Goal: Task Accomplishment & Management: Use online tool/utility

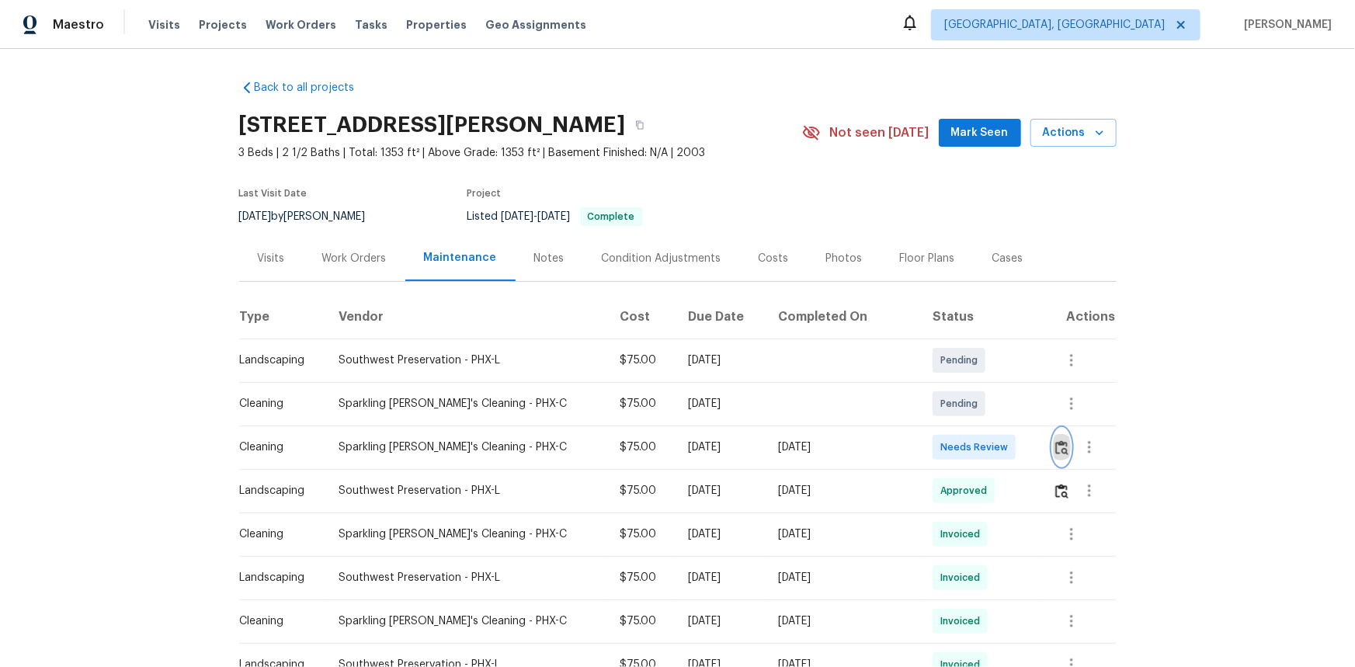
click at [1057, 450] on img "button" at bounding box center [1061, 447] width 13 height 15
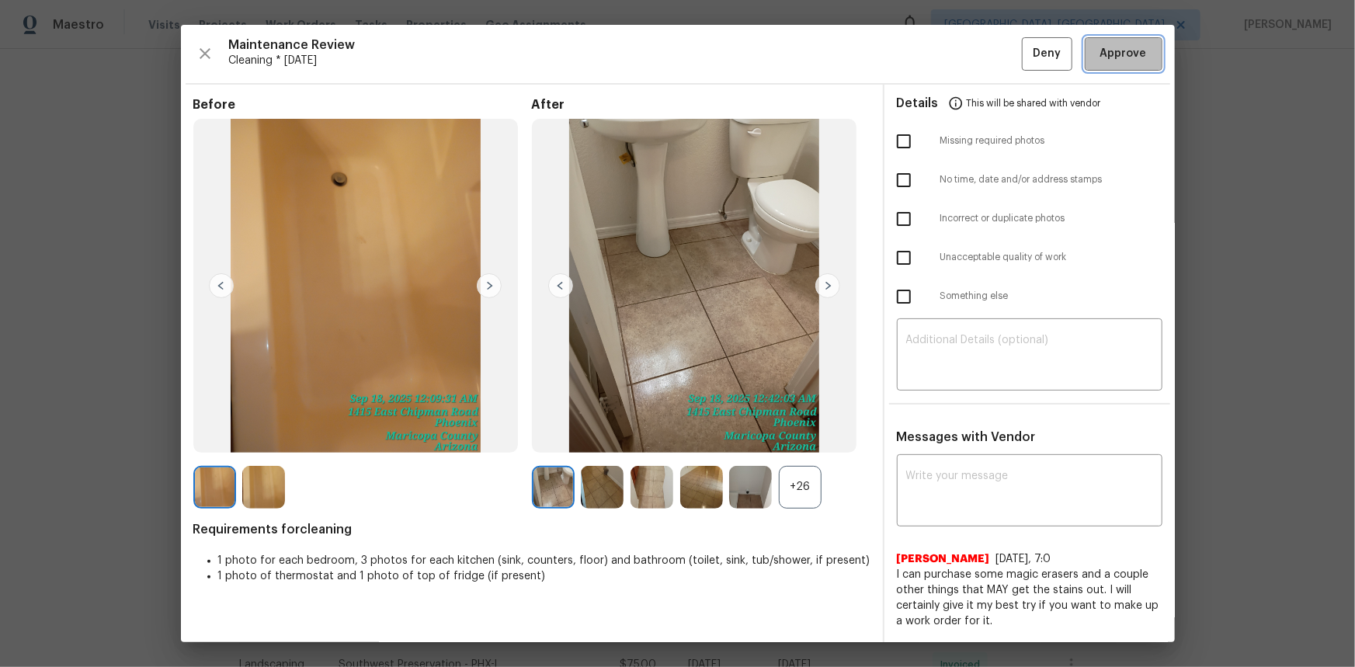
click at [1111, 50] on span "Approve" at bounding box center [1123, 53] width 47 height 19
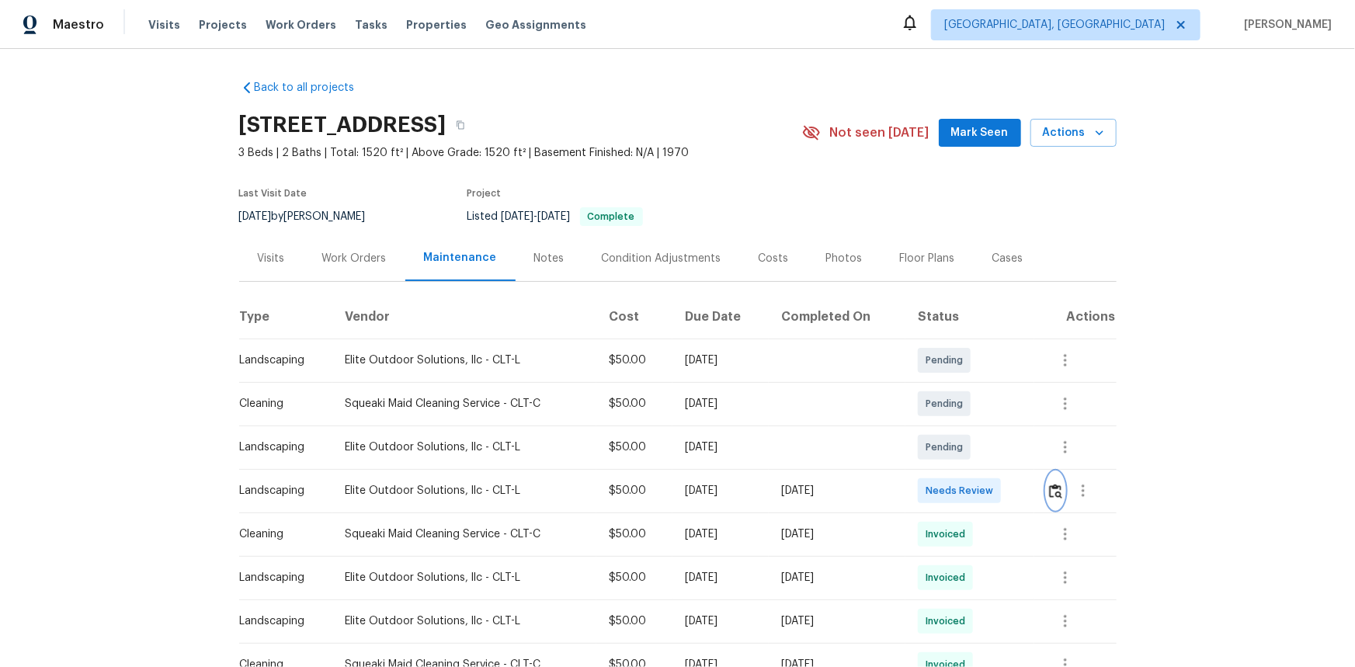
click at [1049, 490] on img "button" at bounding box center [1055, 491] width 13 height 15
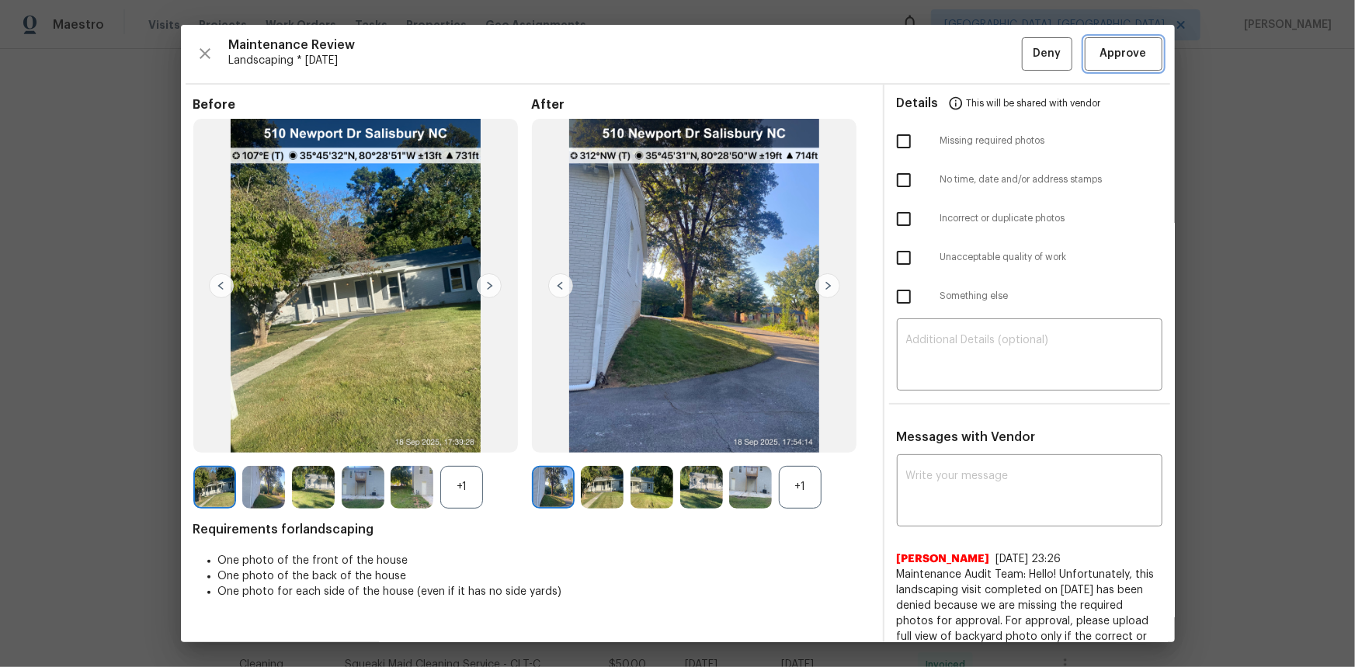
click at [1108, 53] on span "Approve" at bounding box center [1123, 53] width 47 height 19
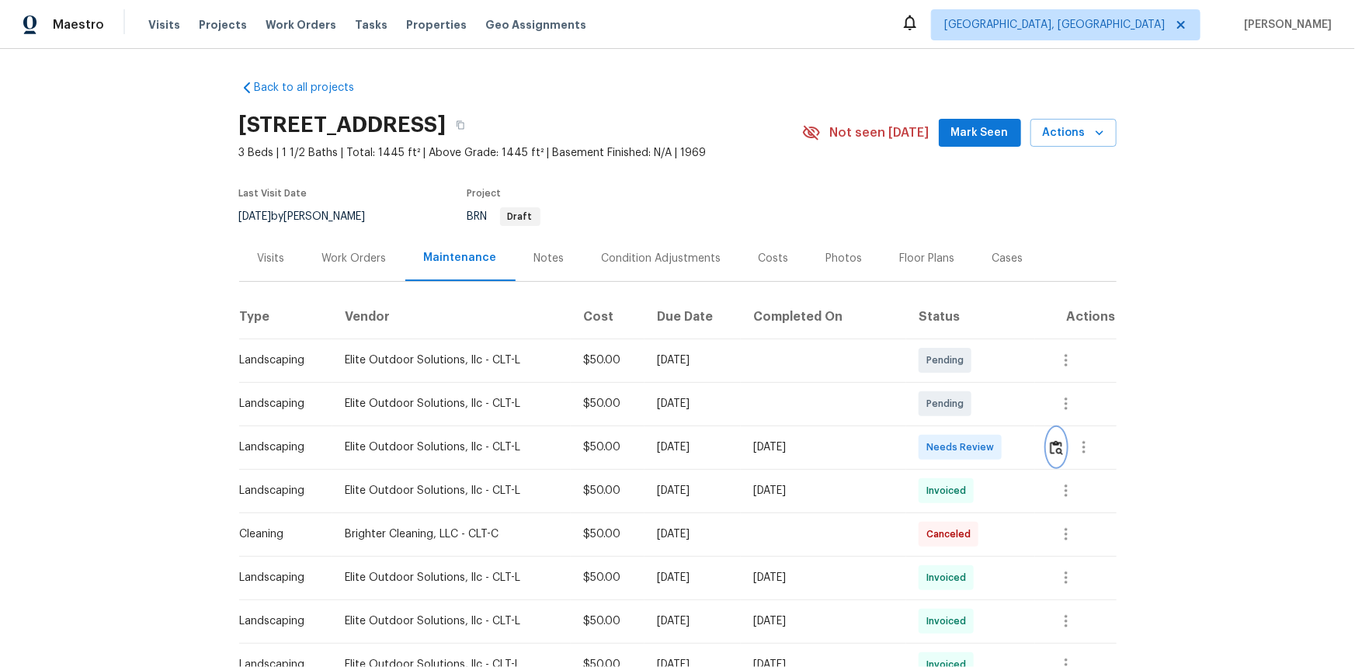
click at [1050, 443] on img "button" at bounding box center [1056, 447] width 13 height 15
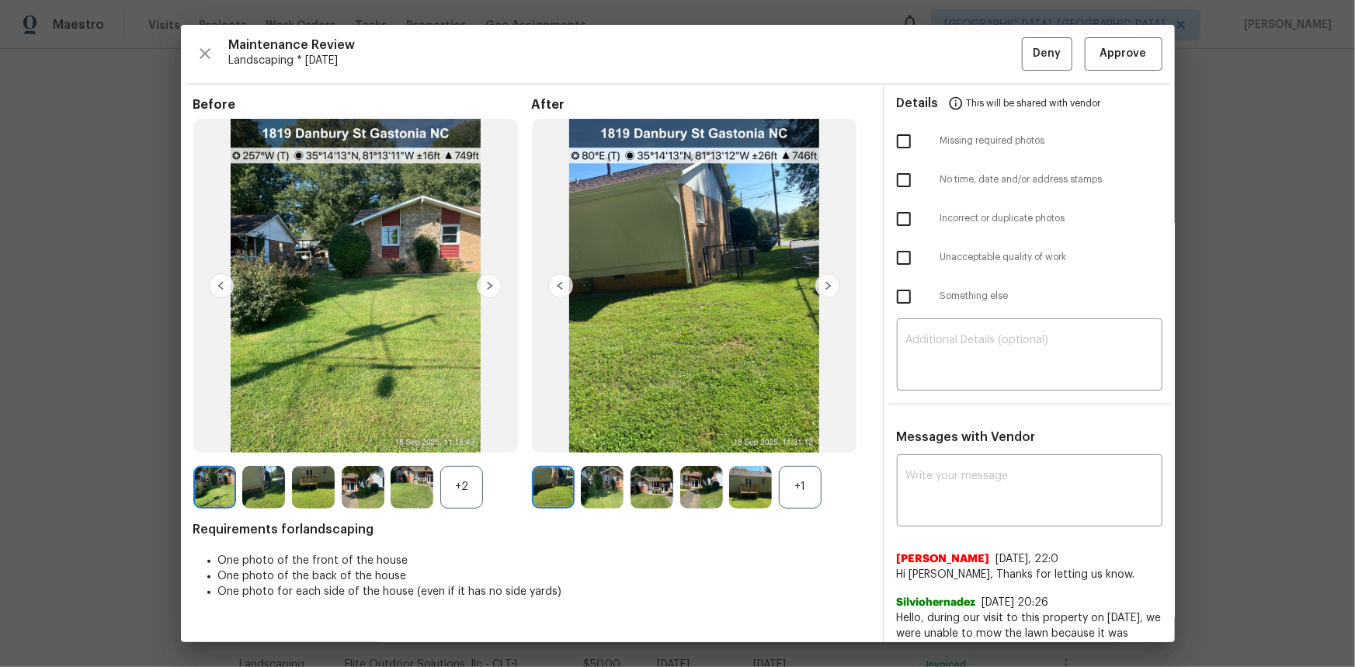
click at [824, 283] on img at bounding box center [827, 285] width 25 height 25
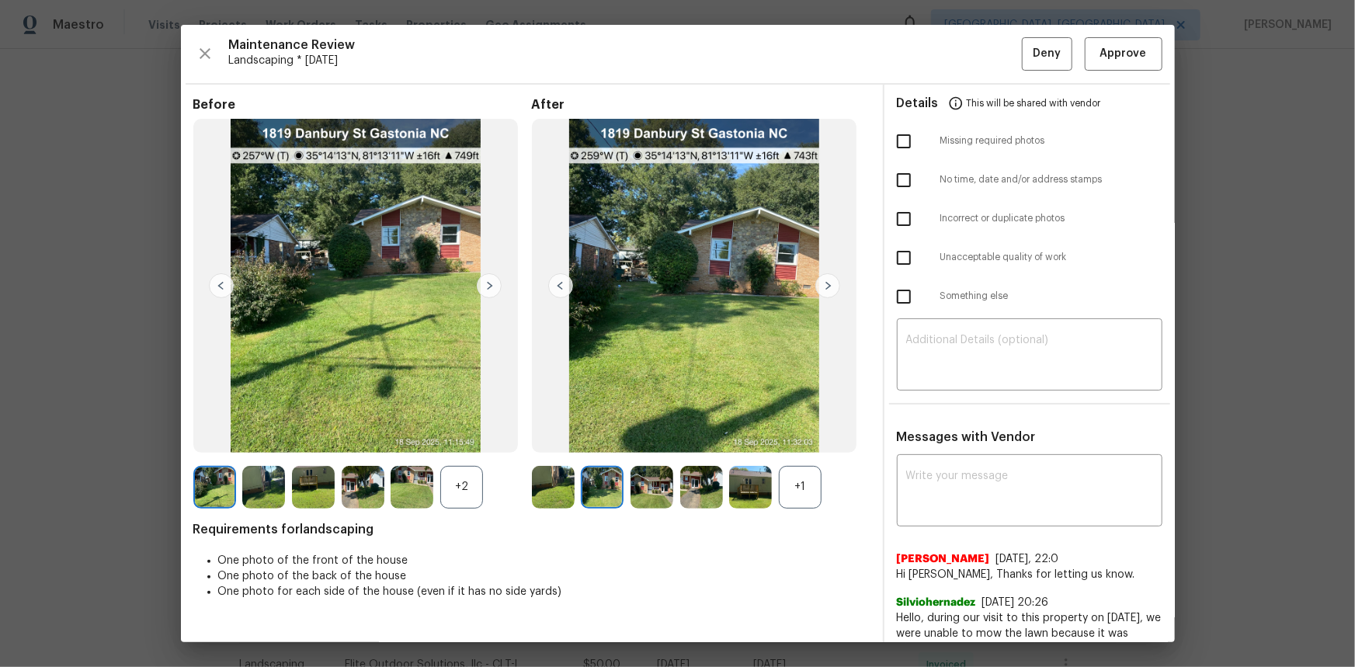
click at [824, 283] on img at bounding box center [827, 285] width 25 height 25
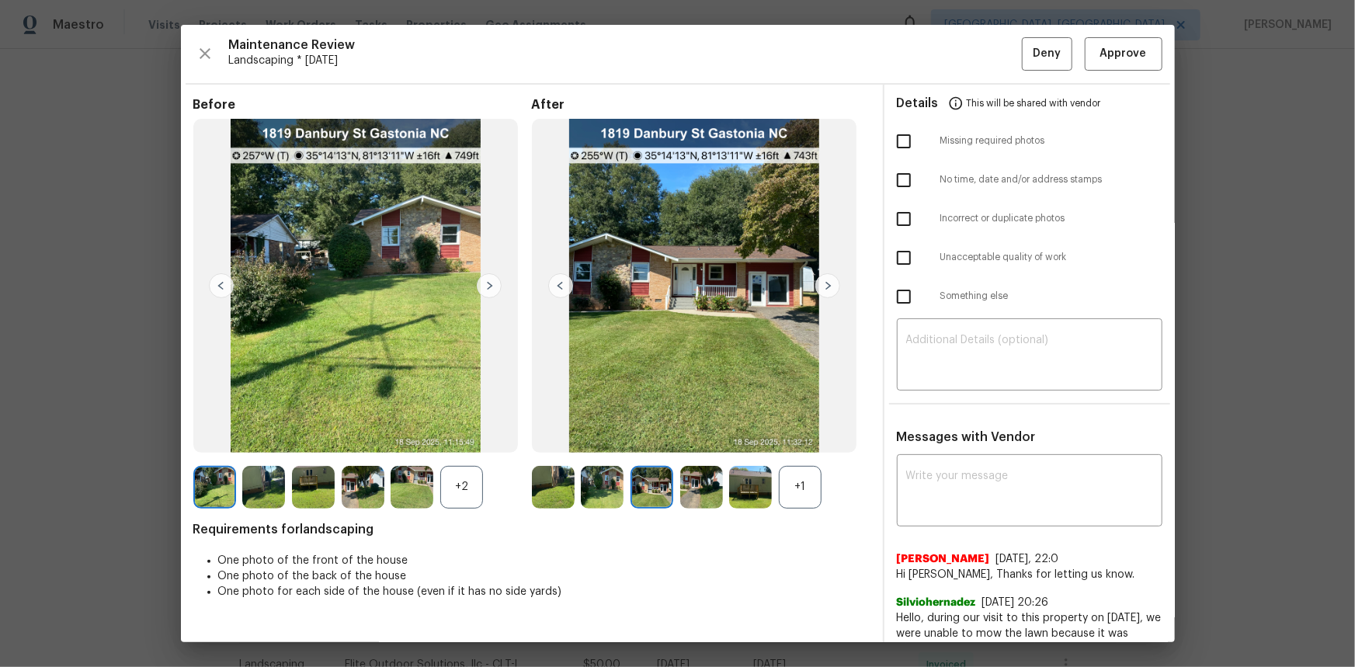
click at [824, 283] on img at bounding box center [827, 285] width 25 height 25
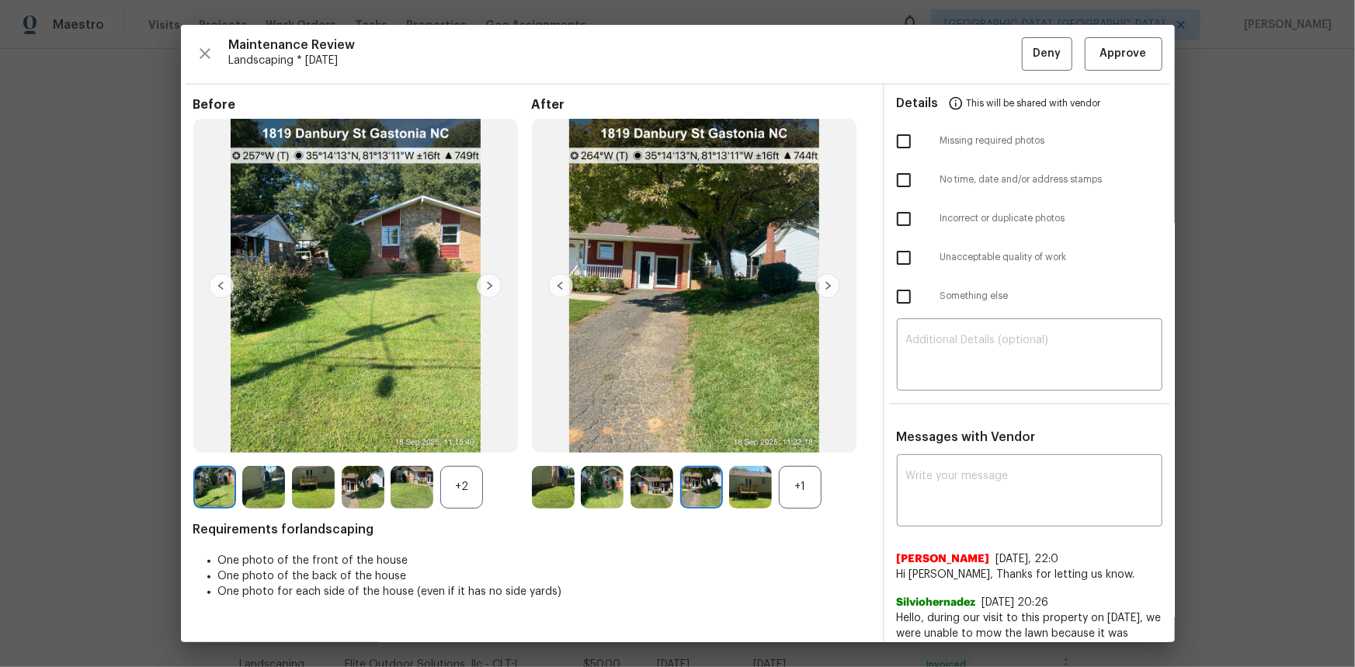
click at [824, 283] on img at bounding box center [827, 285] width 25 height 25
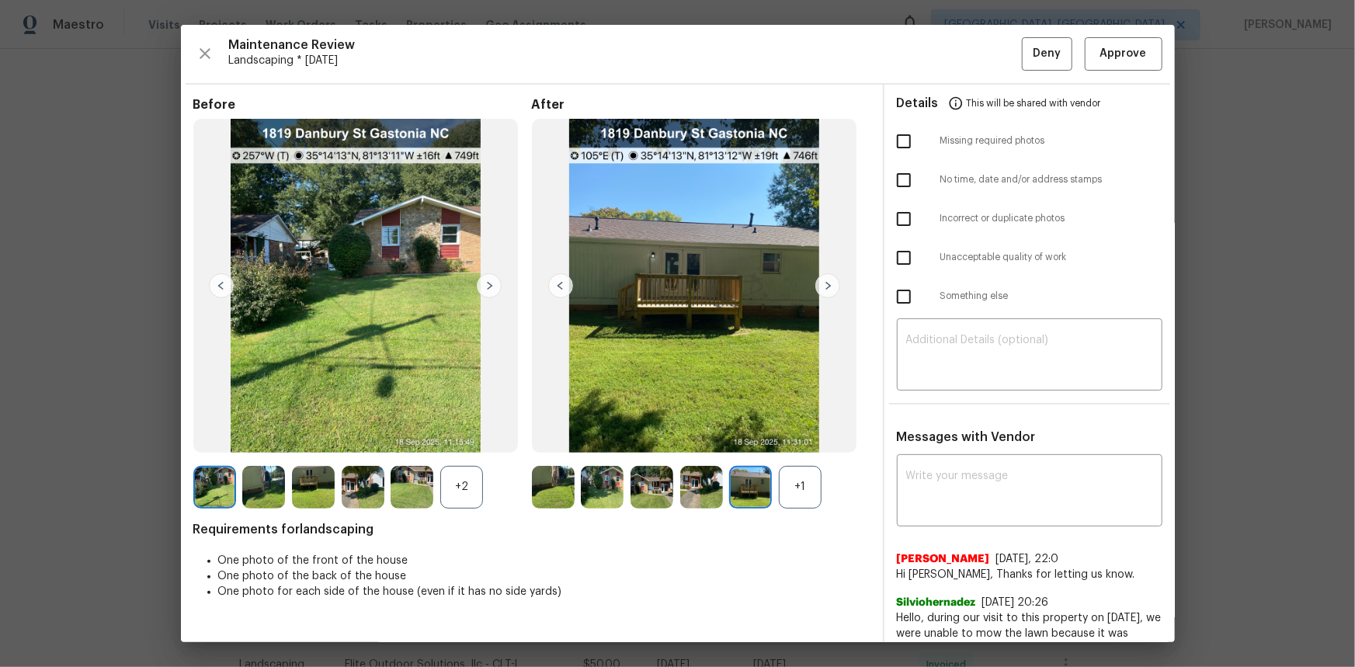
click at [824, 283] on img at bounding box center [827, 285] width 25 height 25
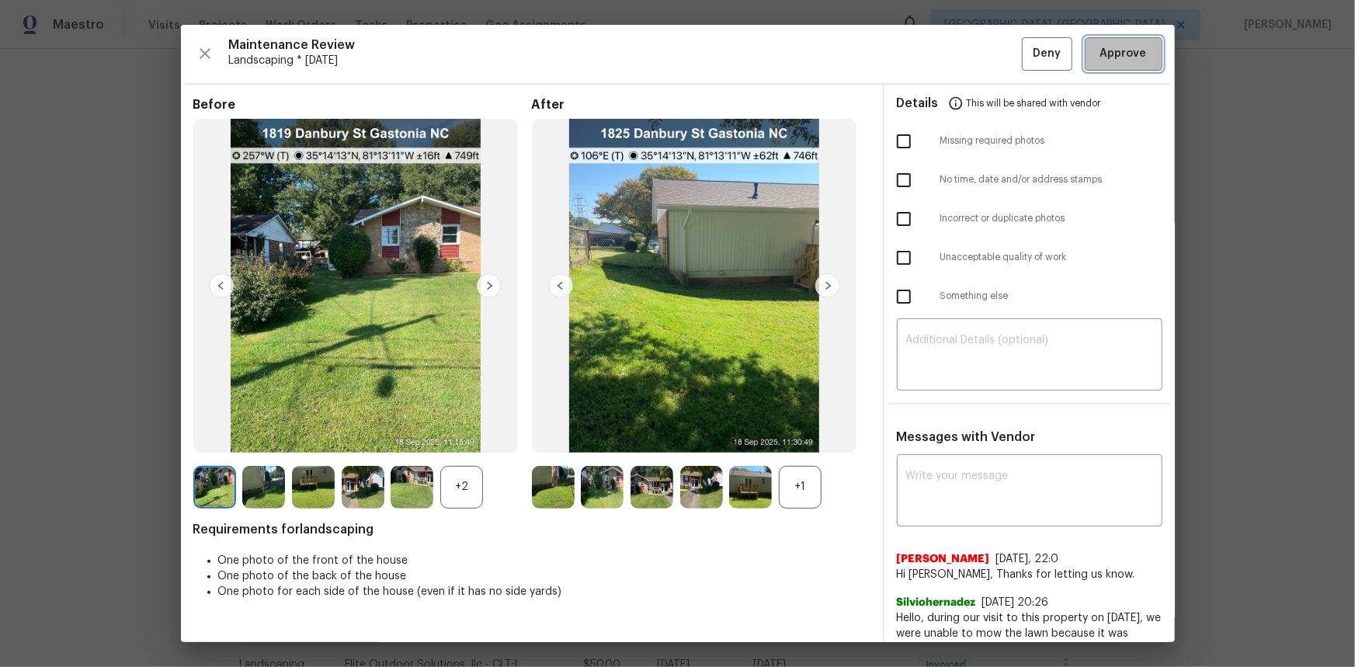
click at [1100, 60] on span "Approve" at bounding box center [1123, 53] width 47 height 19
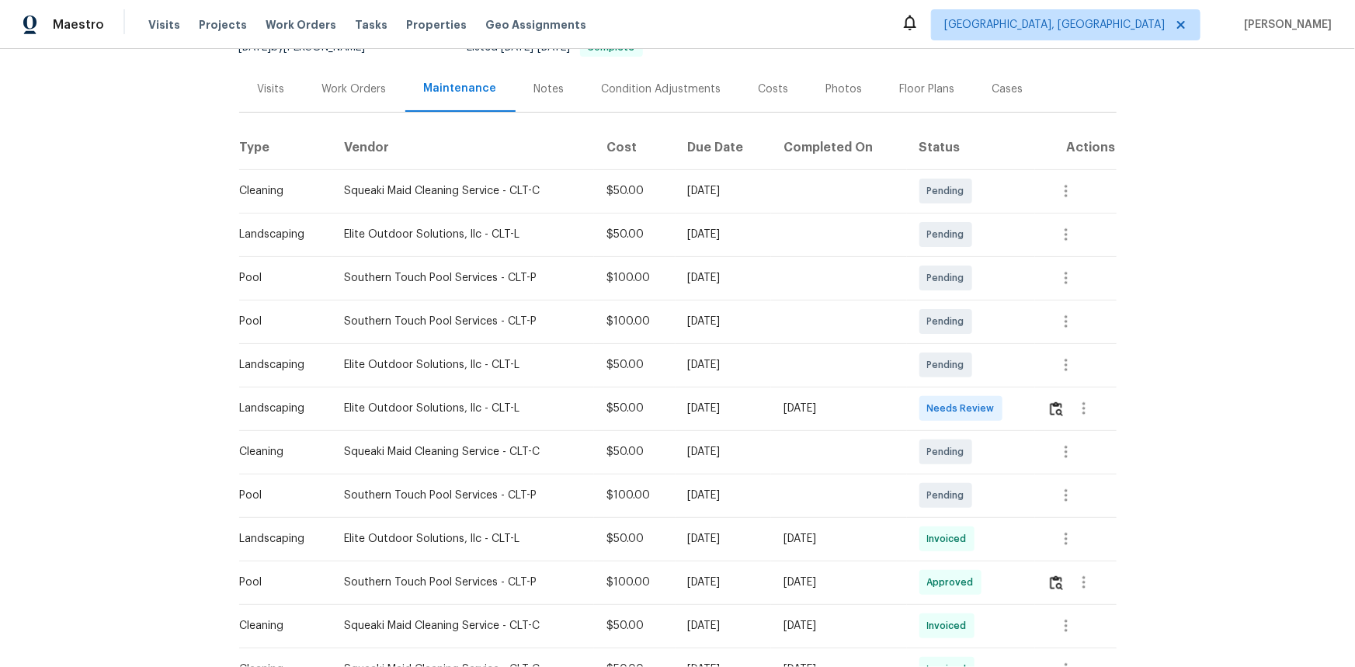
scroll to position [211, 0]
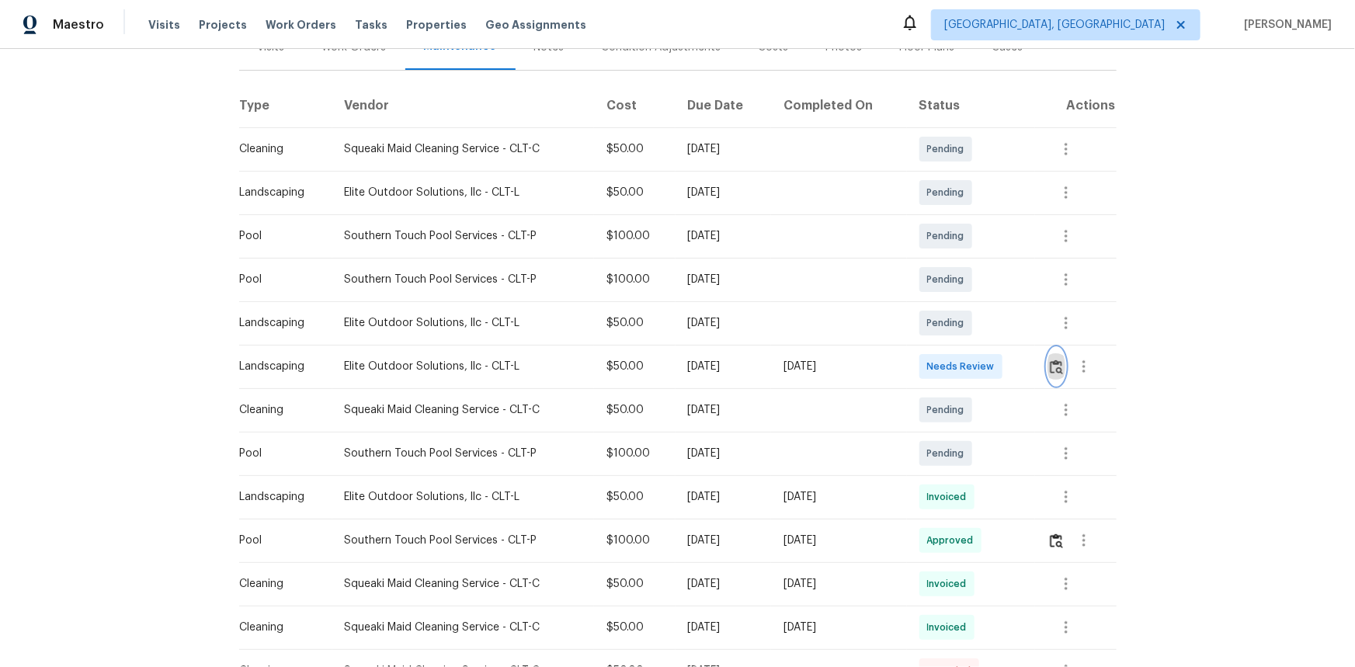
click at [1058, 360] on img "button" at bounding box center [1056, 367] width 13 height 15
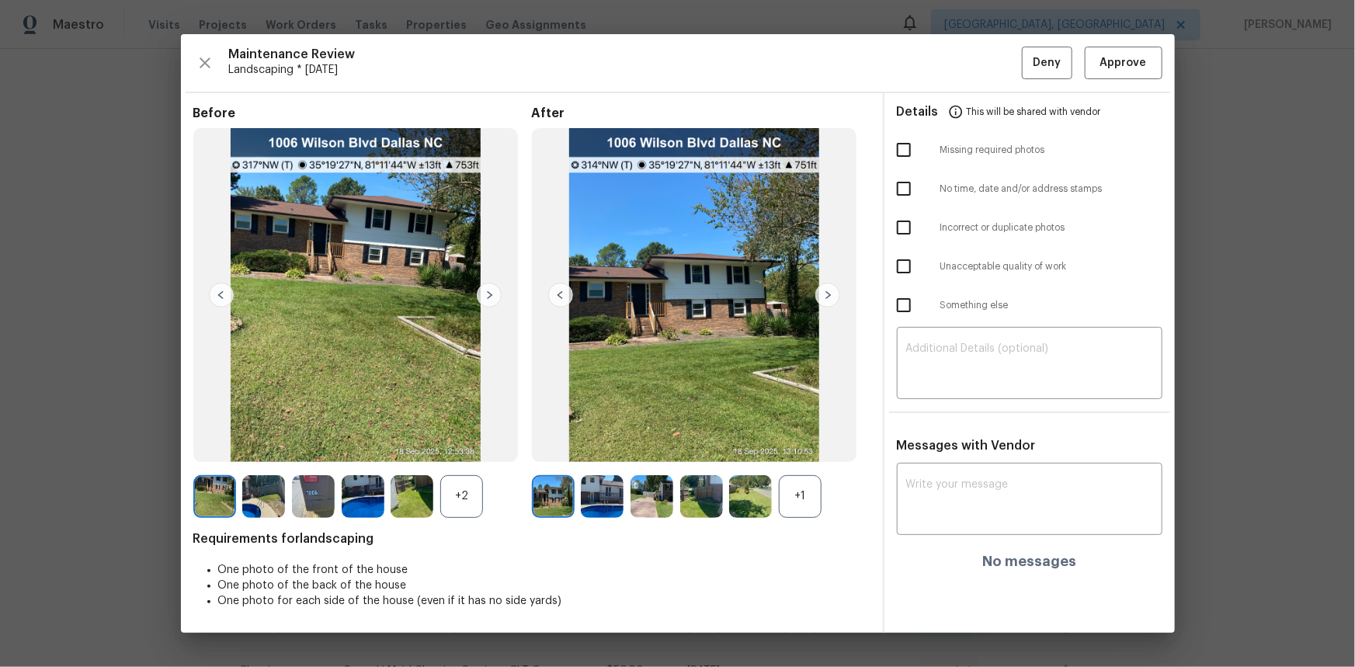
click at [827, 294] on img at bounding box center [827, 295] width 25 height 25
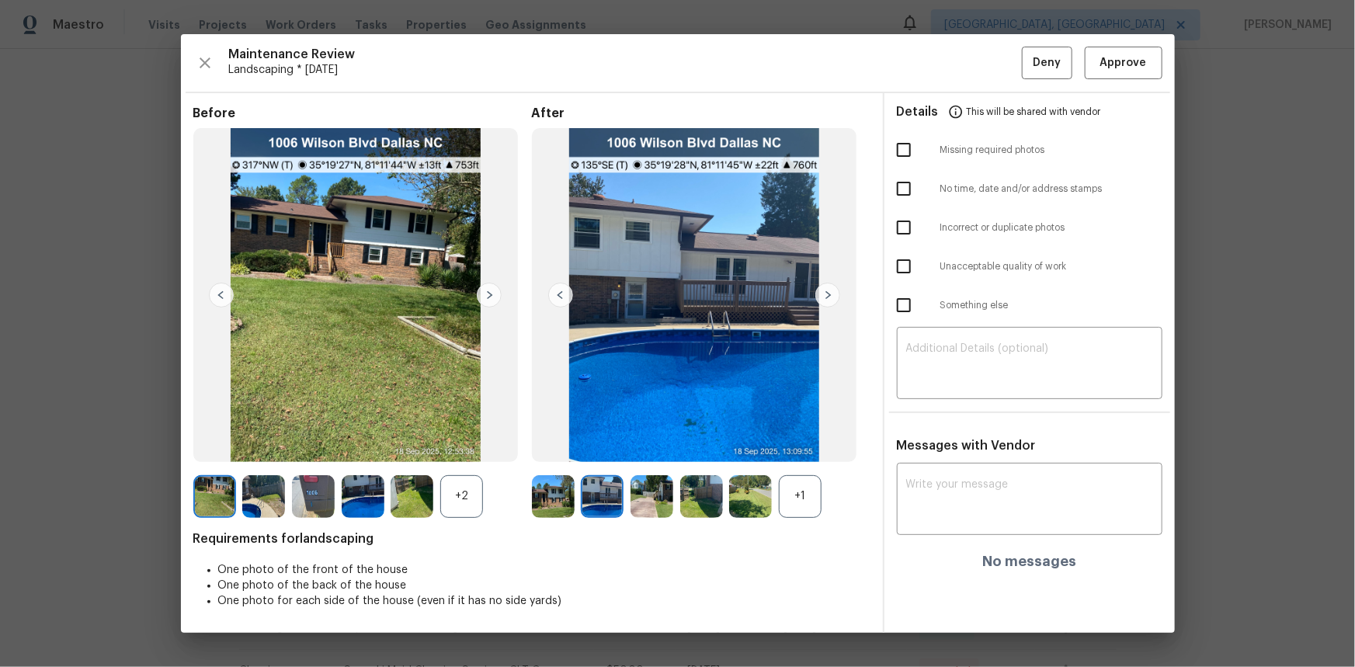
click at [827, 294] on img at bounding box center [827, 295] width 25 height 25
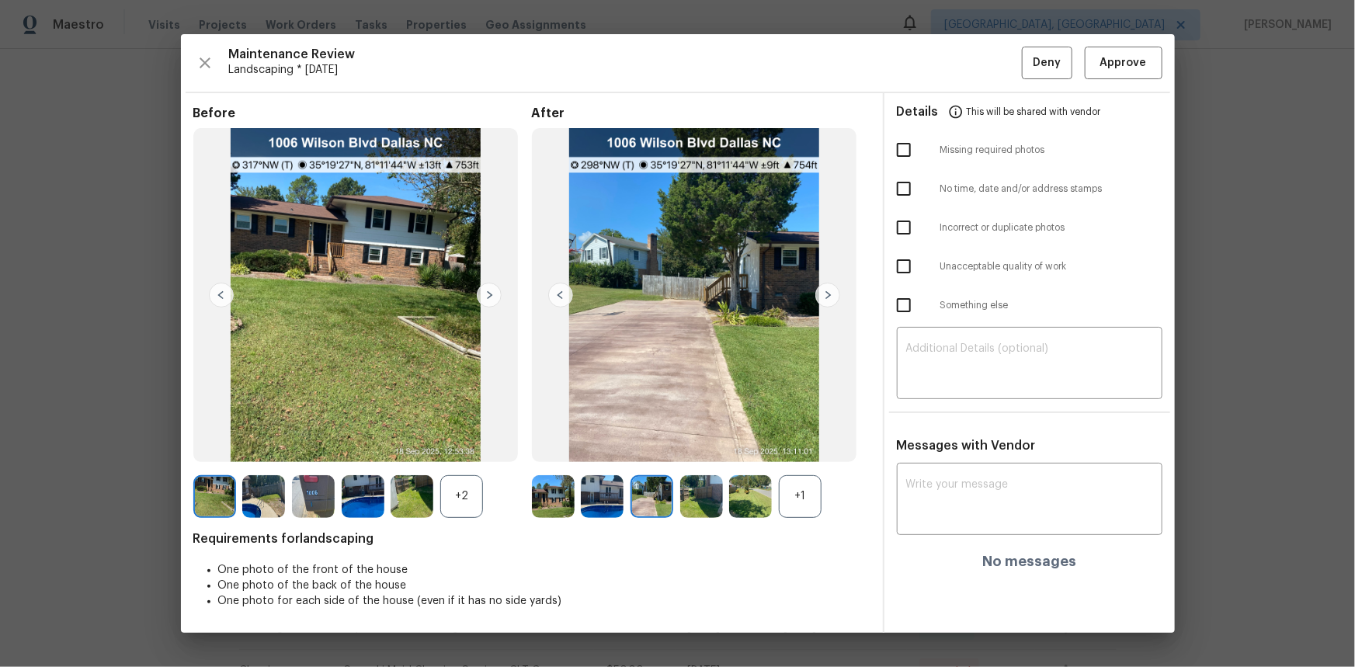
click at [827, 294] on img at bounding box center [827, 295] width 25 height 25
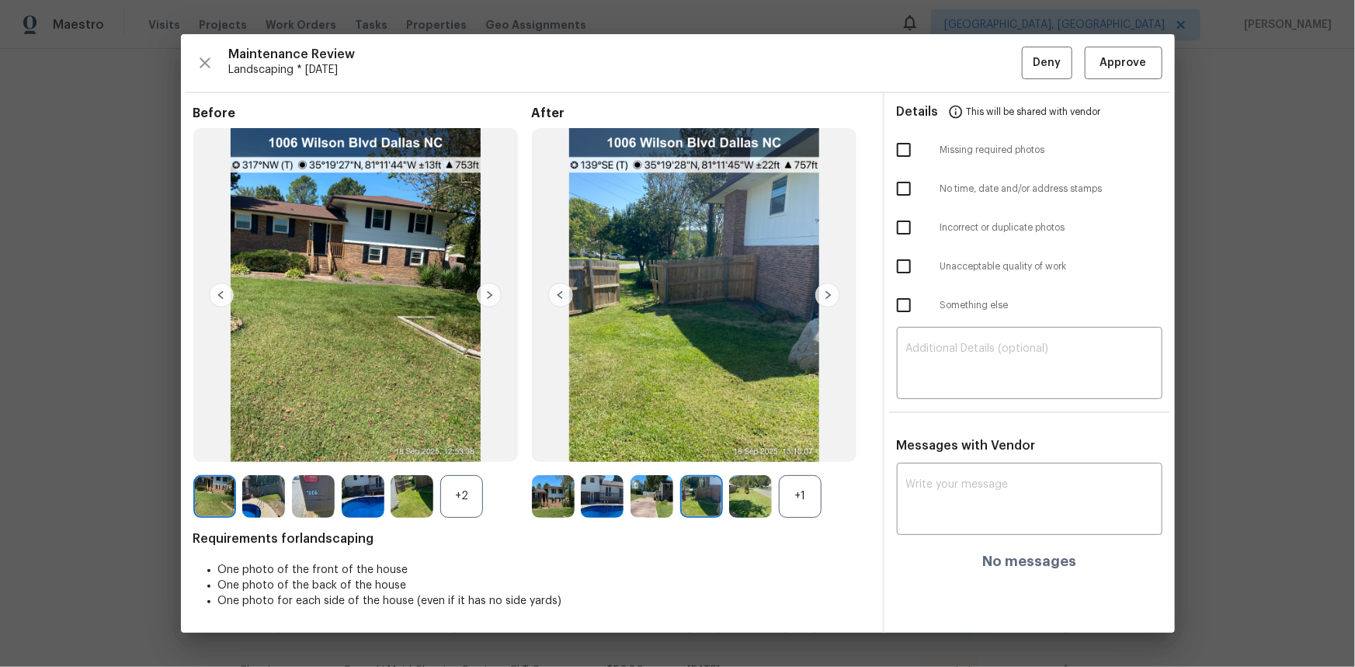
click at [827, 294] on img at bounding box center [827, 295] width 25 height 25
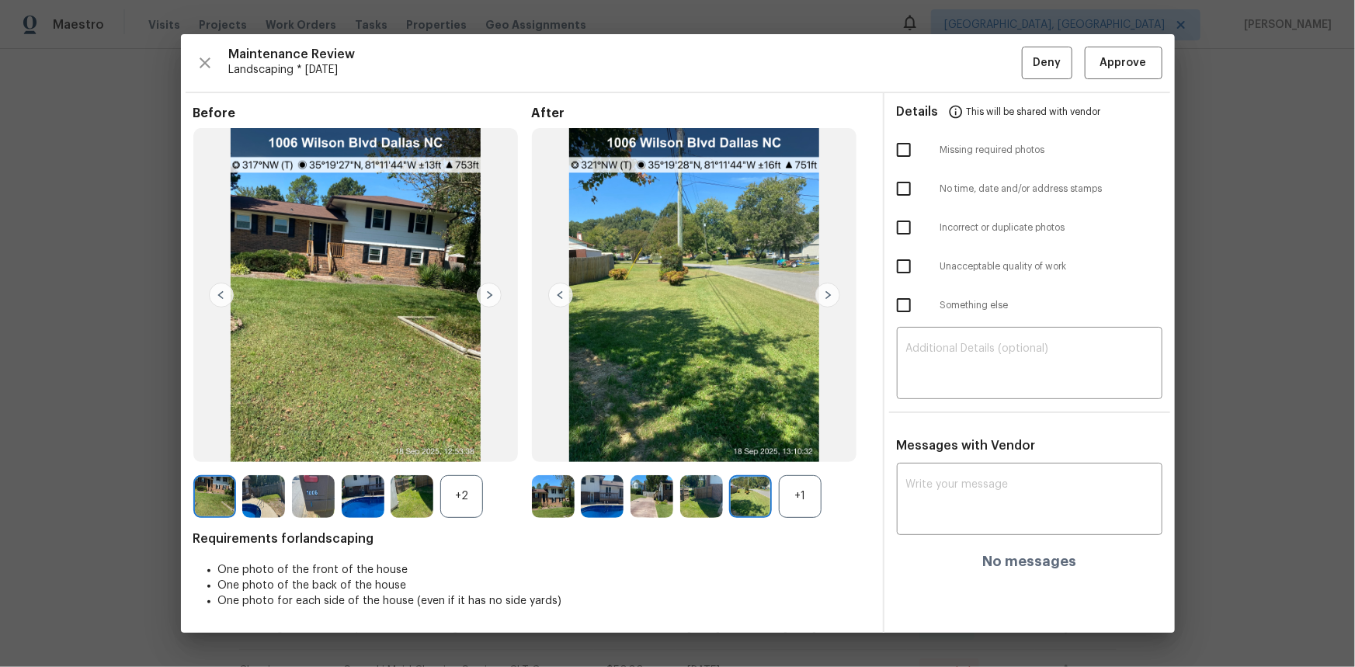
click at [827, 294] on img at bounding box center [827, 295] width 25 height 25
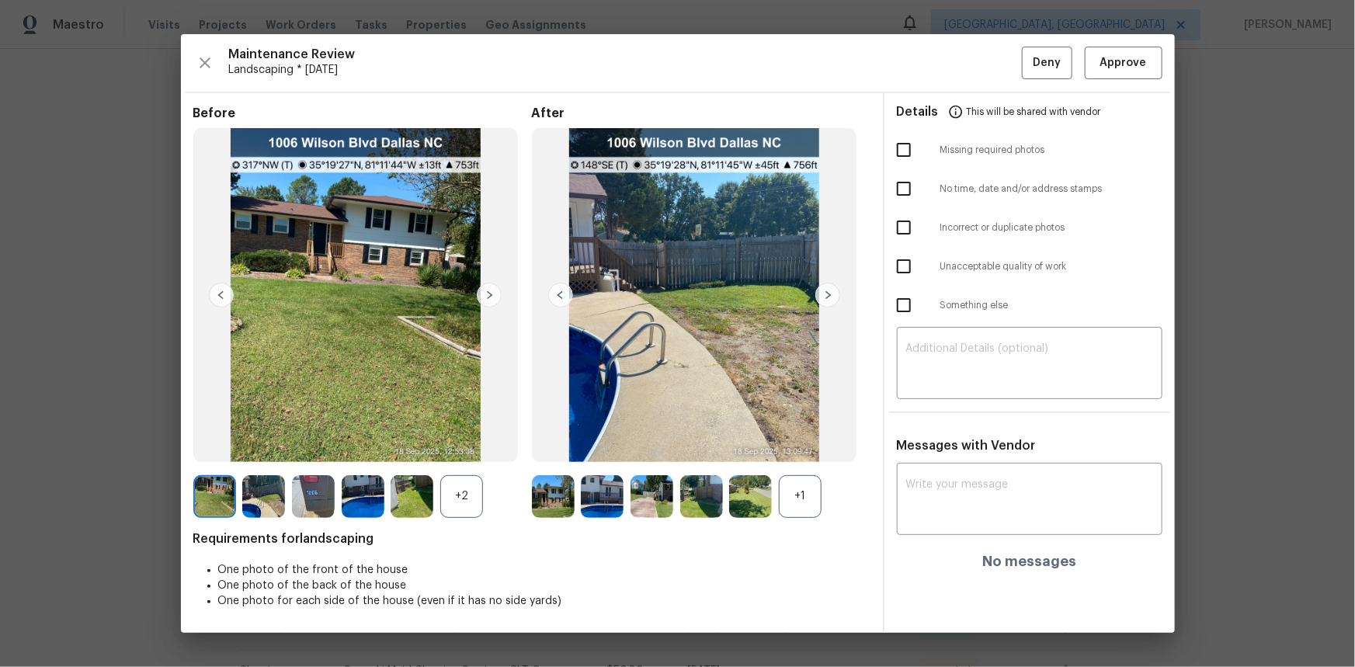
click at [827, 294] on img at bounding box center [827, 295] width 25 height 25
click at [1141, 54] on span "Approve" at bounding box center [1123, 63] width 47 height 19
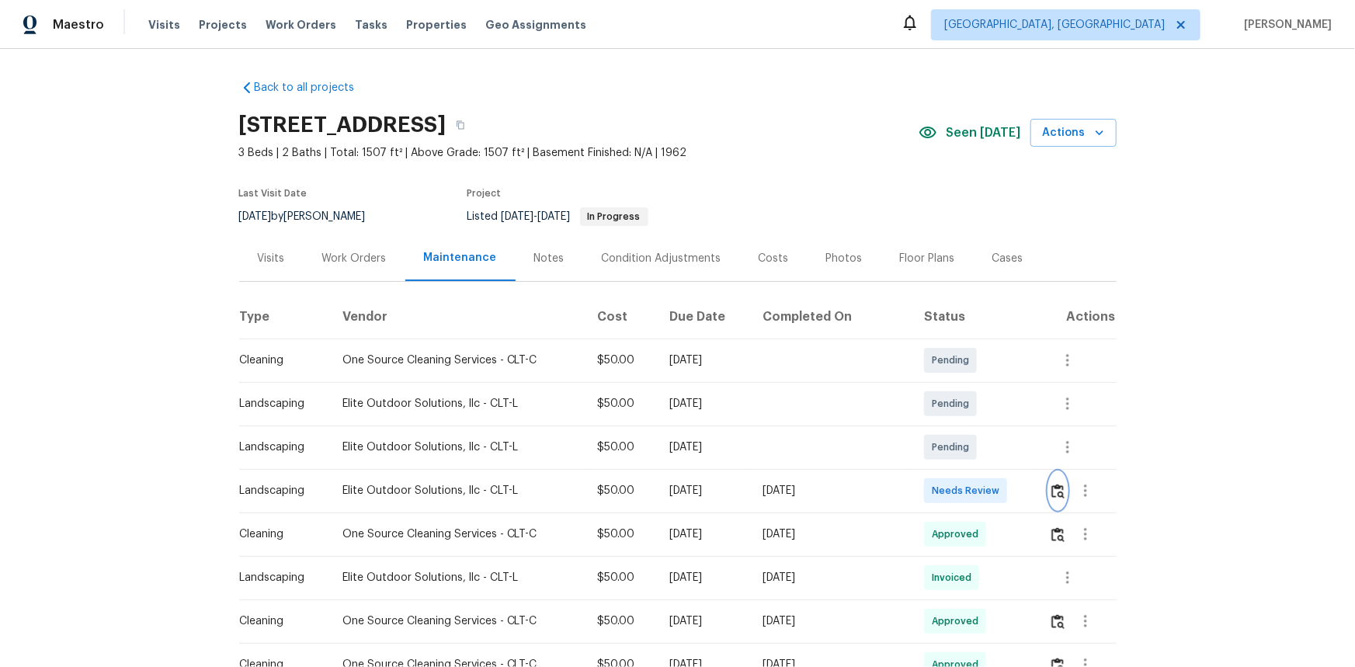
click at [1055, 485] on img "button" at bounding box center [1057, 491] width 13 height 15
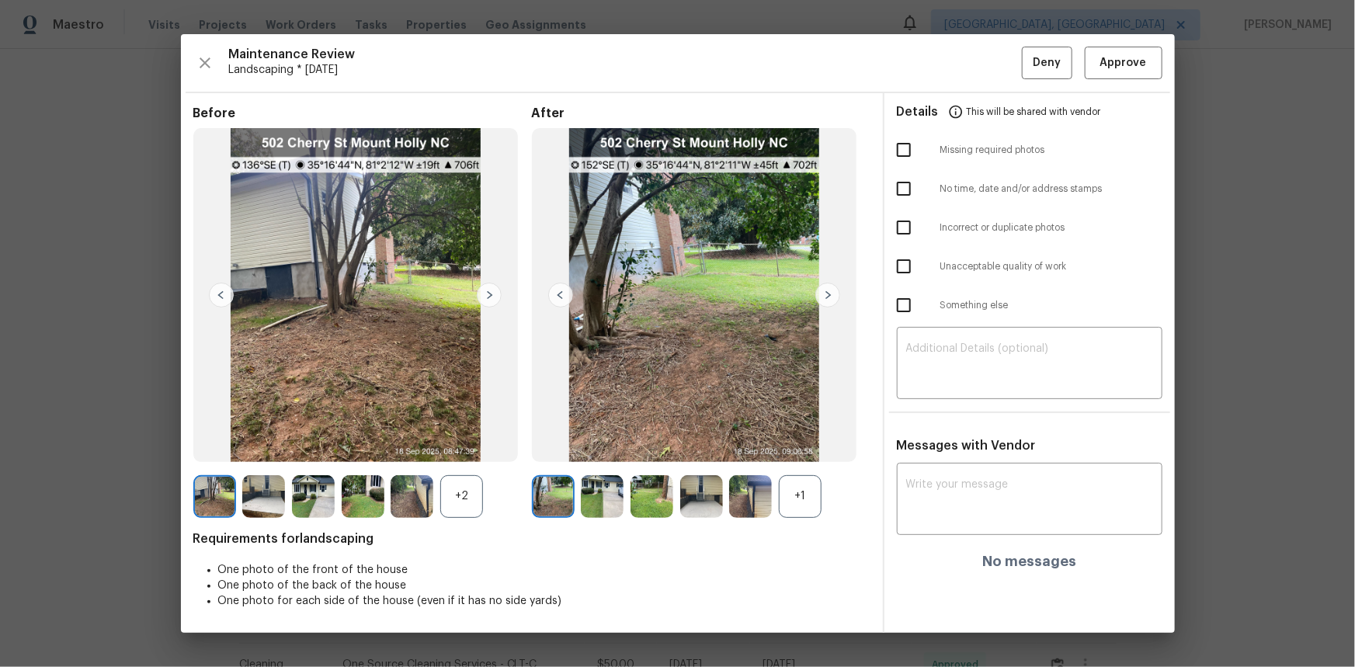
click at [831, 295] on img at bounding box center [827, 295] width 25 height 25
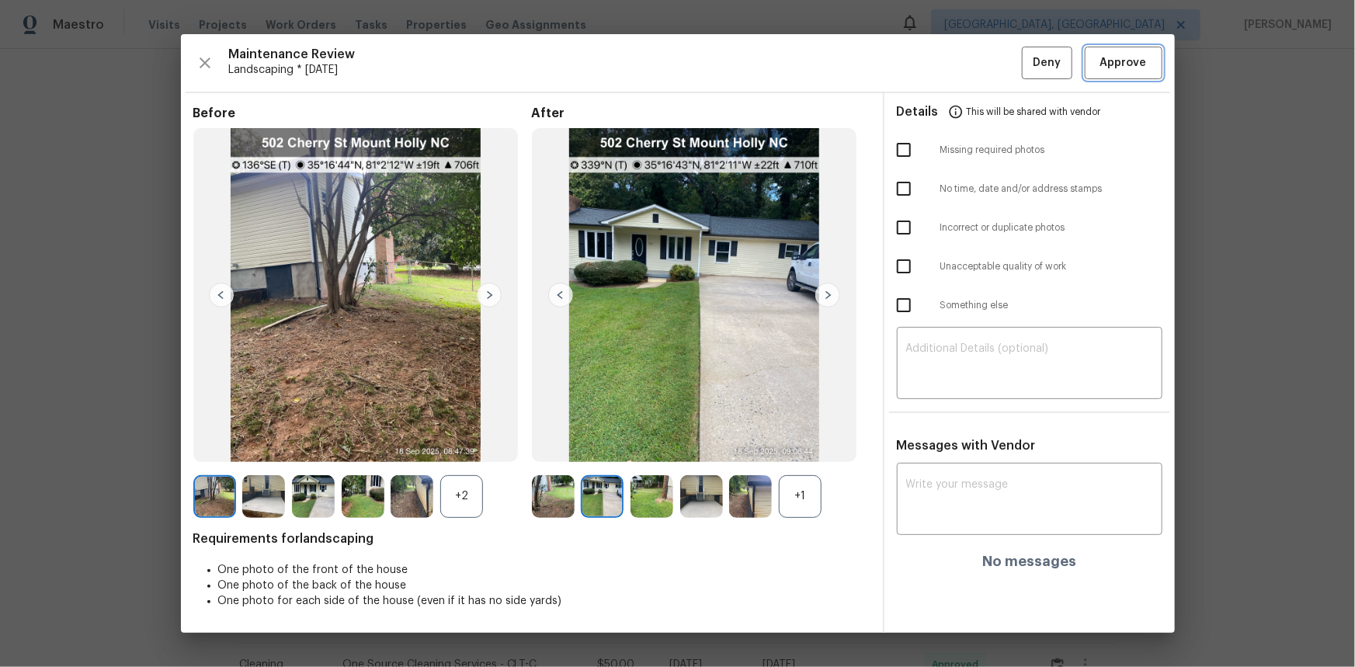
click at [1112, 72] on button "Approve" at bounding box center [1124, 63] width 78 height 33
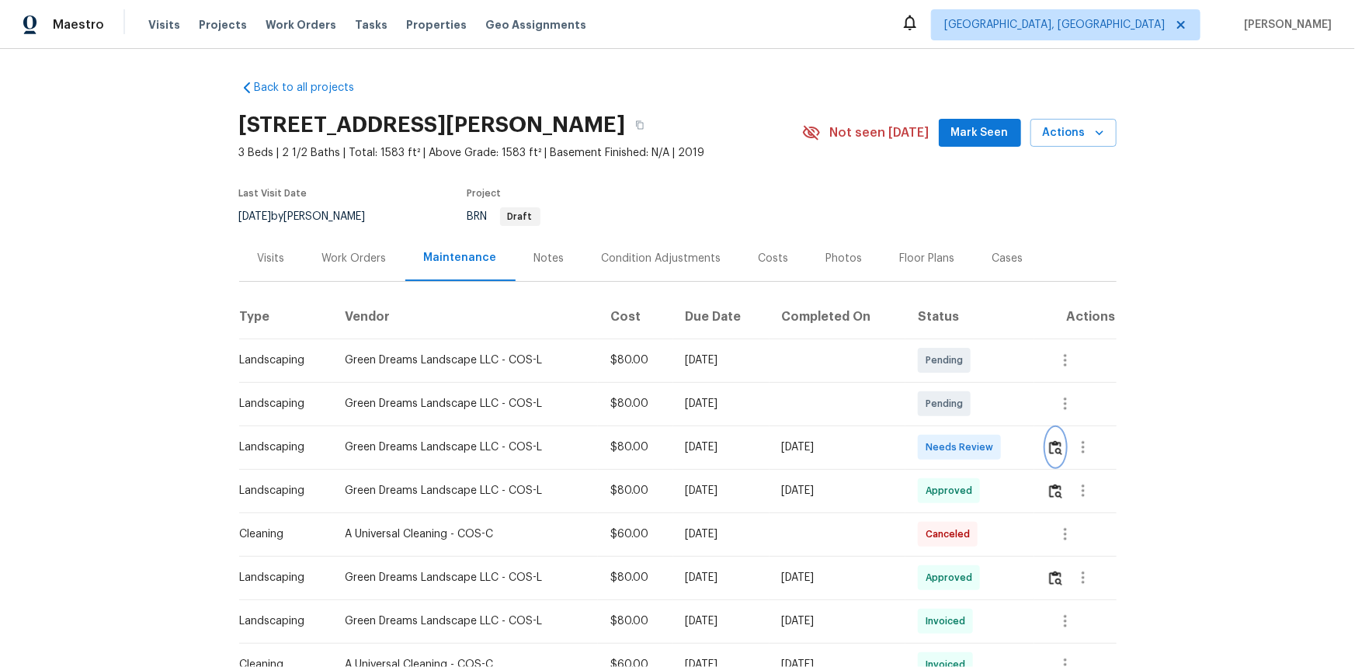
click at [1050, 447] on img "button" at bounding box center [1055, 447] width 13 height 15
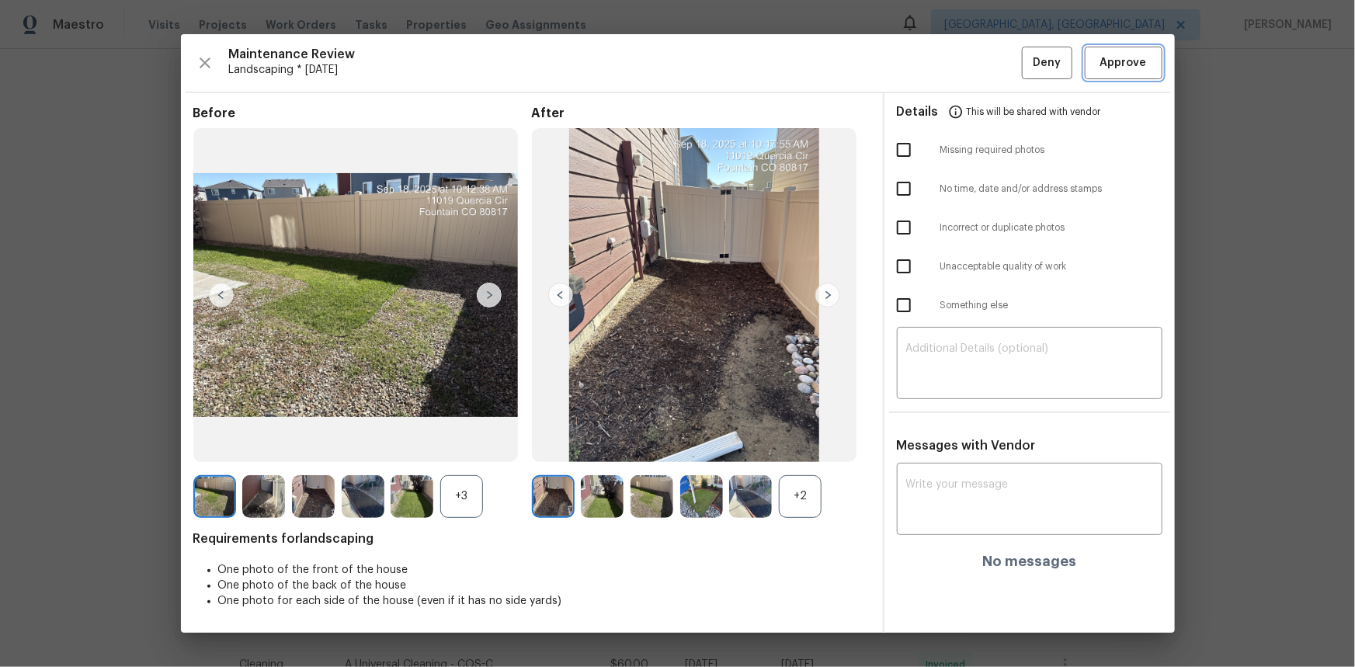
click at [1103, 58] on span "Approve" at bounding box center [1123, 63] width 47 height 19
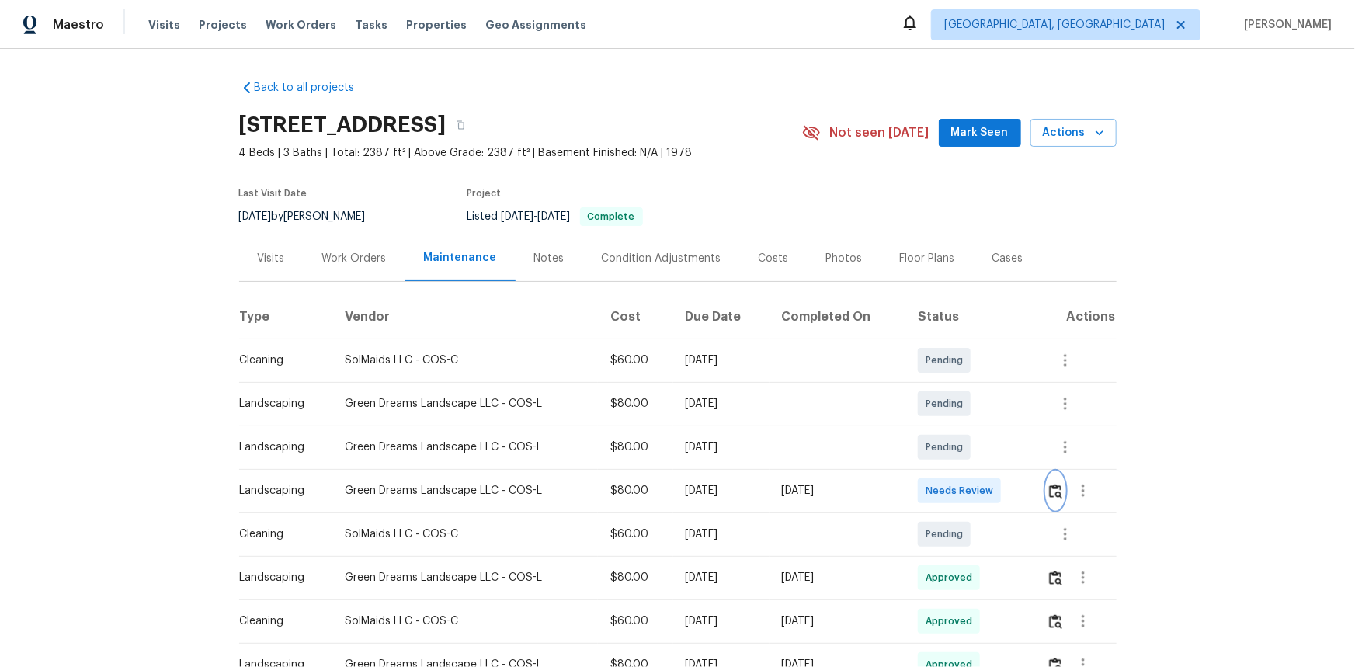
click at [1051, 488] on img "button" at bounding box center [1055, 491] width 13 height 15
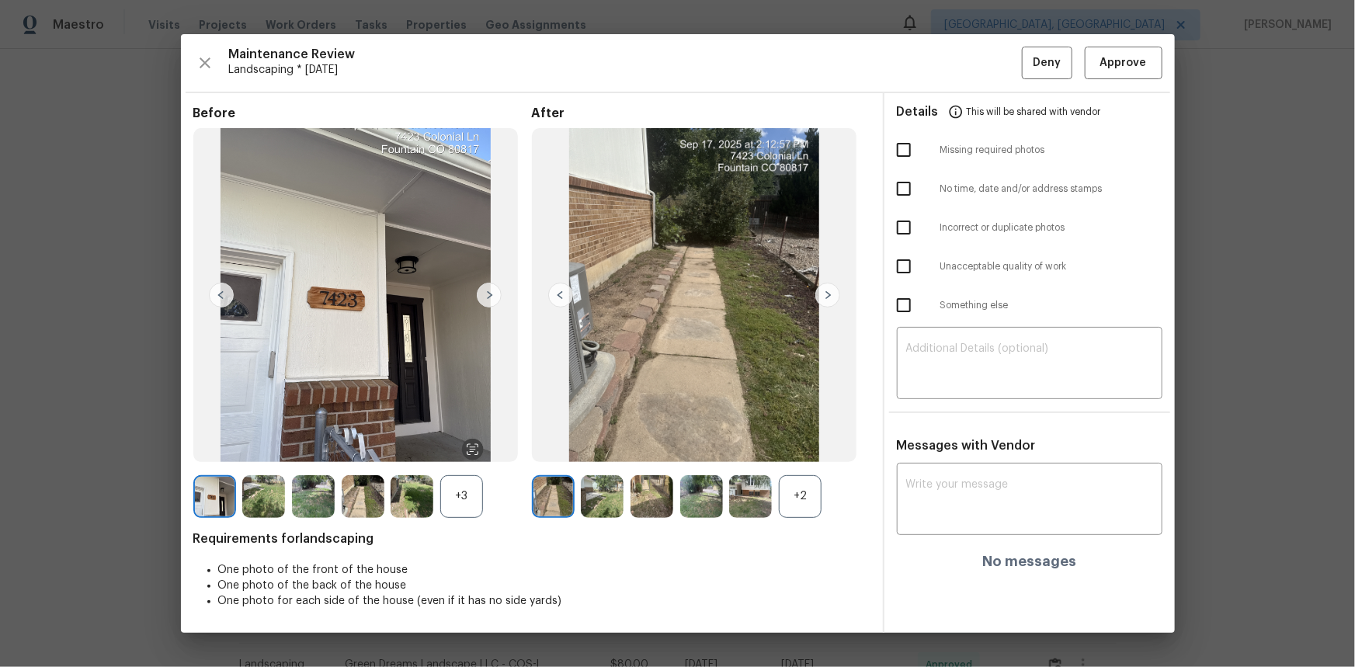
click at [822, 294] on img at bounding box center [827, 295] width 25 height 25
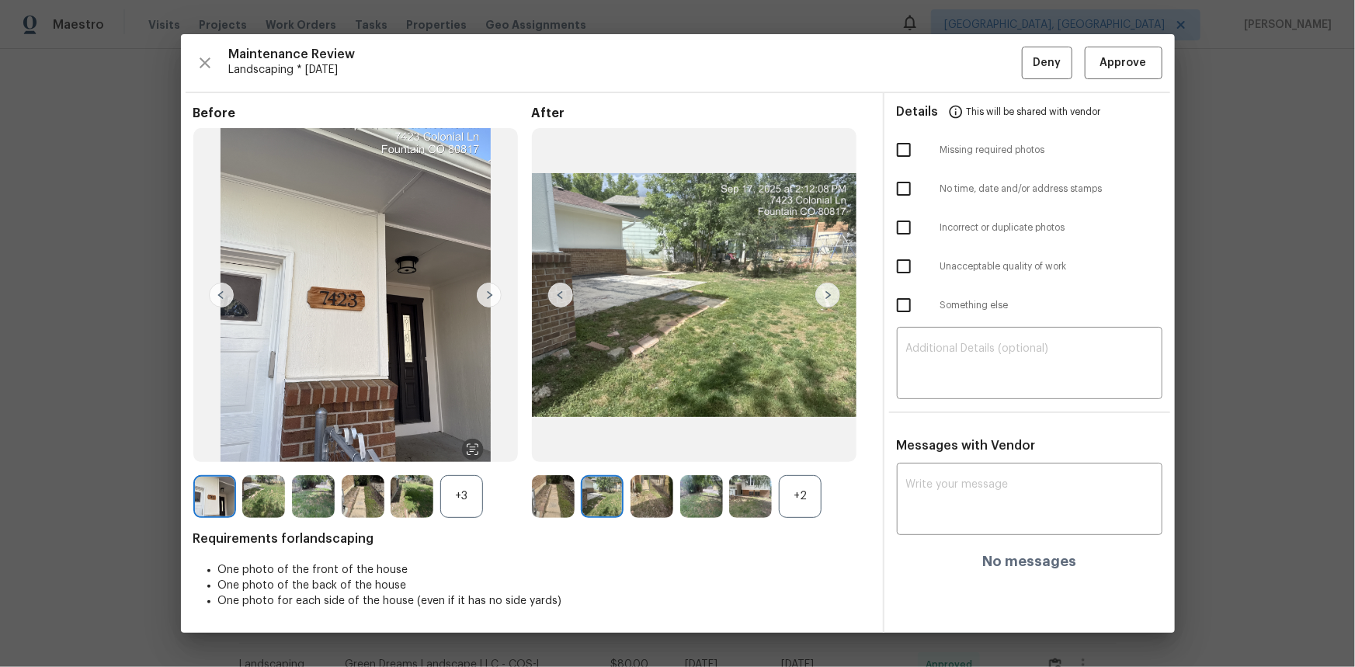
click at [822, 294] on img at bounding box center [827, 295] width 25 height 25
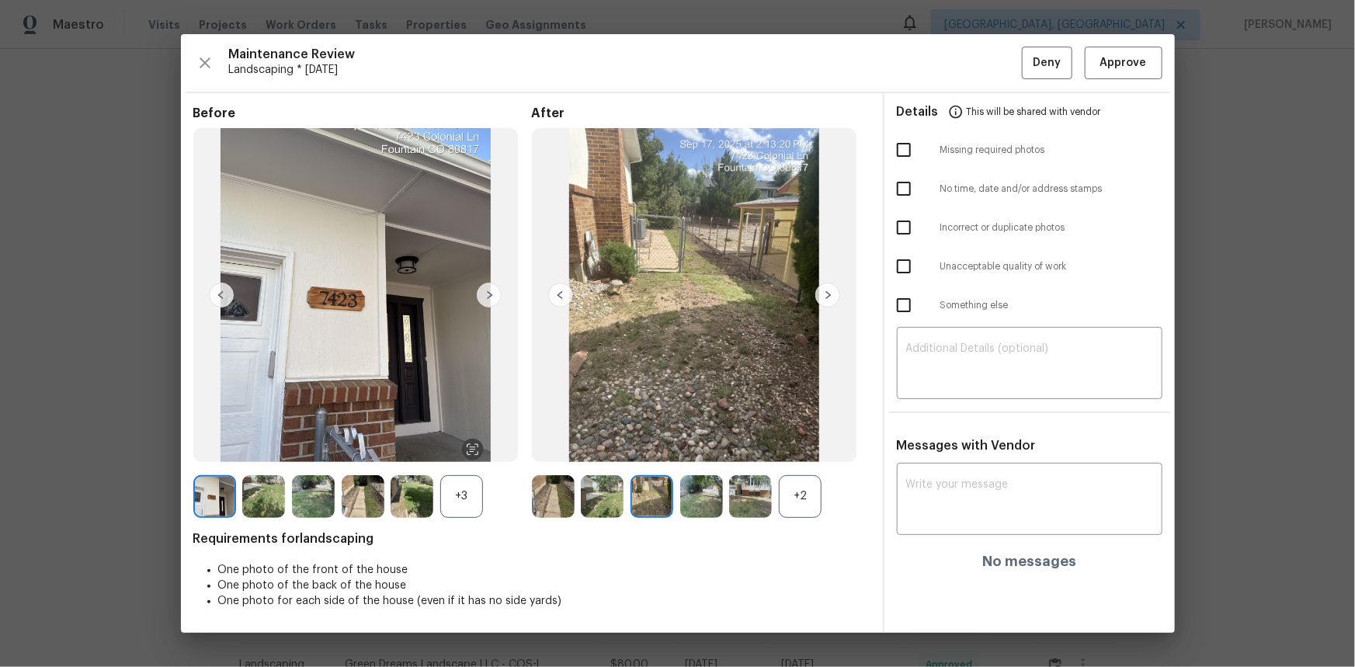
click at [822, 294] on img at bounding box center [827, 295] width 25 height 25
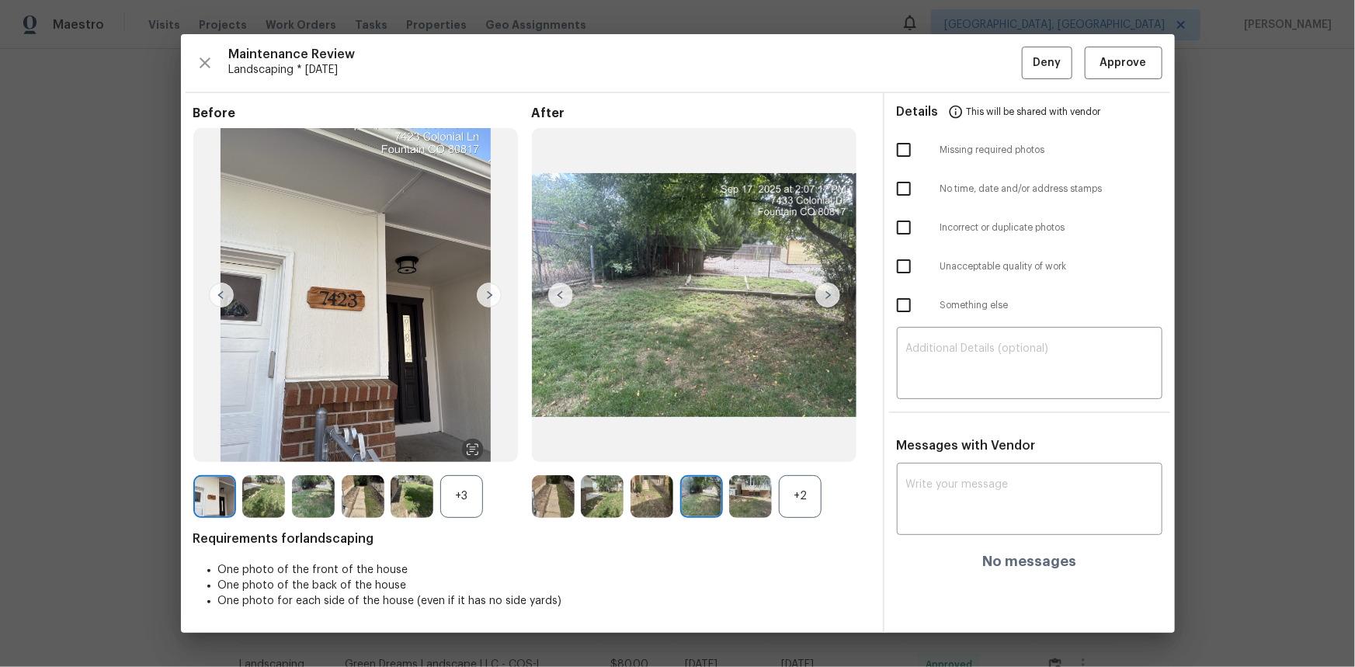
click at [822, 294] on img at bounding box center [827, 295] width 25 height 25
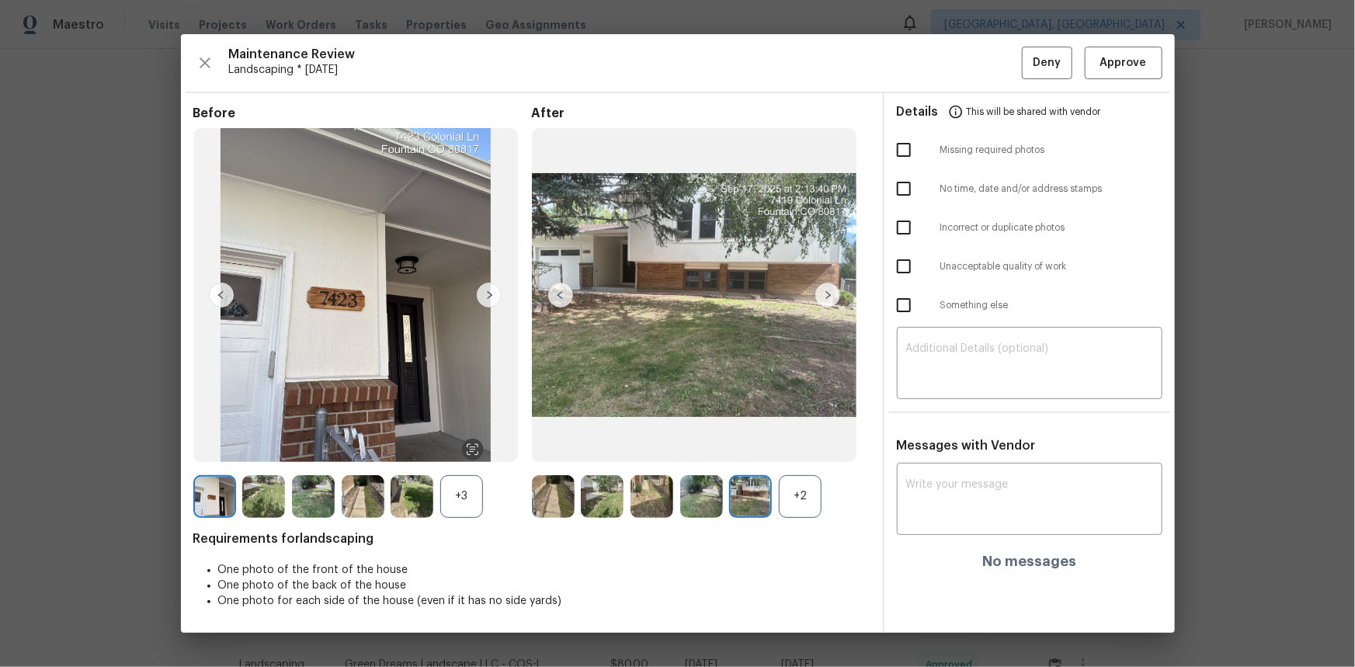
click at [822, 294] on img at bounding box center [827, 295] width 25 height 25
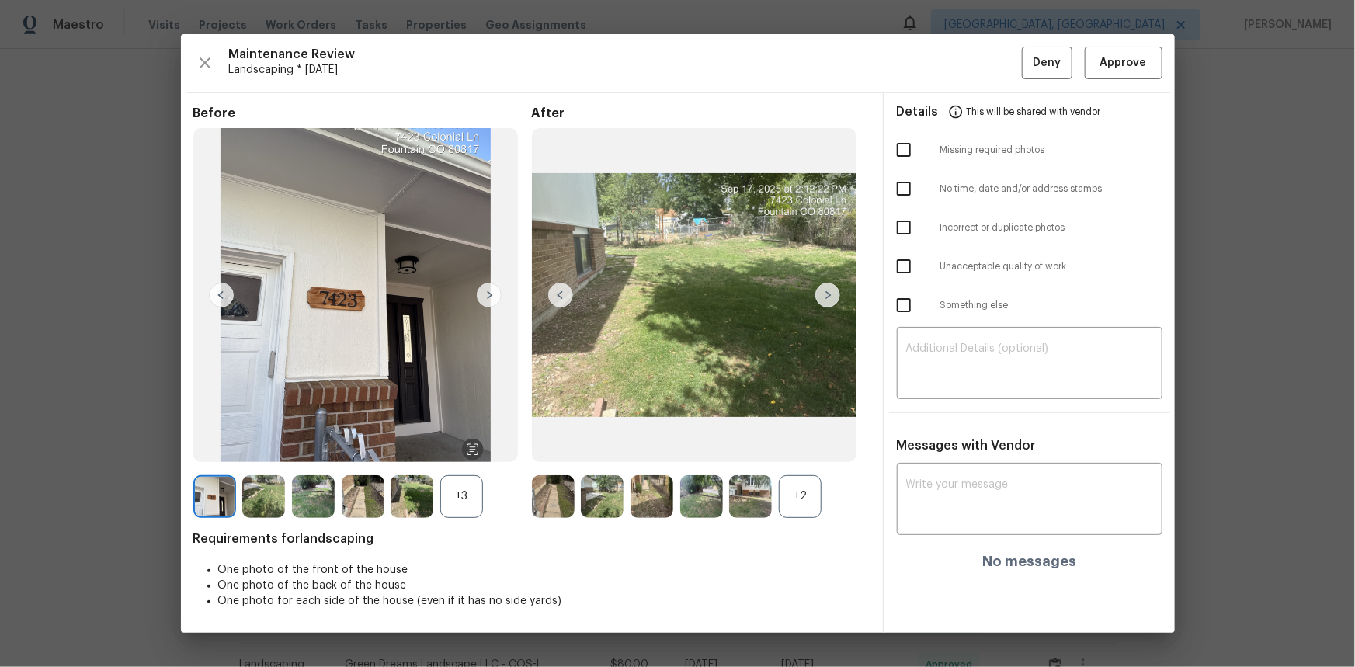
click at [822, 294] on img at bounding box center [827, 295] width 25 height 25
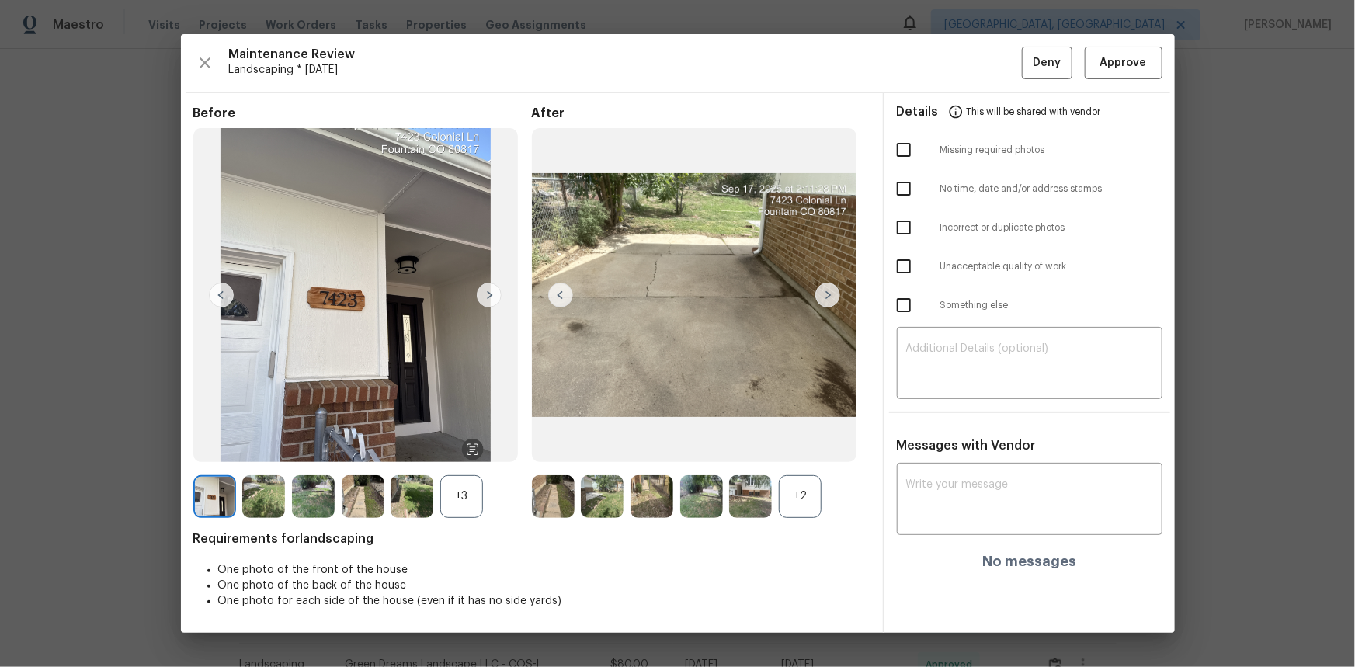
click at [822, 295] on img at bounding box center [827, 295] width 25 height 25
click at [823, 295] on img at bounding box center [827, 295] width 25 height 25
click at [1118, 64] on span "Approve" at bounding box center [1123, 63] width 47 height 19
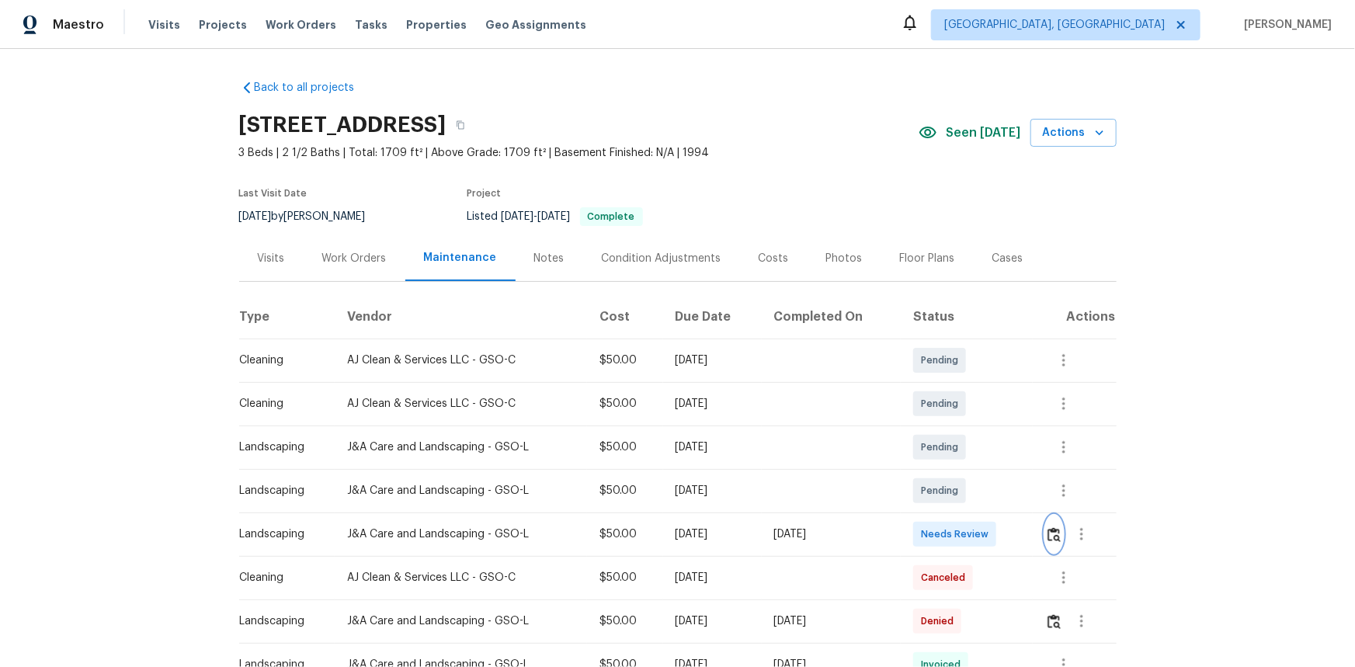
click at [1053, 535] on img "button" at bounding box center [1054, 534] width 13 height 15
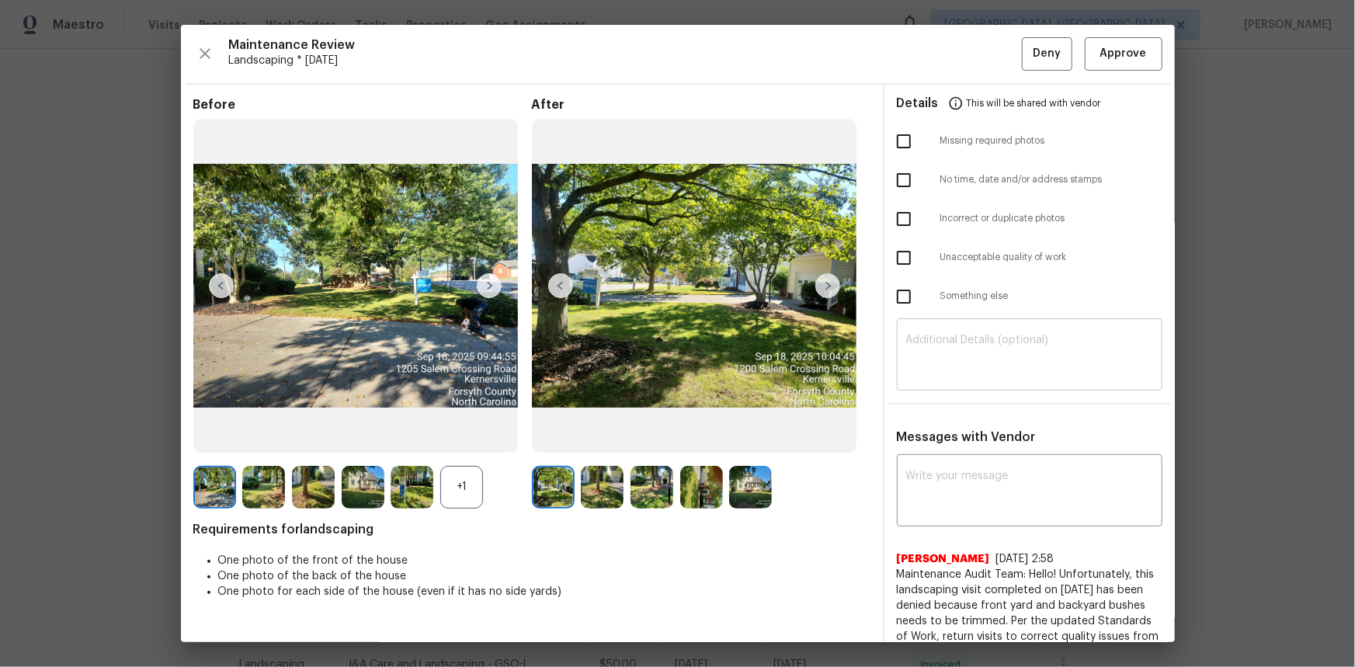
click at [937, 355] on textarea at bounding box center [1029, 356] width 247 height 43
paste textarea "Maintenance Audit Team: Hello! Unfortunately, this Landscaping visit completed …"
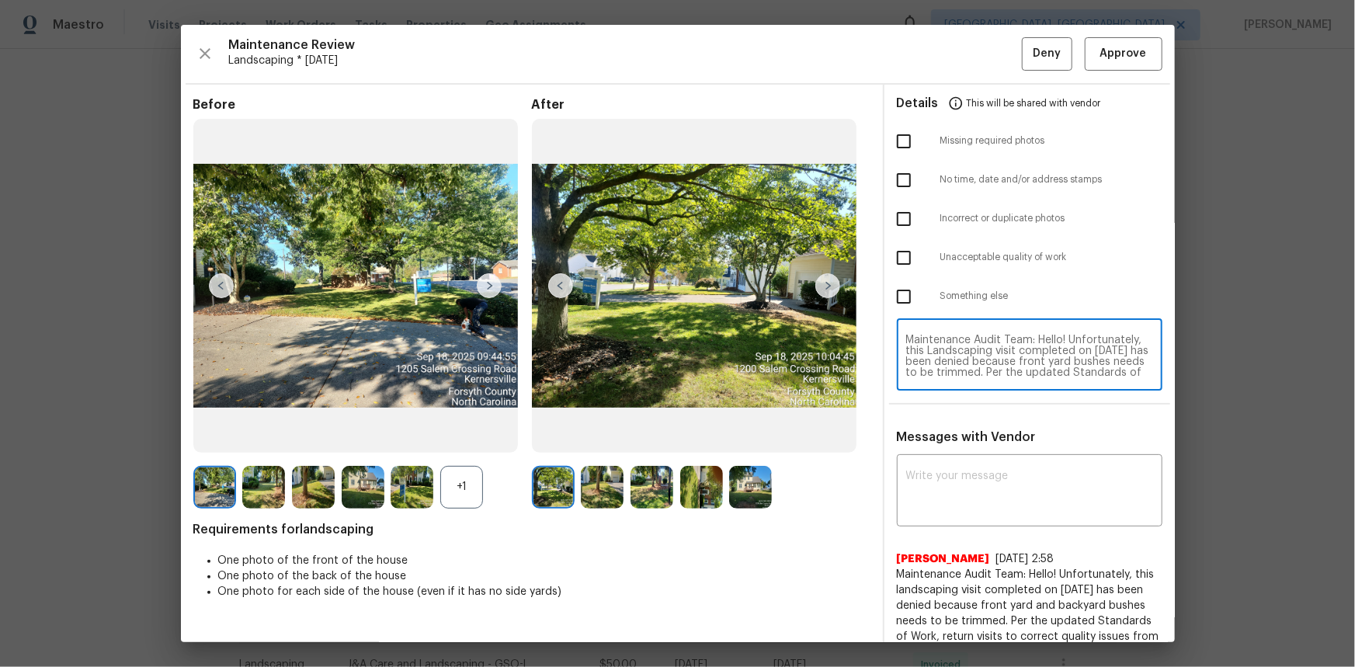
scroll to position [119, 0]
type textarea "Maintenance Audit Team: Hello! Unfortunately, this Landscaping visit completed …"
click at [937, 483] on textarea at bounding box center [1029, 492] width 247 height 43
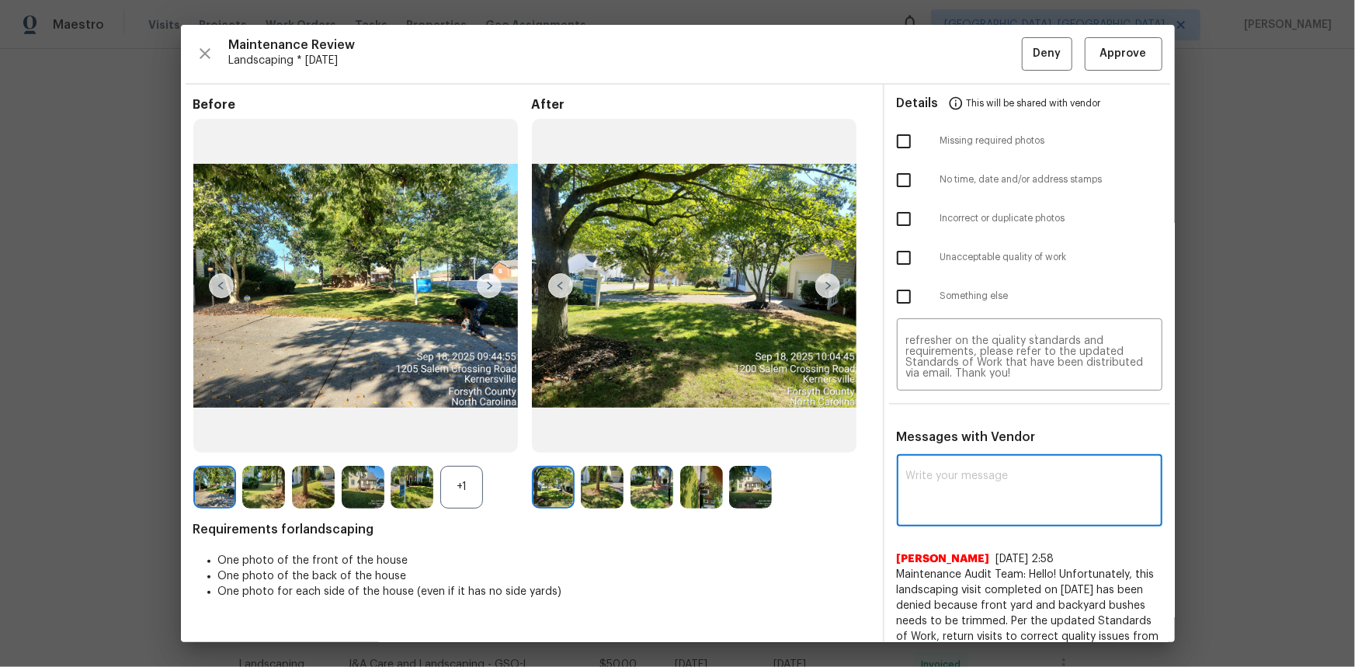
paste textarea "Maintenance Audit Team: Hello! Unfortunately, this Landscaping visit completed …"
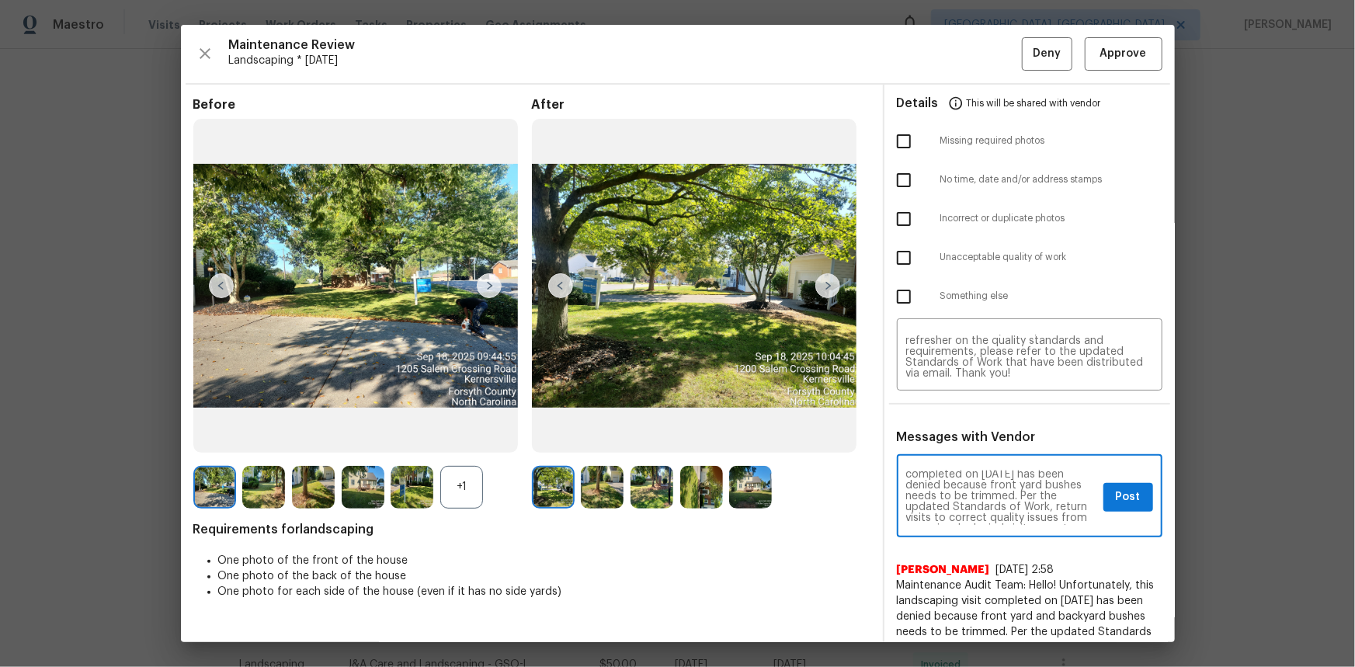
scroll to position [28, 0]
type textarea "Maintenance Audit Team: Hello! Unfortunately, this Landscaping visit completed …"
click at [1116, 497] on span "Post" at bounding box center [1128, 497] width 25 height 19
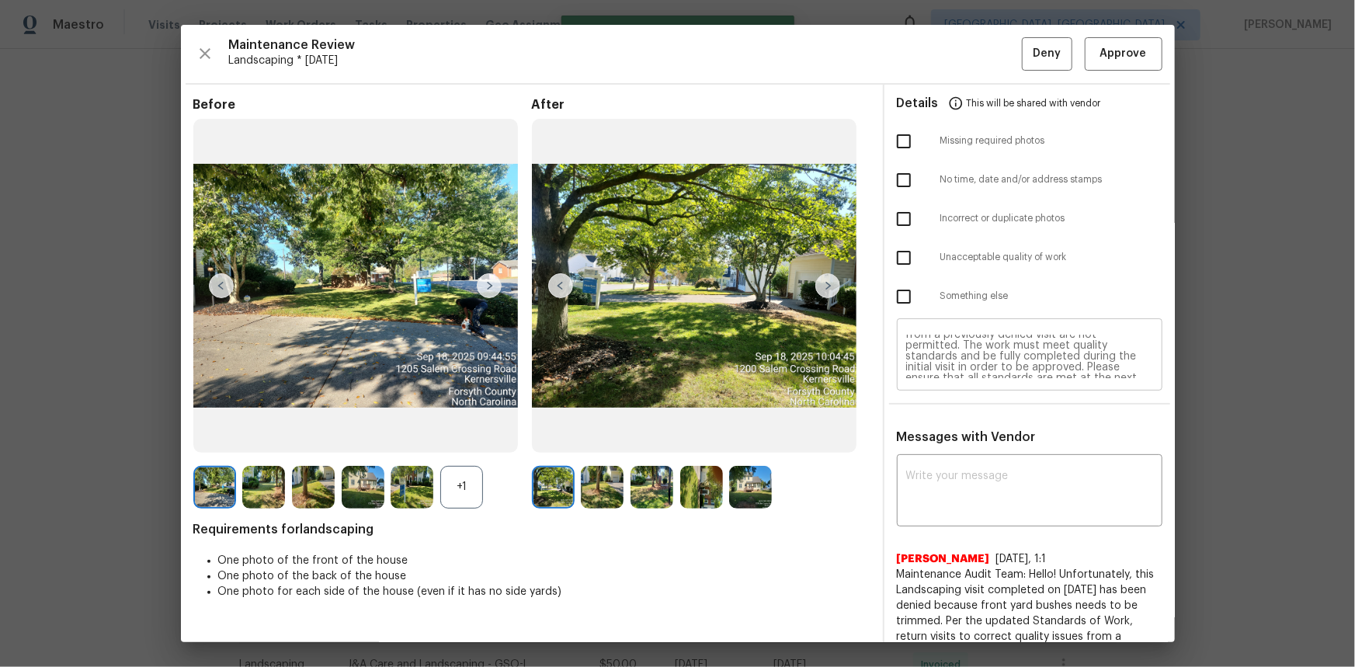
scroll to position [0, 0]
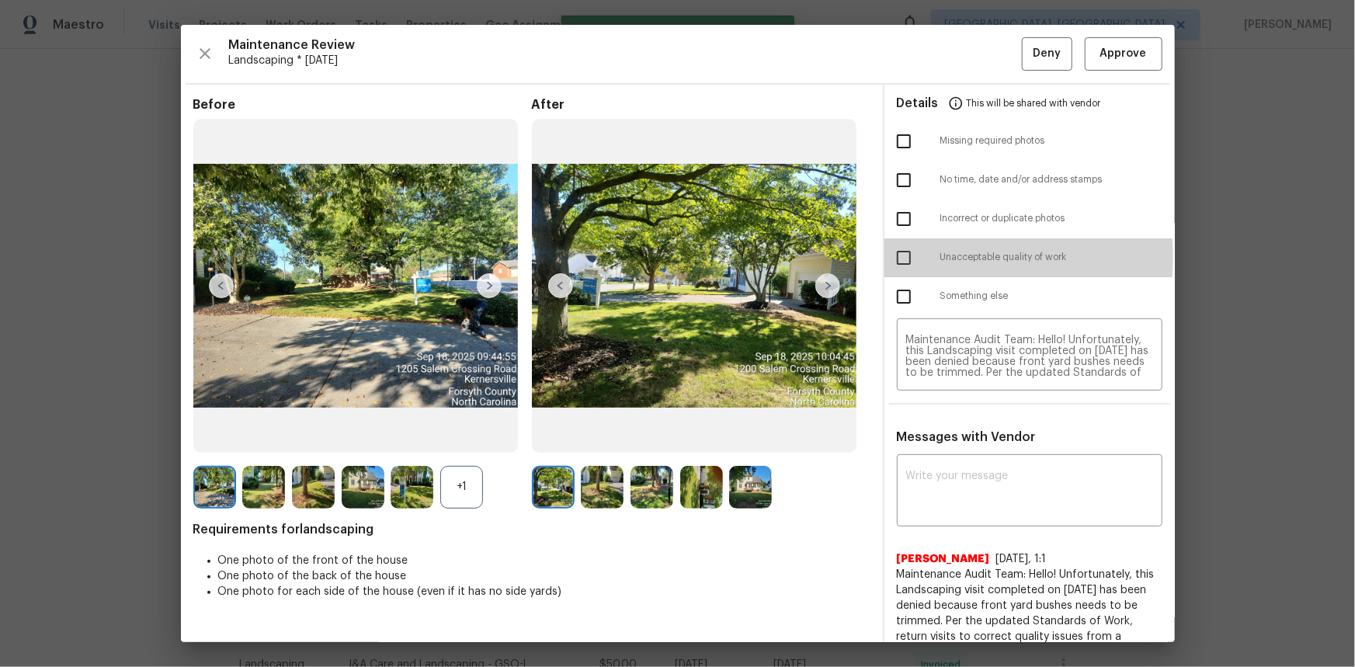
click at [901, 257] on input "checkbox" at bounding box center [904, 258] width 33 height 33
checkbox input "true"
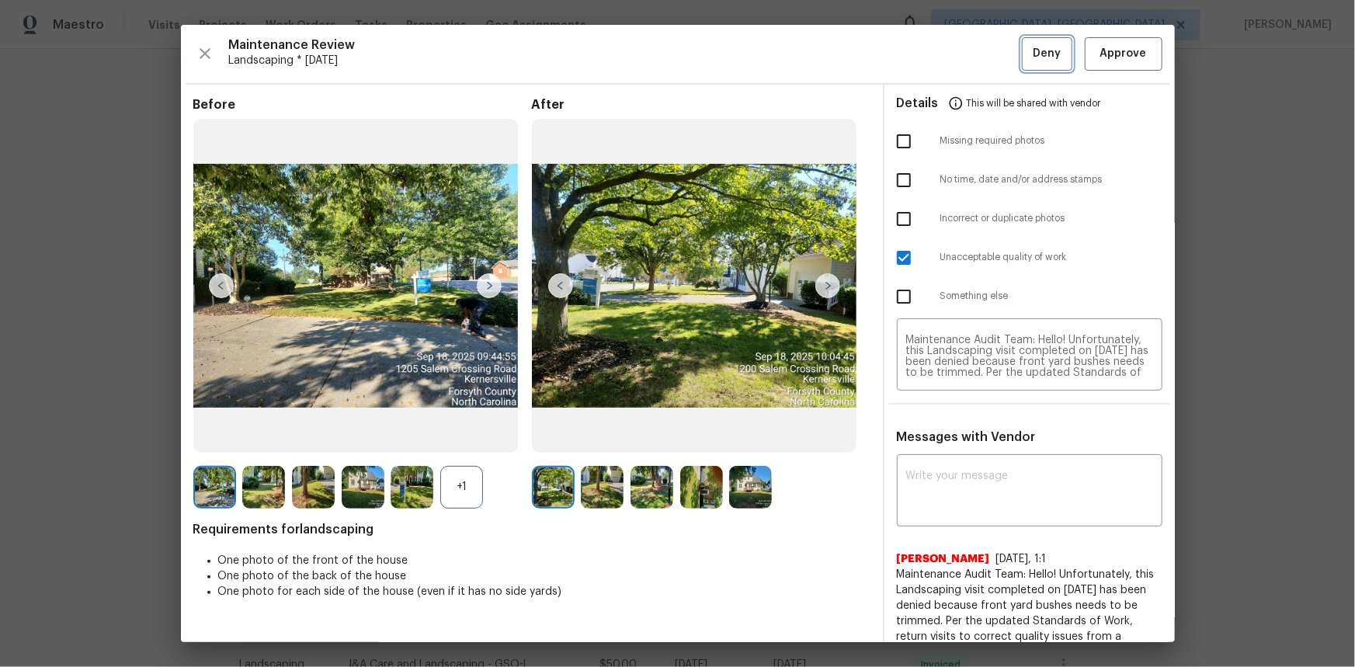
click at [1022, 48] on button "Deny" at bounding box center [1047, 53] width 50 height 33
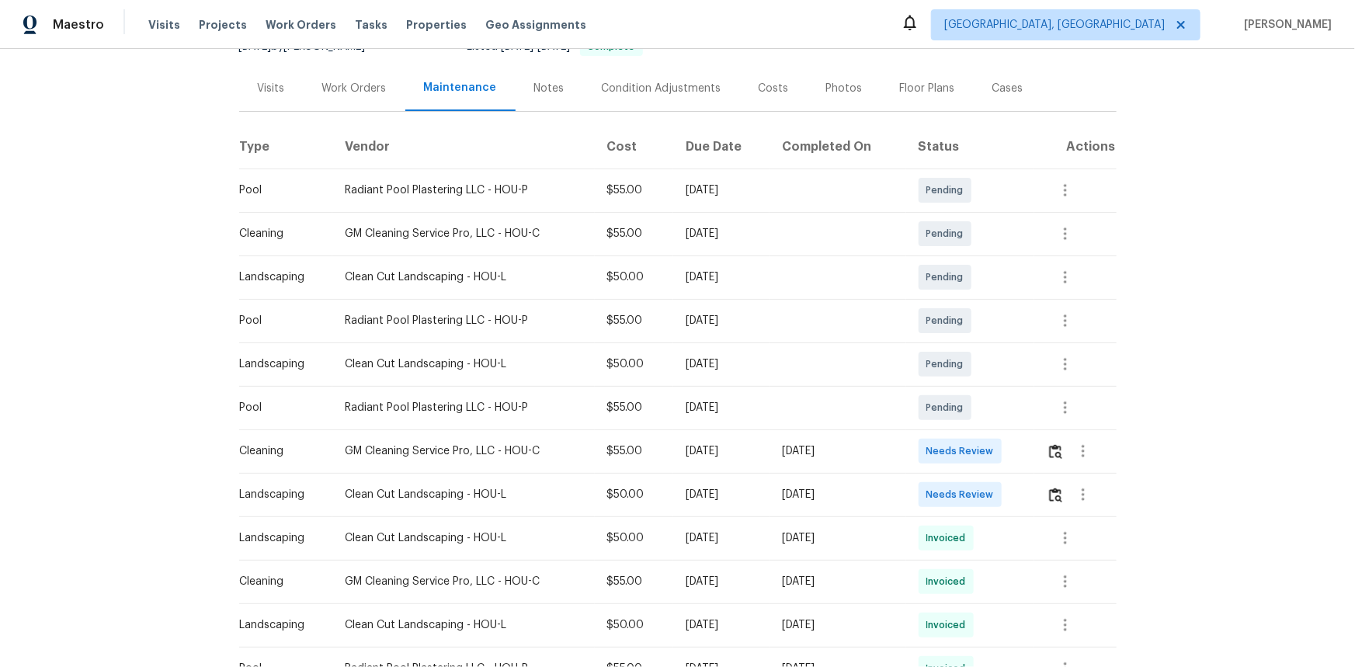
scroll to position [282, 0]
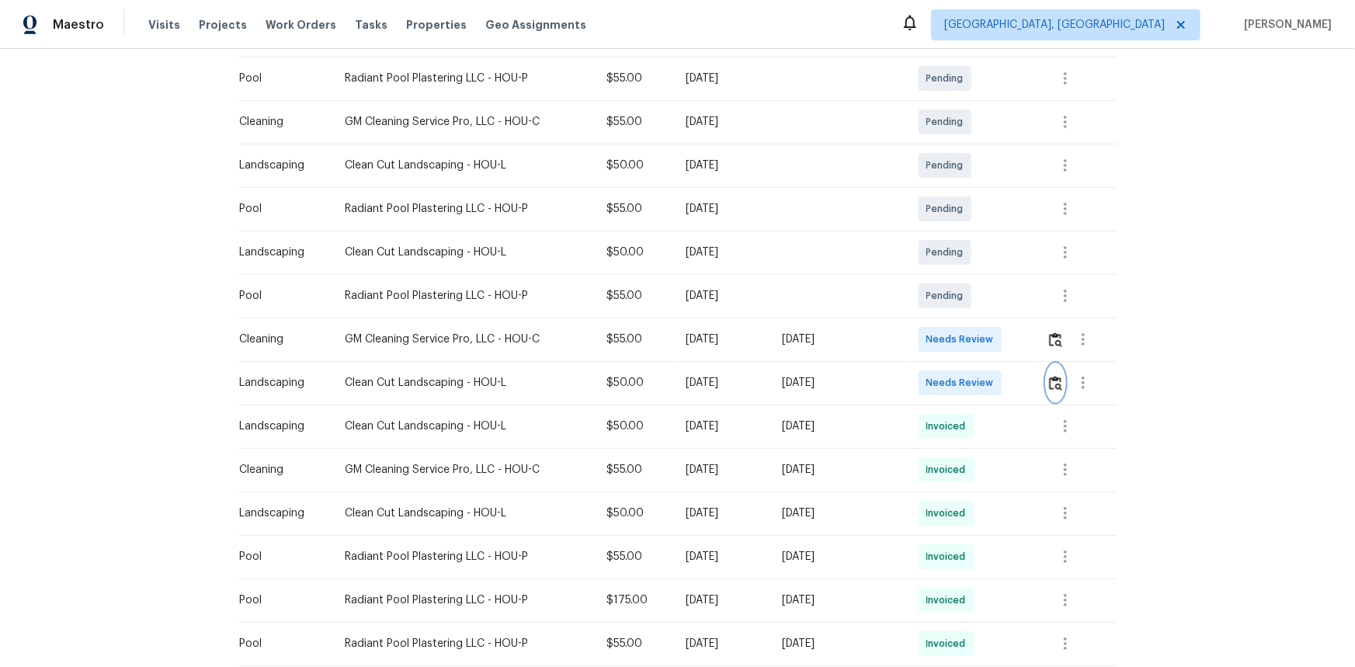
click at [1056, 383] on img "button" at bounding box center [1055, 383] width 13 height 15
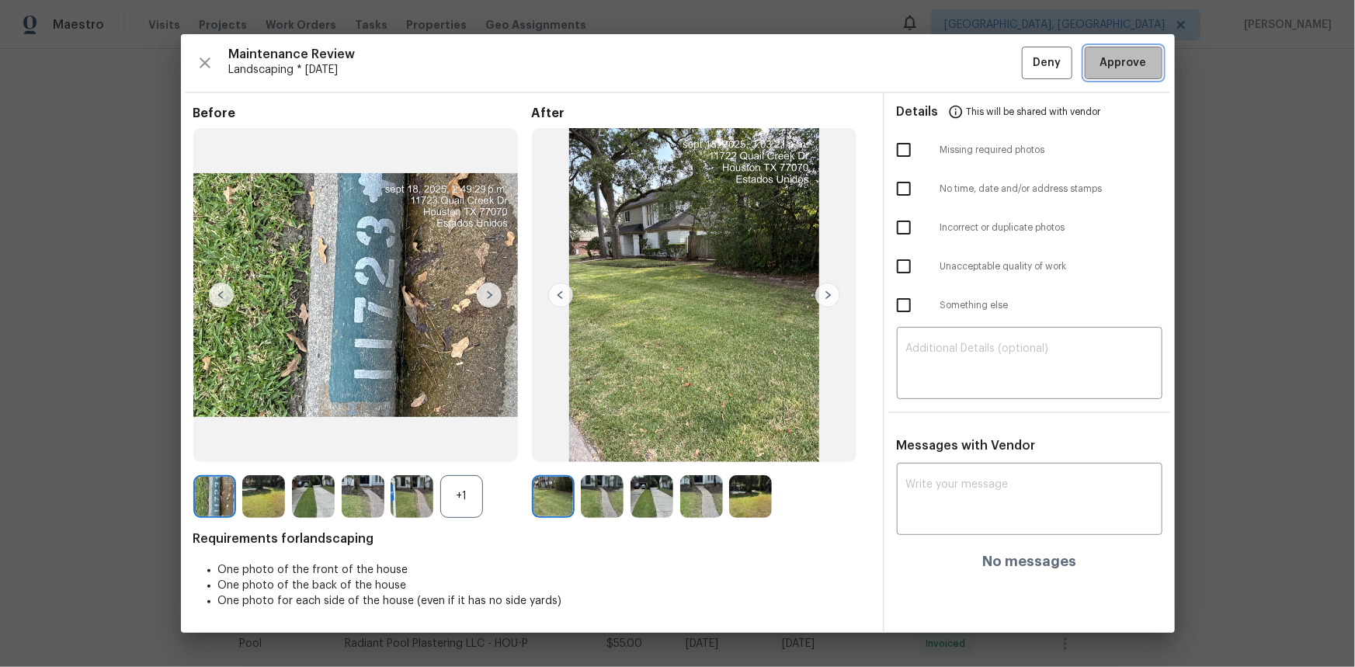
click at [1134, 68] on span "Approve" at bounding box center [1123, 63] width 47 height 19
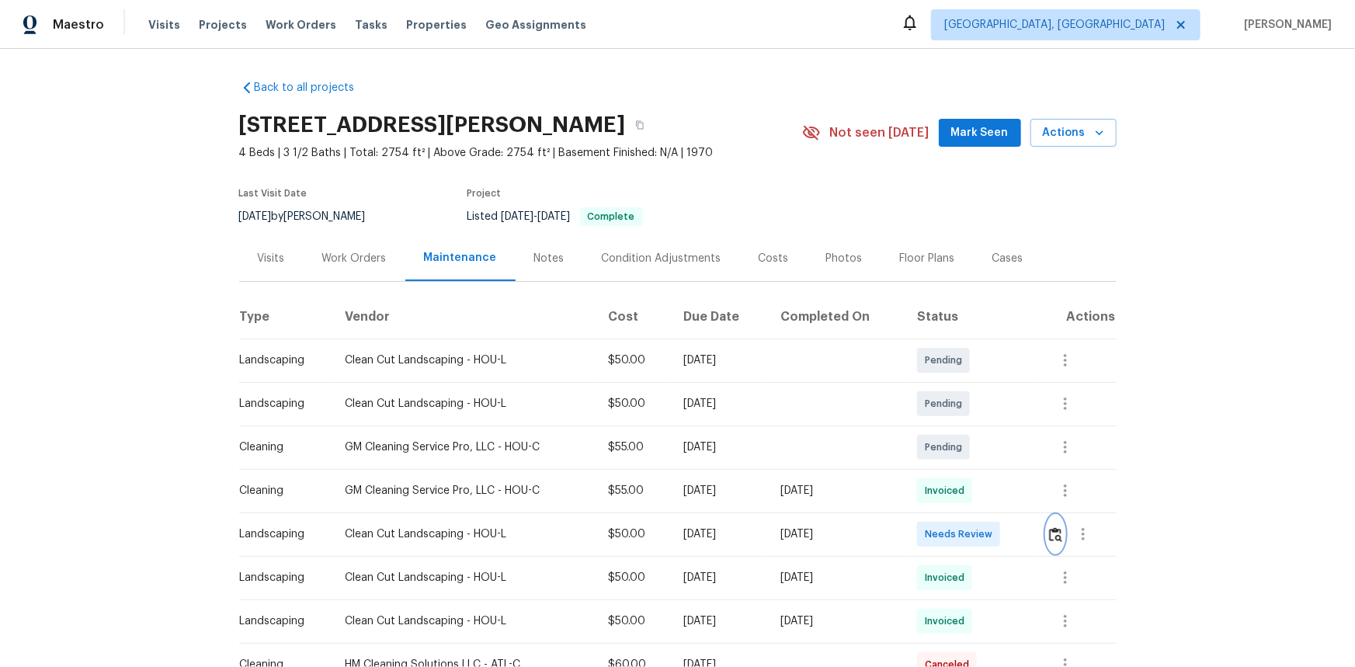
click at [1056, 528] on img "button" at bounding box center [1055, 534] width 13 height 15
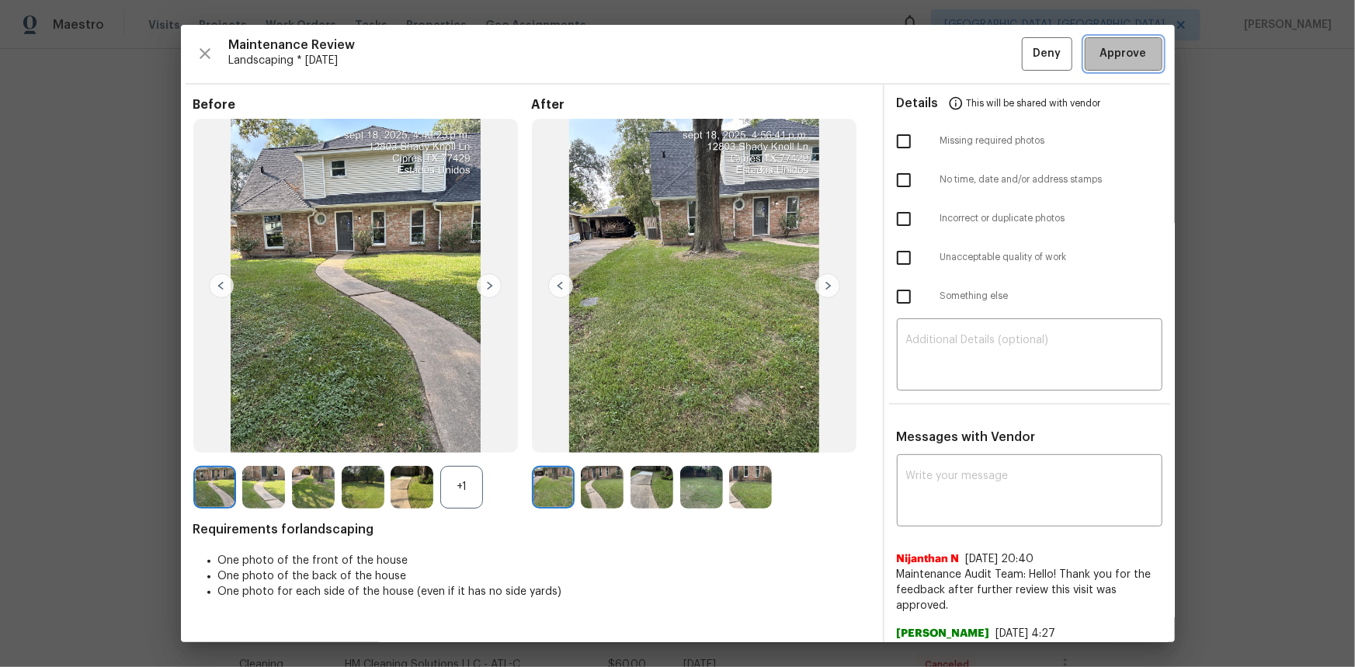
drag, startPoint x: 1103, startPoint y: 60, endPoint x: 1055, endPoint y: 62, distance: 47.4
click at [1100, 59] on span "Approve" at bounding box center [1123, 53] width 47 height 19
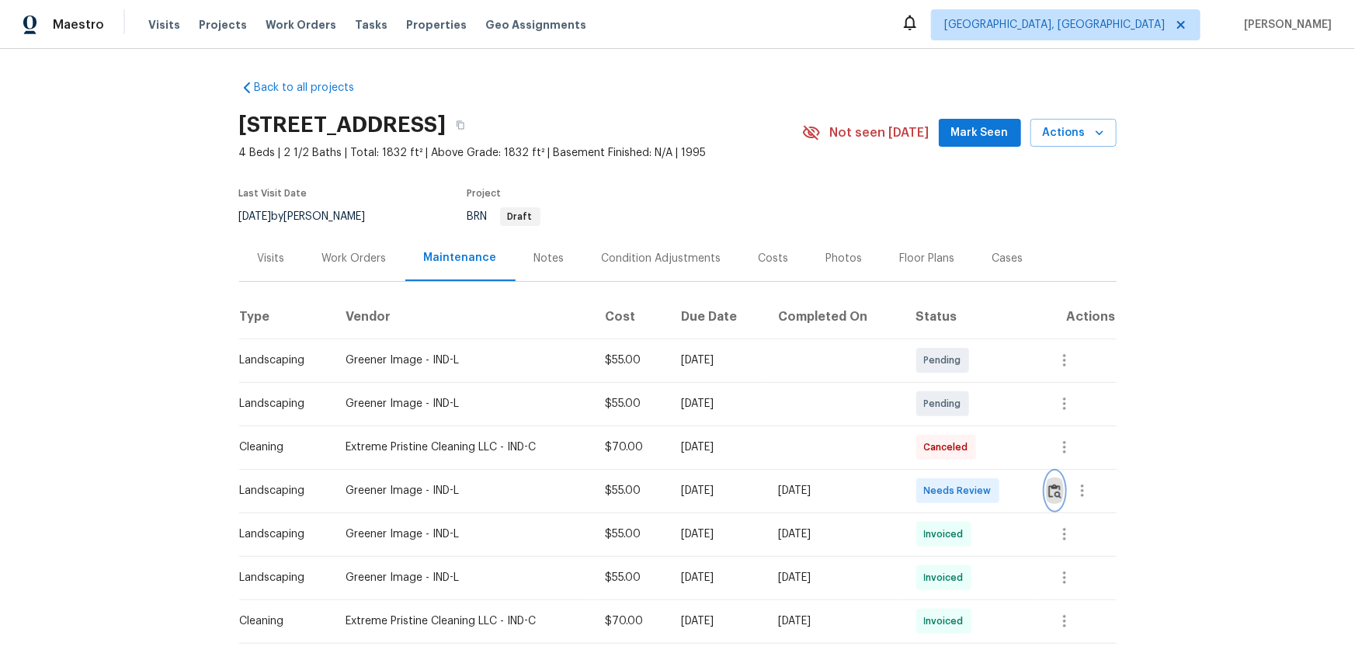
click at [1053, 495] on img "button" at bounding box center [1054, 491] width 13 height 15
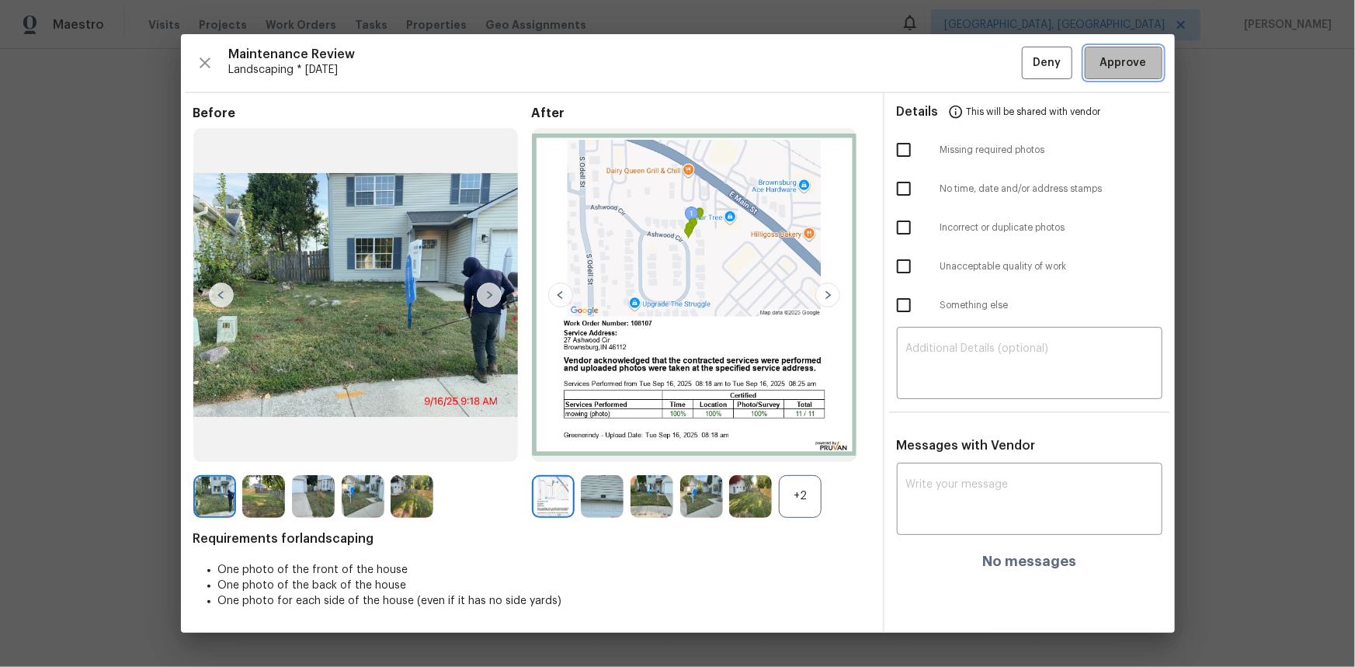
click at [1099, 70] on span "Approve" at bounding box center [1123, 63] width 53 height 19
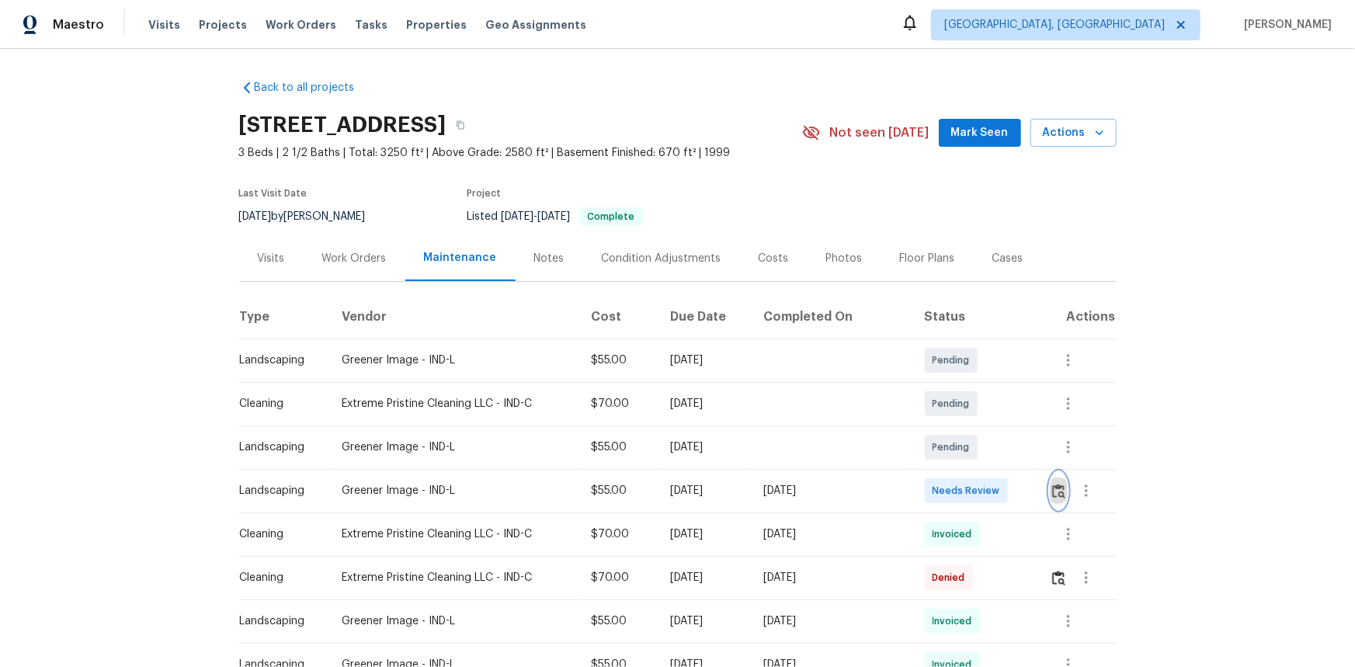
click at [1057, 486] on img "button" at bounding box center [1058, 491] width 13 height 15
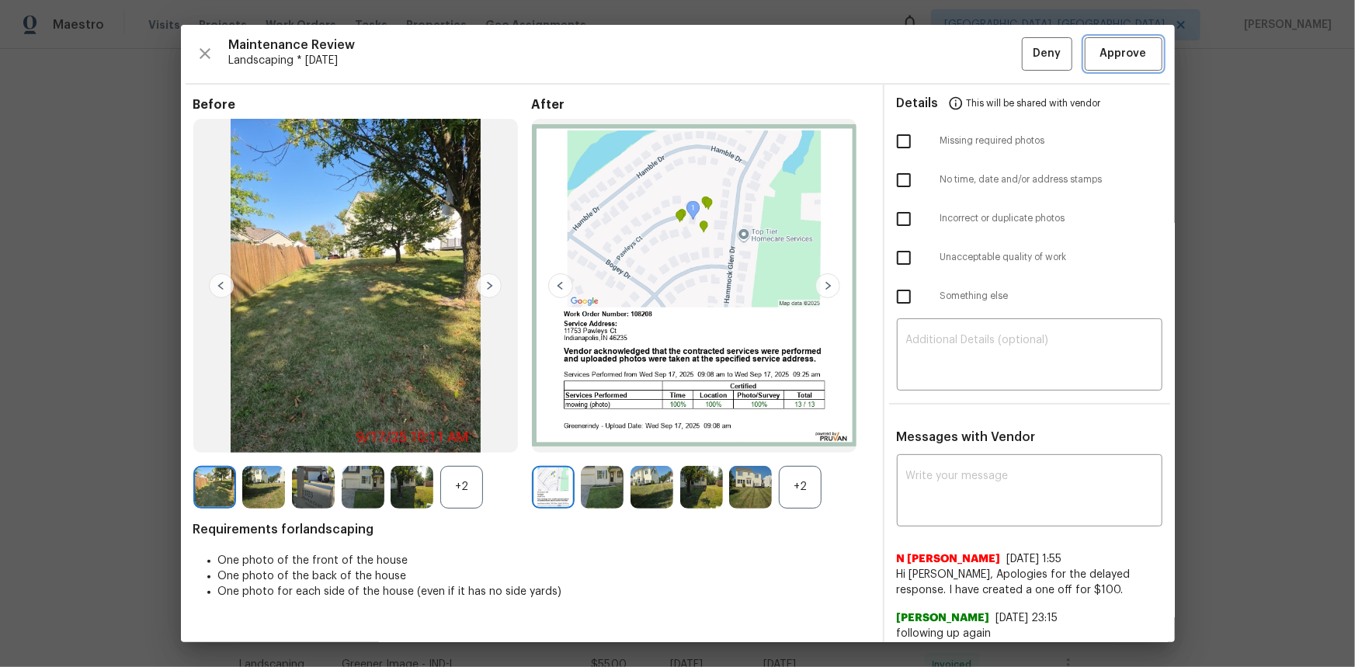
click at [1085, 54] on button "Approve" at bounding box center [1124, 53] width 78 height 33
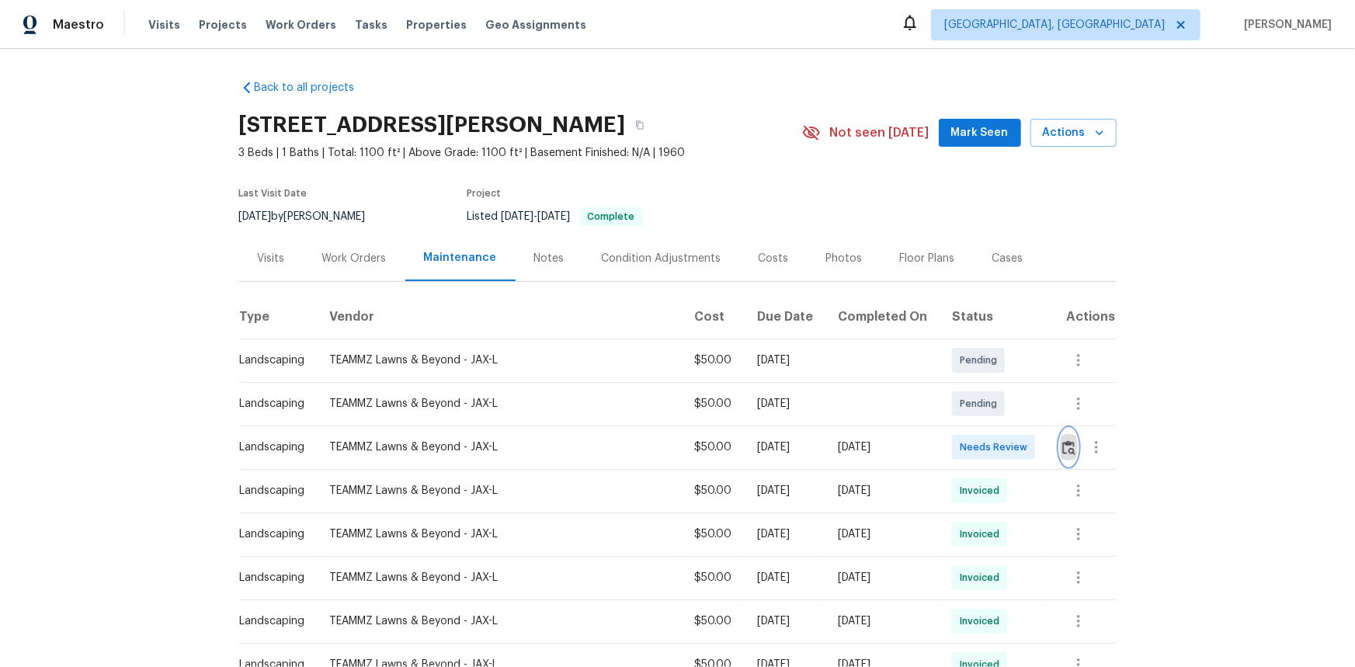
click at [1062, 443] on img "button" at bounding box center [1068, 447] width 13 height 15
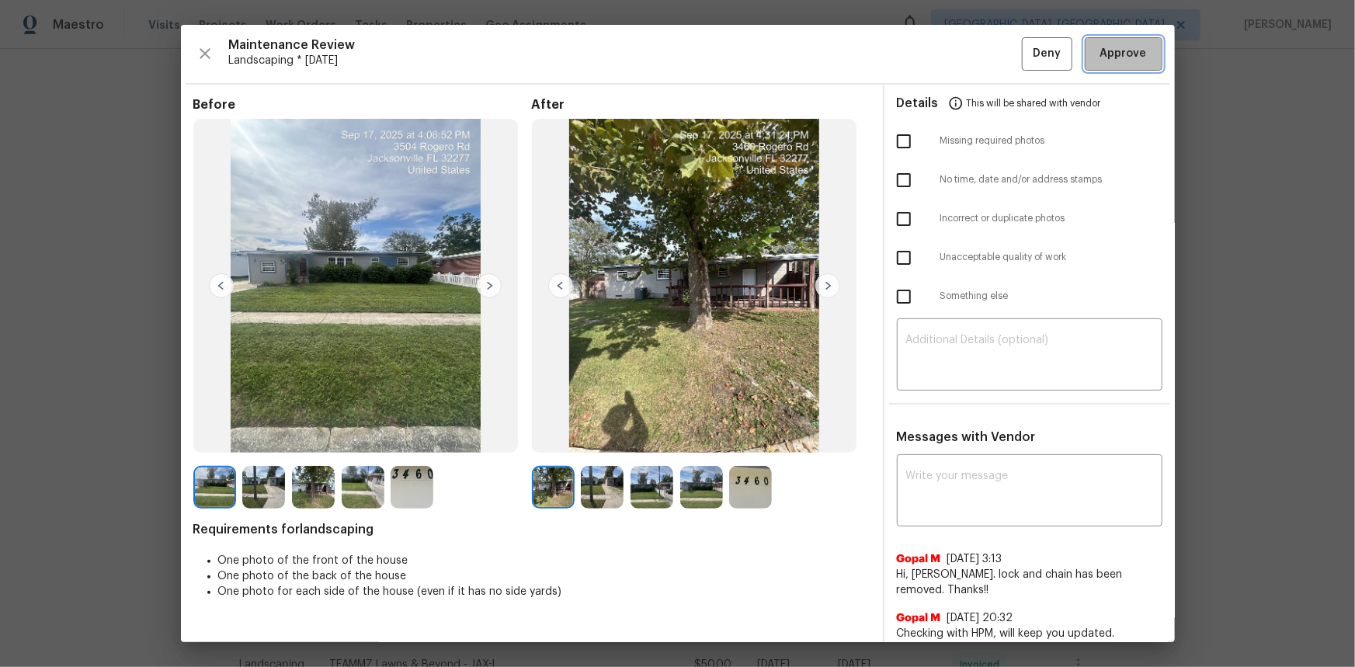
click at [1100, 54] on span "Approve" at bounding box center [1123, 53] width 47 height 19
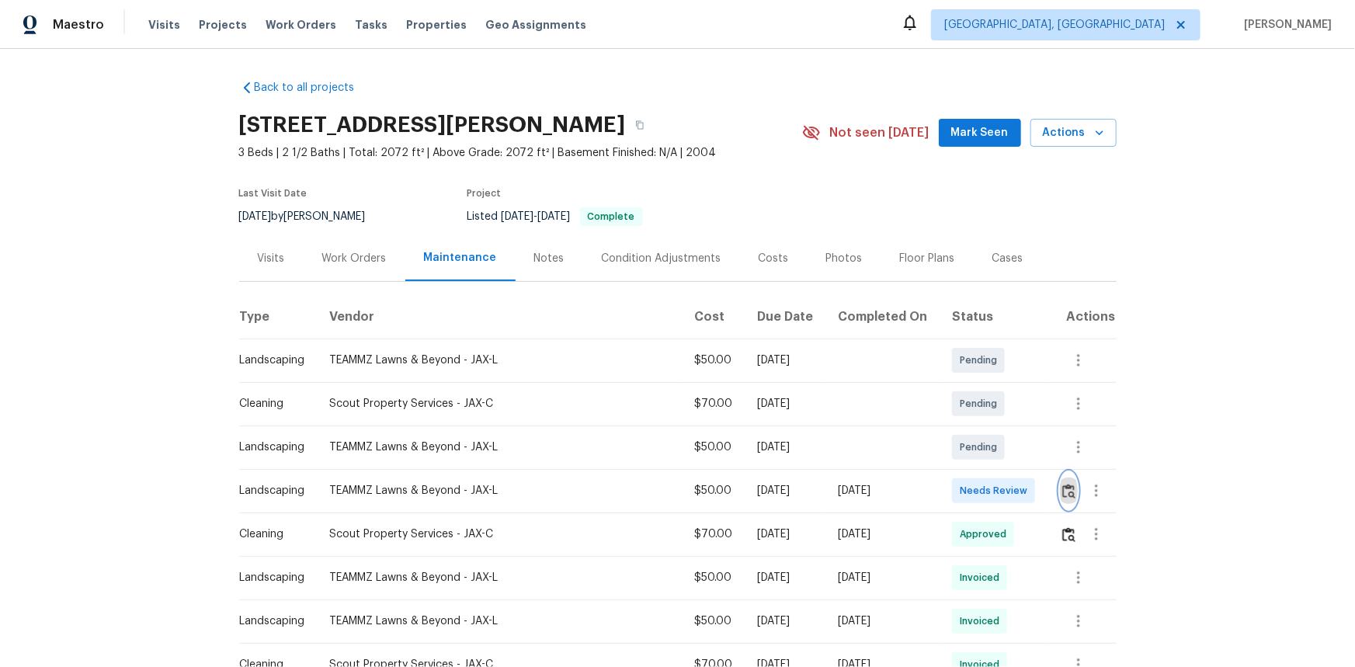
click at [1062, 488] on img "button" at bounding box center [1068, 491] width 13 height 15
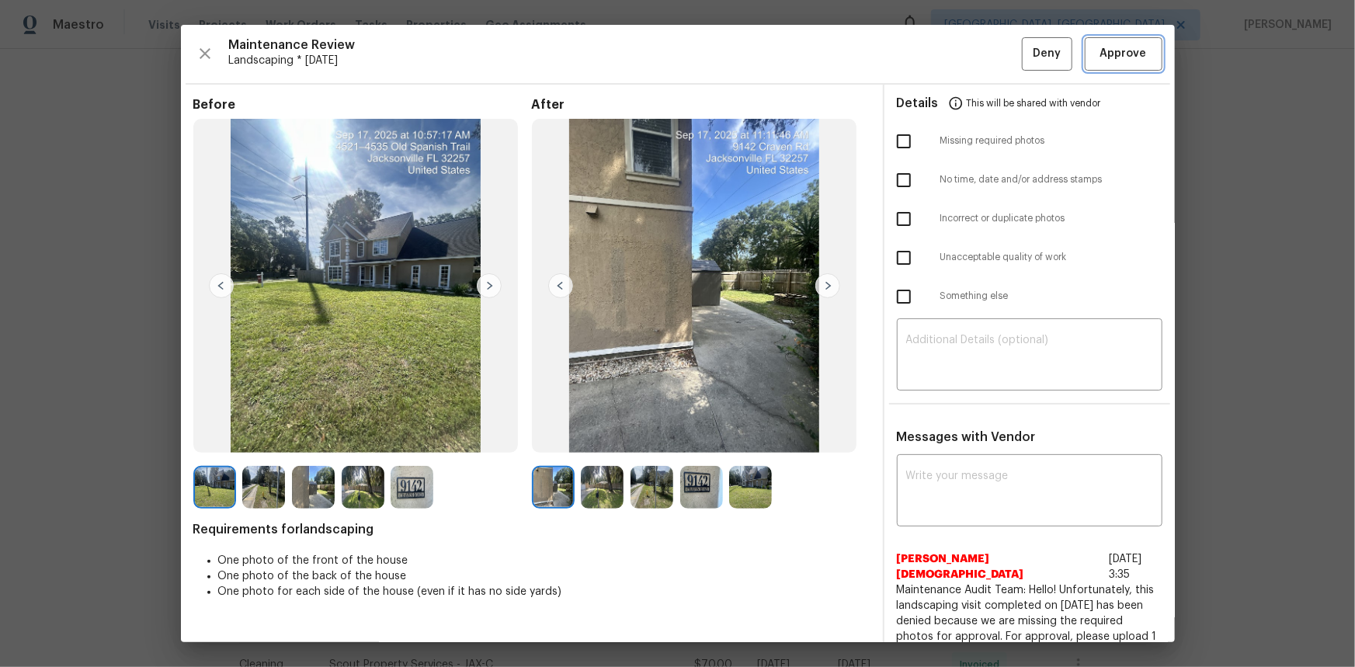
click at [1117, 54] on span "Approve" at bounding box center [1123, 53] width 47 height 19
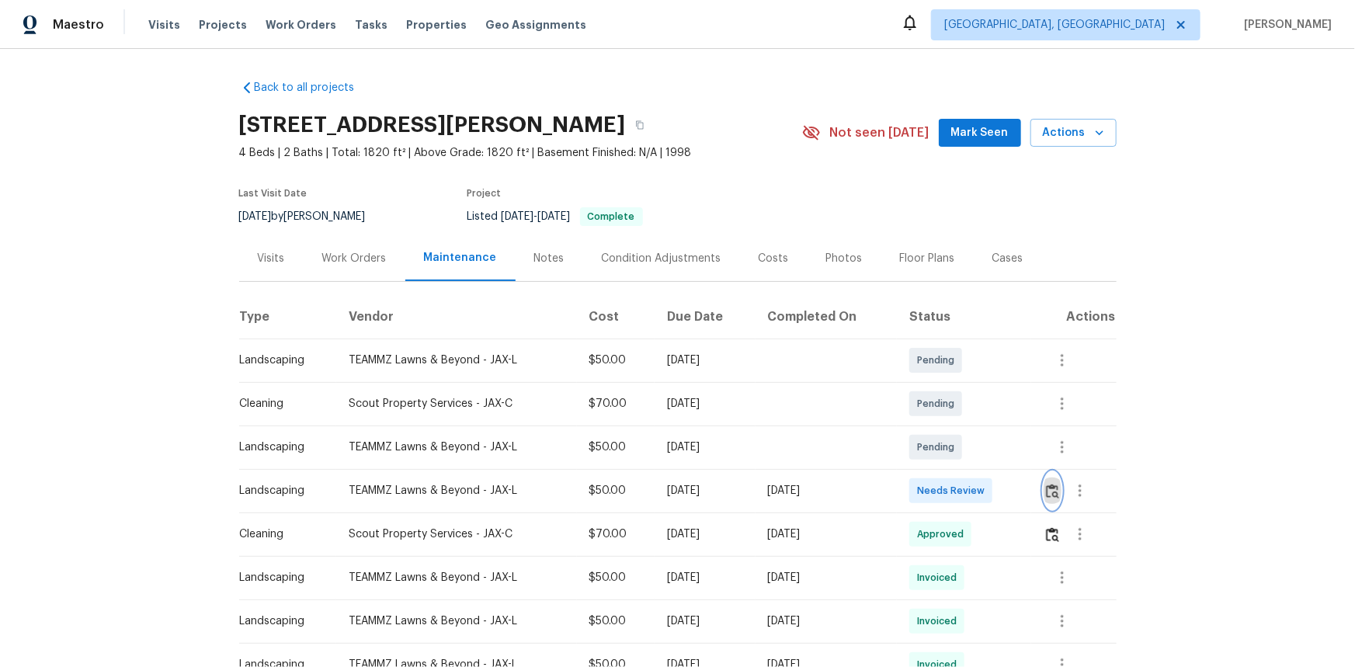
click at [1049, 490] on img "button" at bounding box center [1052, 491] width 13 height 15
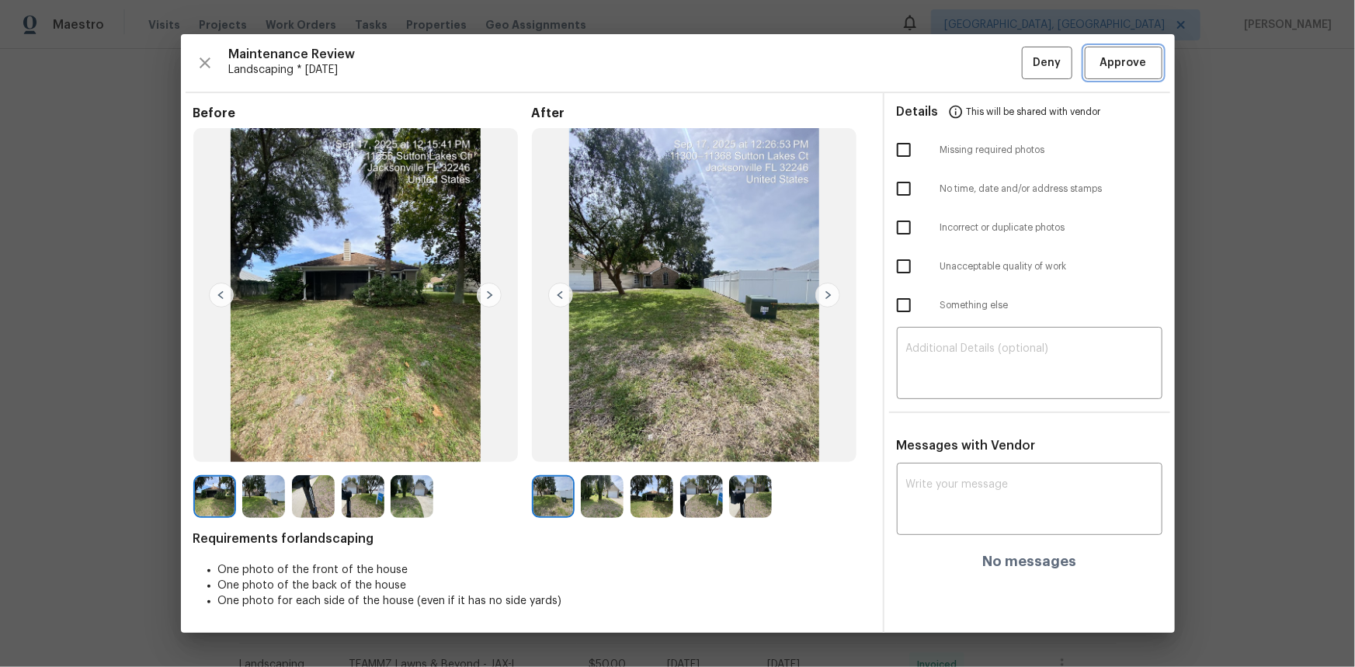
click at [1107, 75] on button "Approve" at bounding box center [1124, 63] width 78 height 33
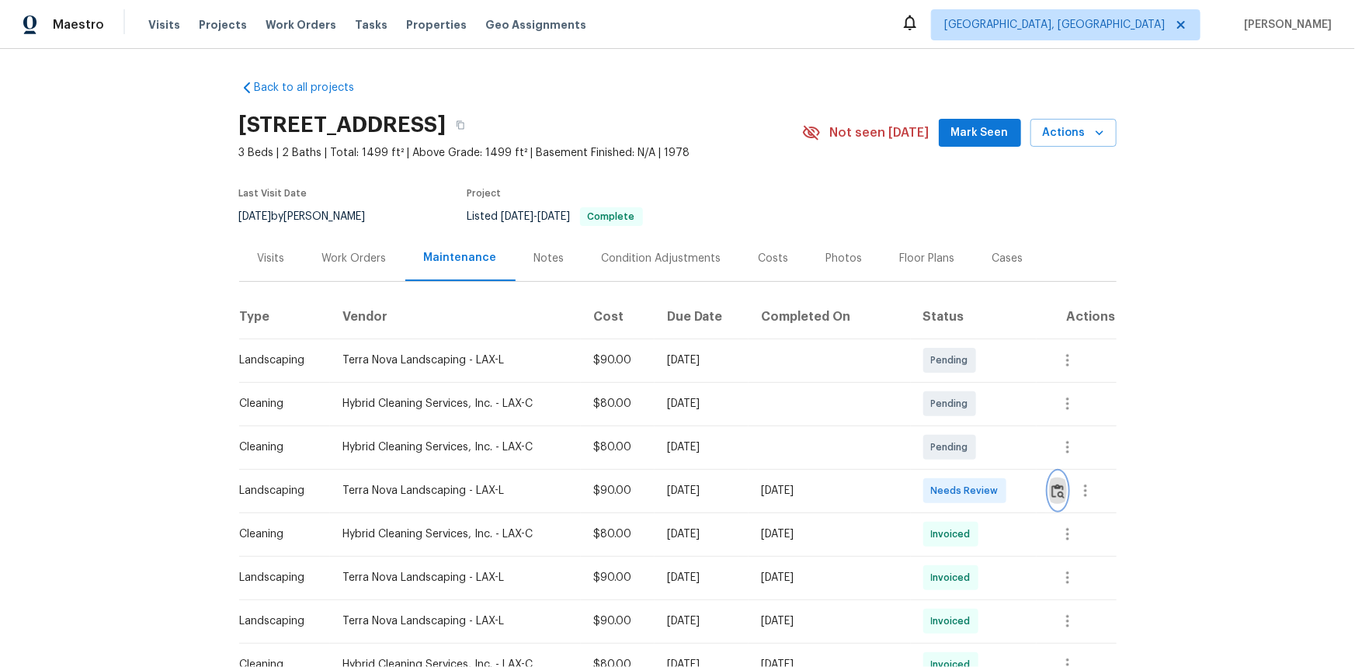
click at [1051, 489] on img "button" at bounding box center [1057, 491] width 13 height 15
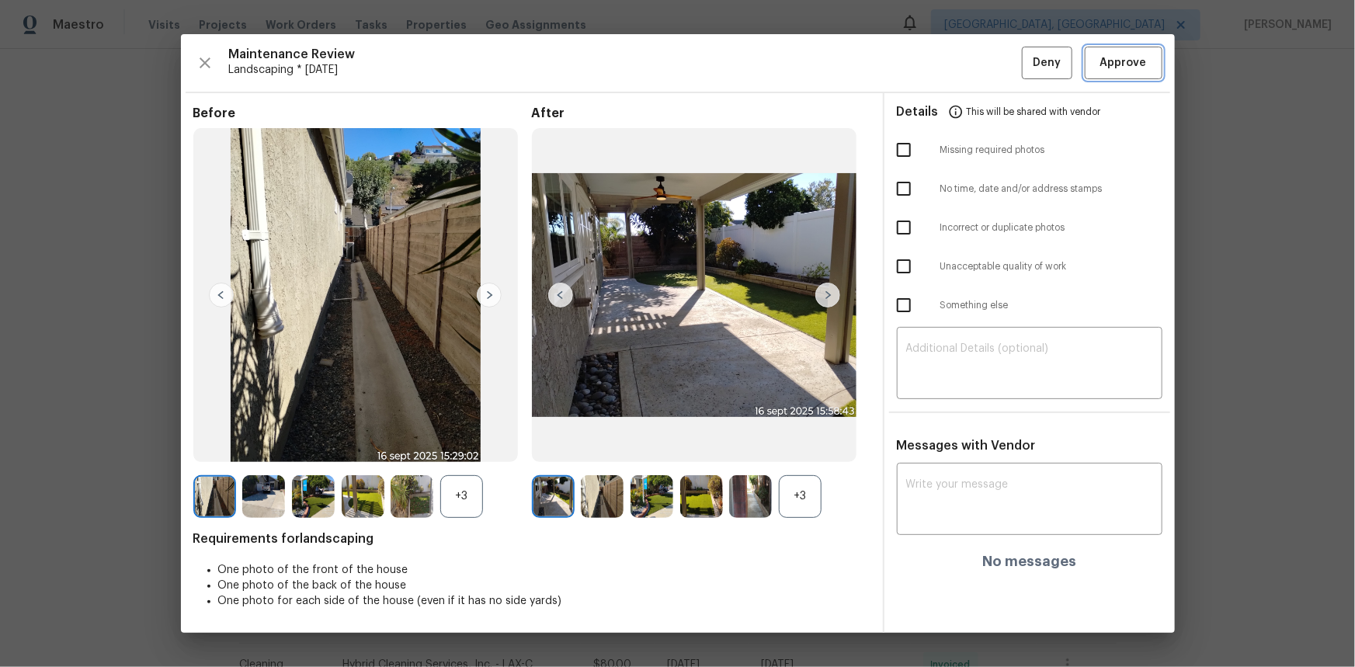
click at [1101, 70] on span "Approve" at bounding box center [1123, 63] width 47 height 19
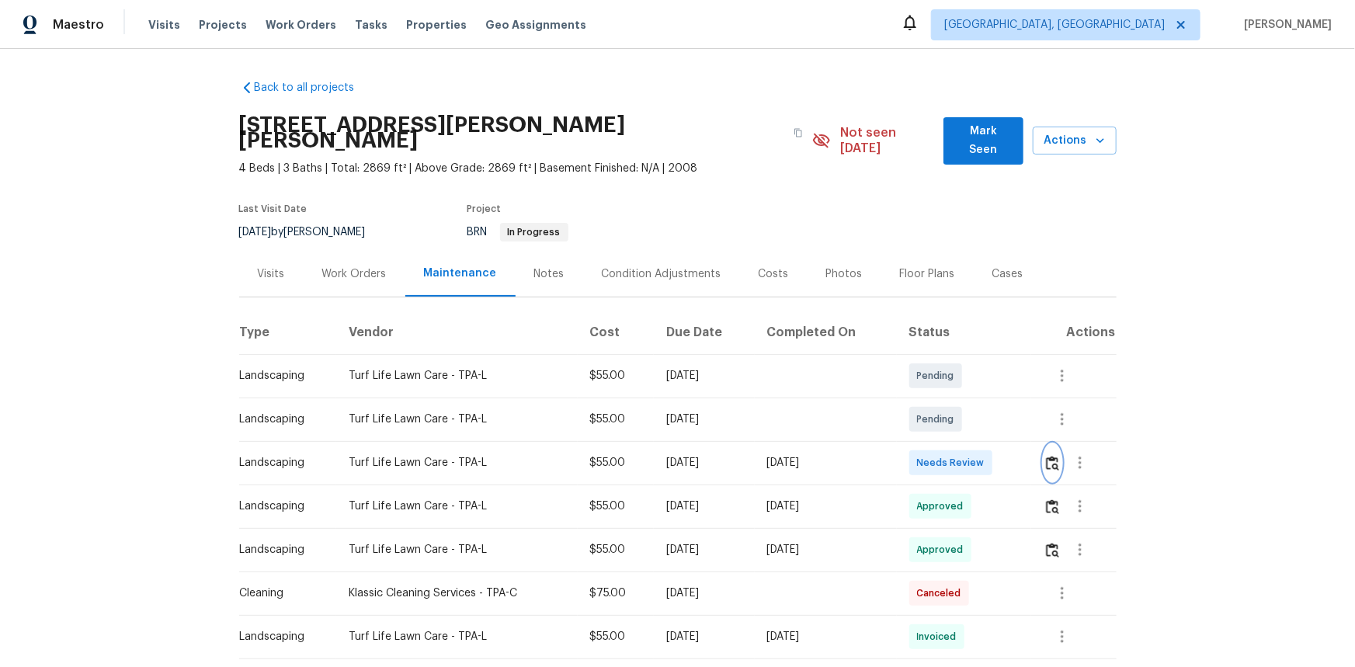
click at [1053, 456] on img "button" at bounding box center [1052, 463] width 13 height 15
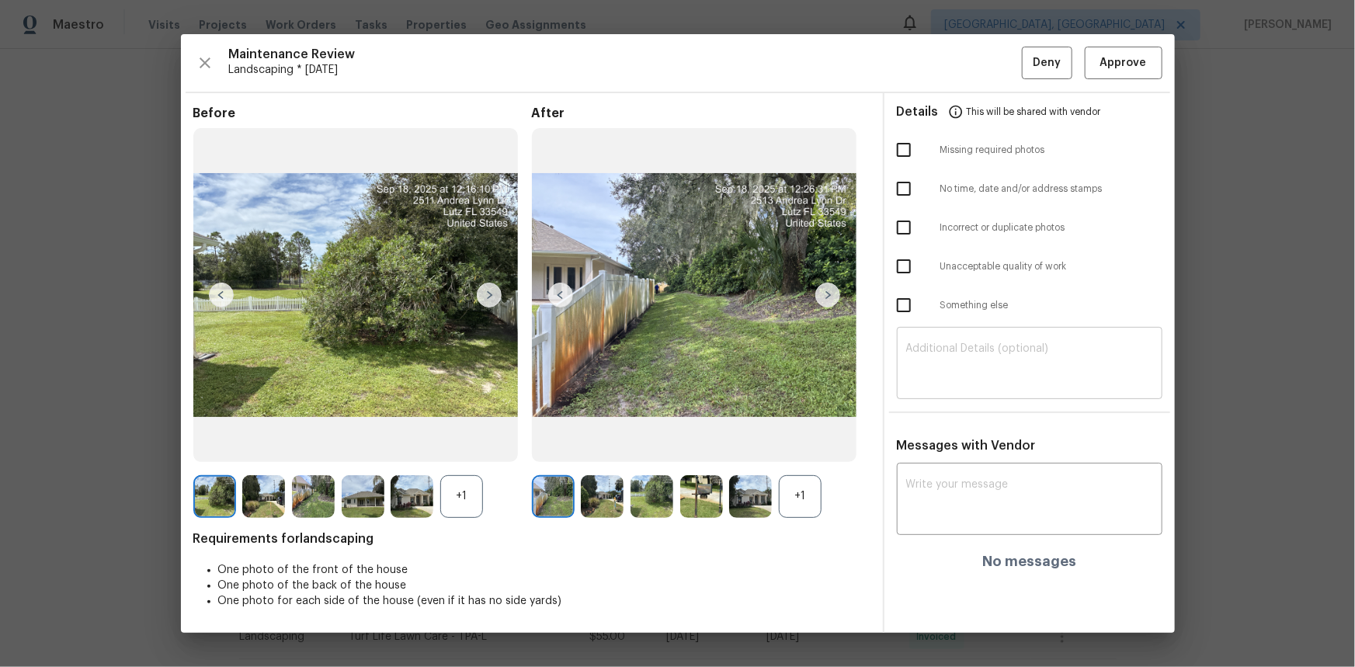
click at [961, 337] on div "​" at bounding box center [1030, 365] width 266 height 68
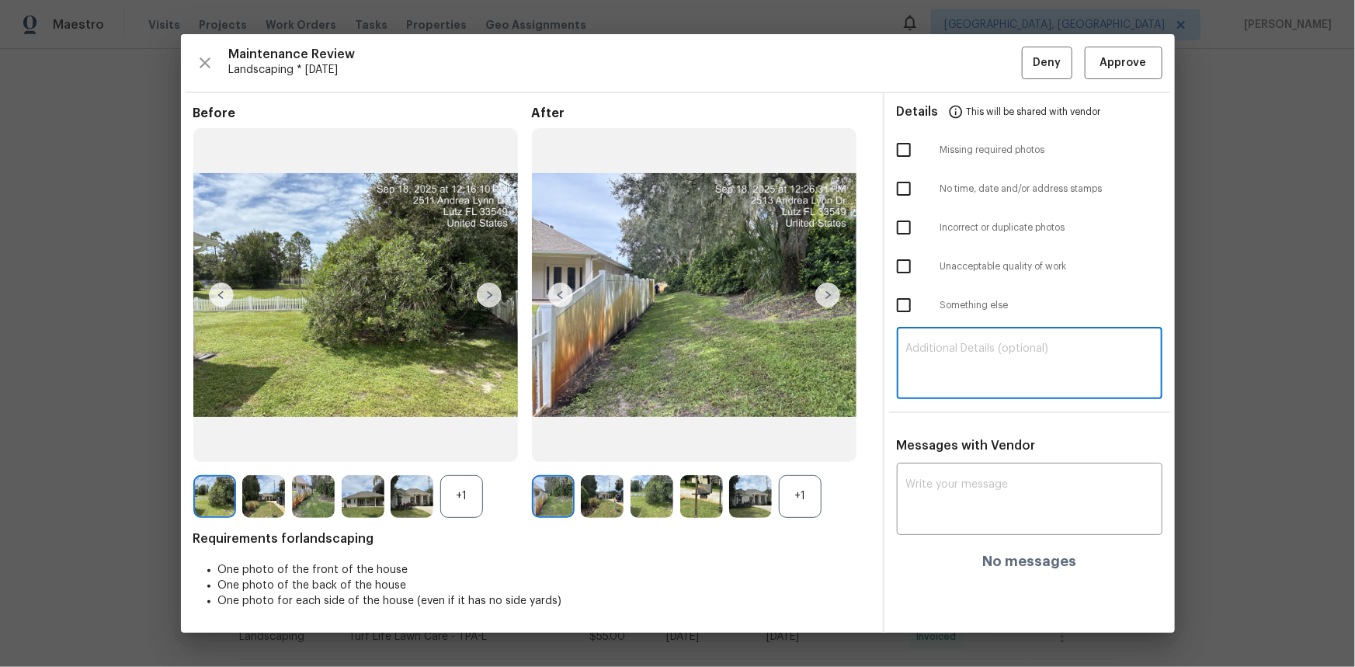
paste textarea "Maintenance Audit Team: Hello! Unfortunately, this Landscaping visit completed …"
type textarea "Maintenance Audit Team: Hello! Unfortunately, this Landscaping visit completed …"
click at [940, 487] on textarea at bounding box center [1029, 500] width 247 height 43
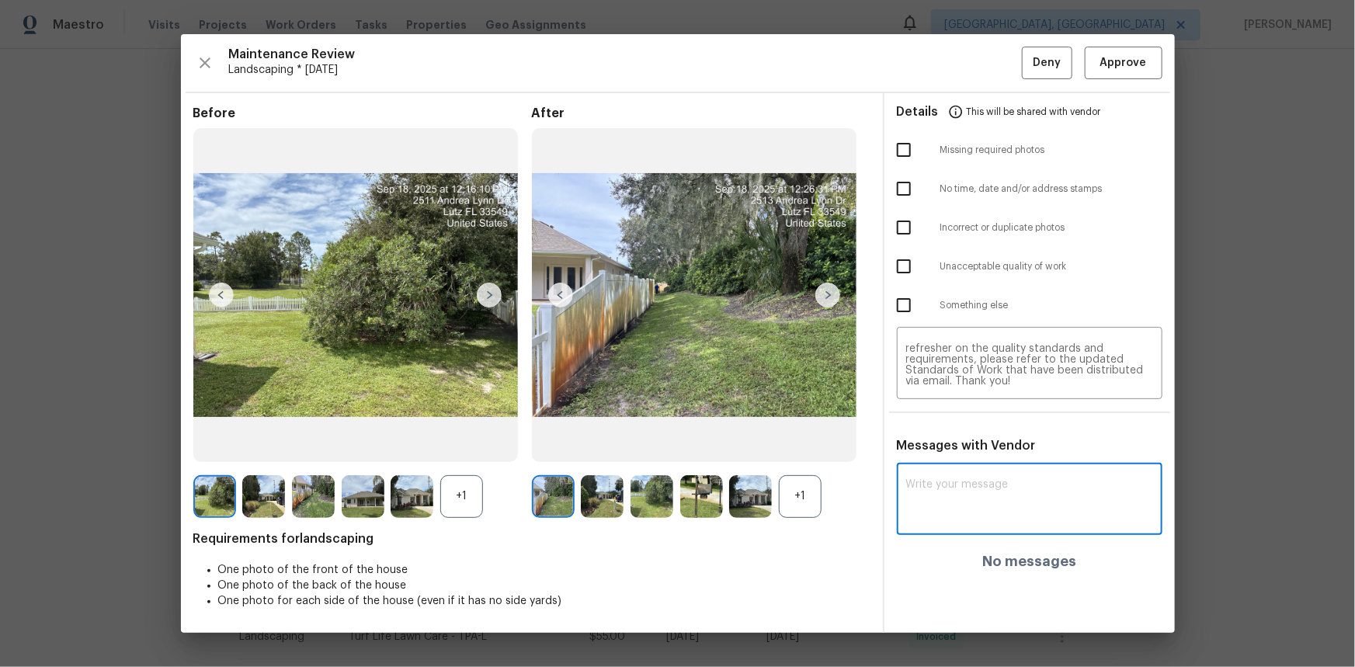
paste textarea "Maintenance Audit Team: Hello! Unfortunately, this Landscaping visit completed …"
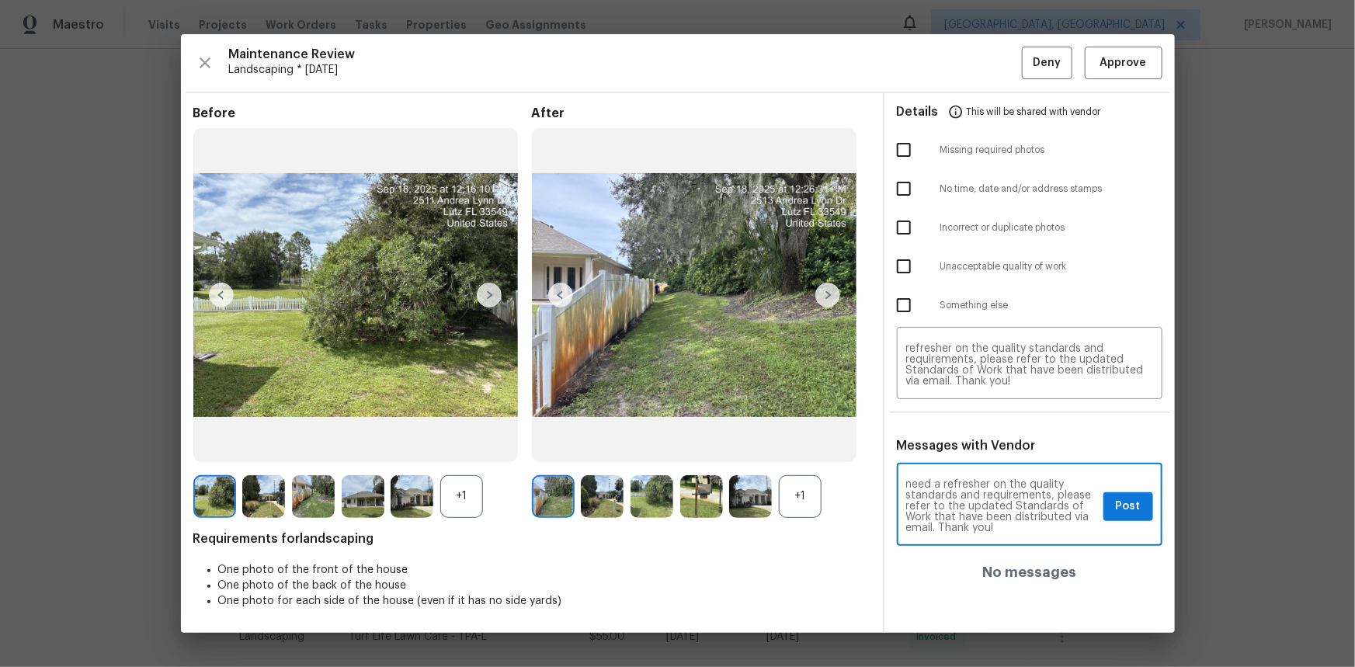
type textarea "Maintenance Audit Team: Hello! Unfortunately, this Landscaping visit completed …"
click at [907, 148] on input "checkbox" at bounding box center [904, 150] width 33 height 33
checkbox input "true"
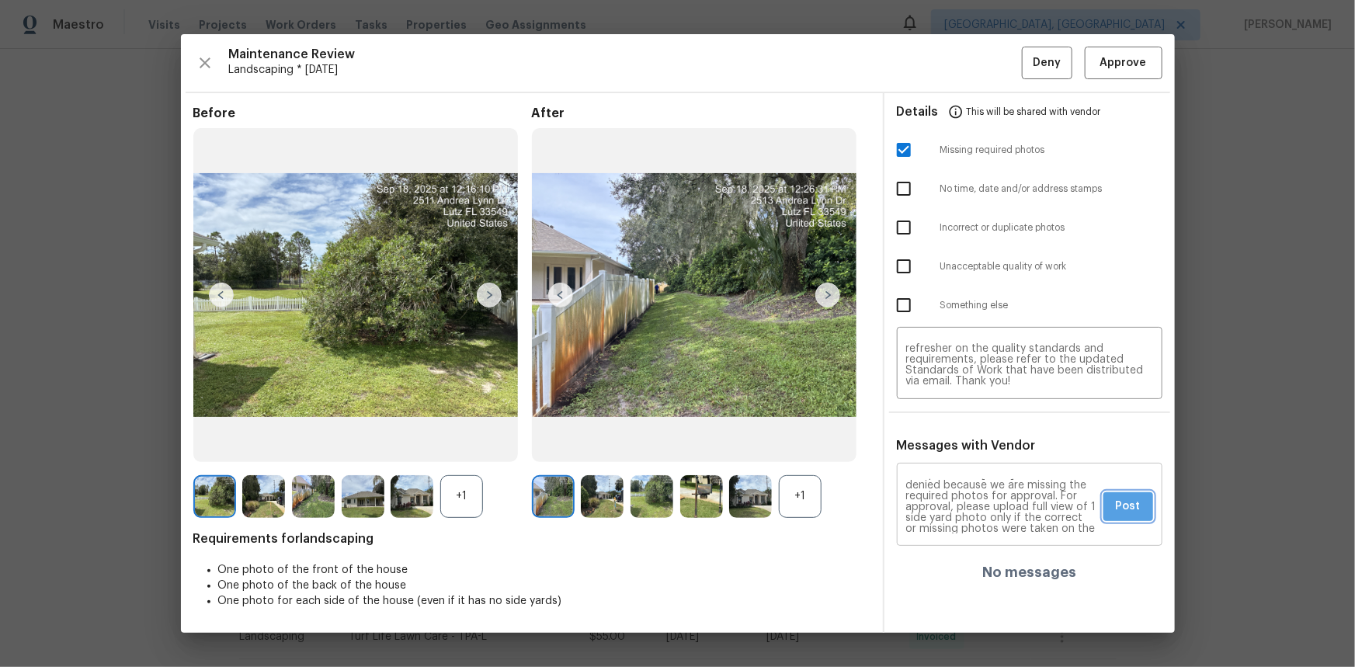
click at [1135, 502] on span "Post" at bounding box center [1128, 506] width 25 height 19
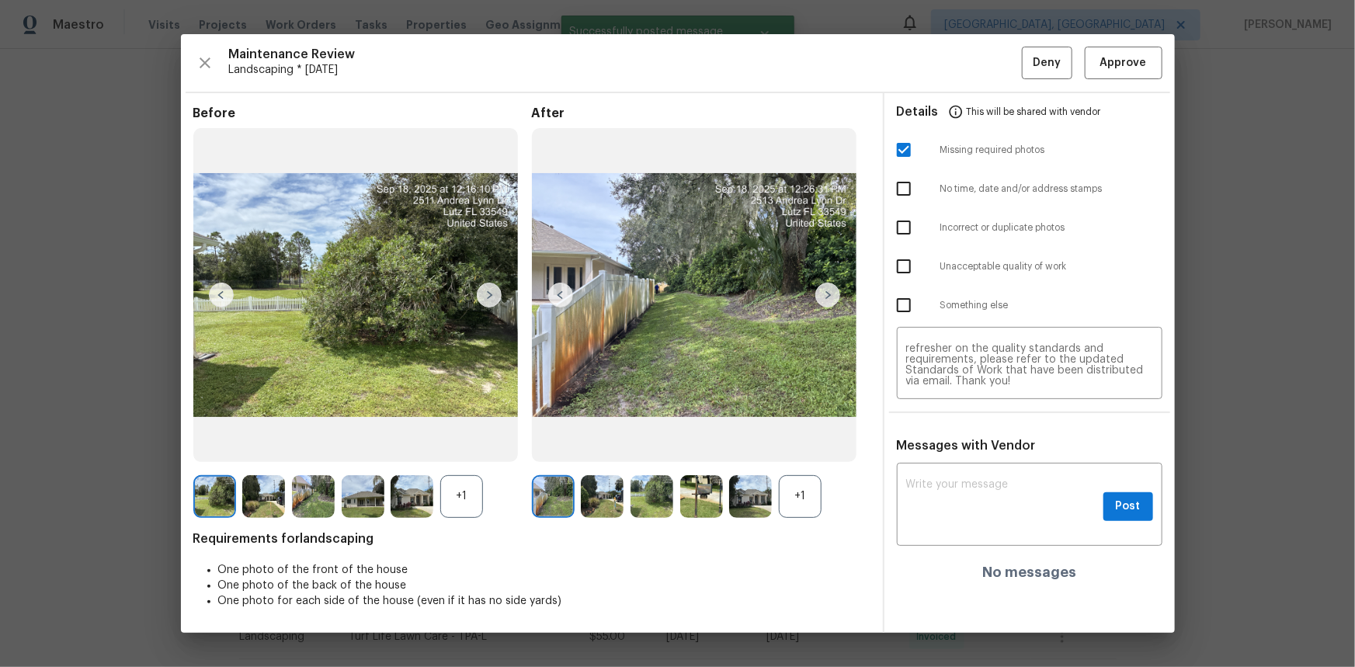
scroll to position [0, 0]
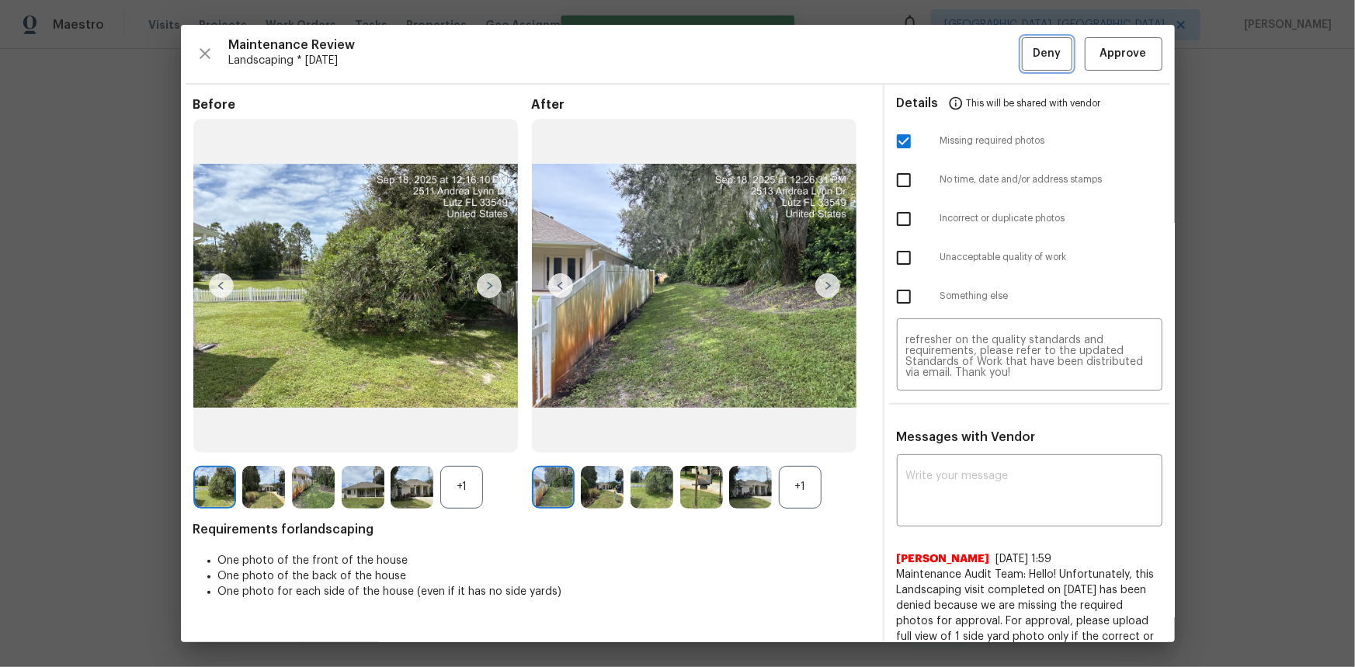
click at [1033, 46] on span "Deny" at bounding box center [1047, 53] width 28 height 19
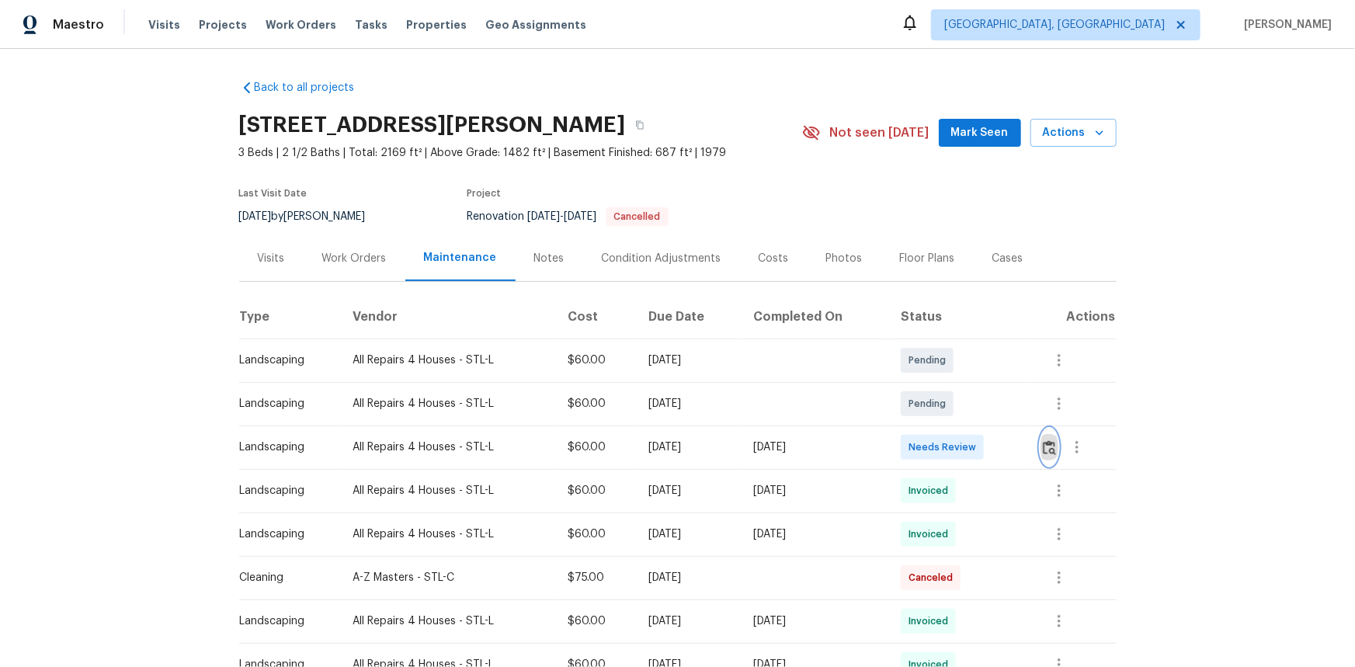
click at [1048, 442] on img "button" at bounding box center [1049, 447] width 13 height 15
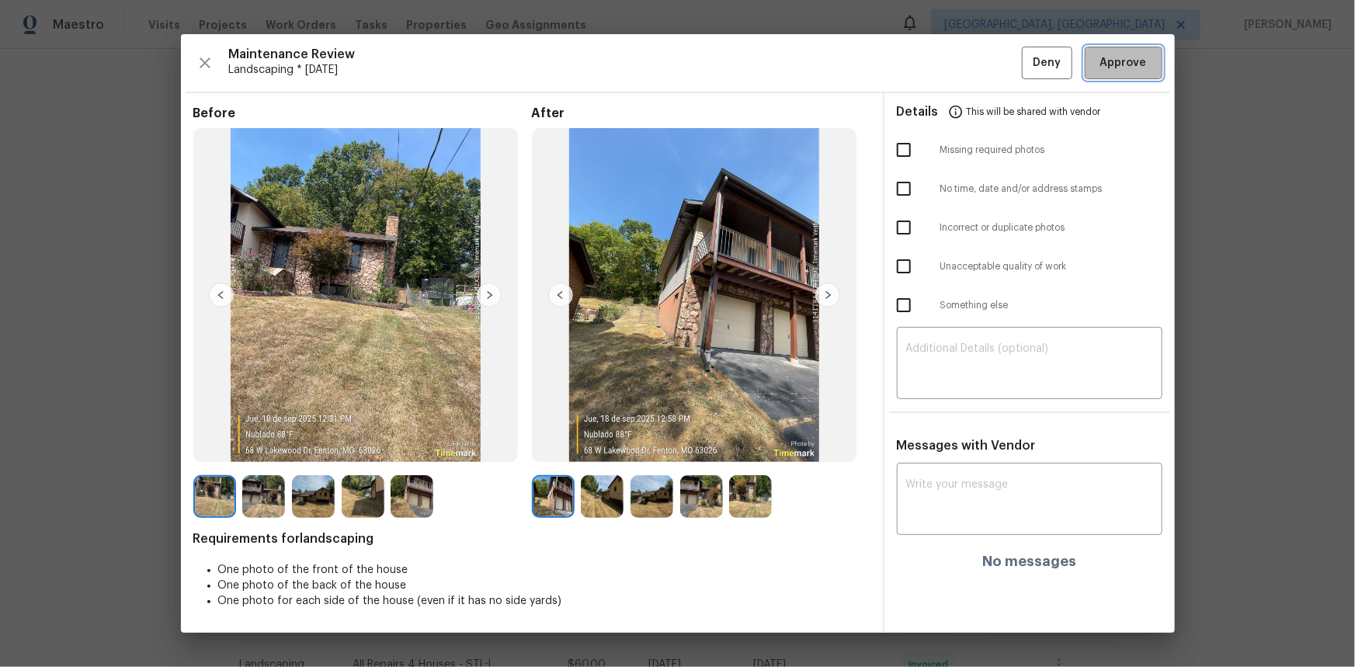
click at [1097, 66] on span "Approve" at bounding box center [1123, 63] width 53 height 19
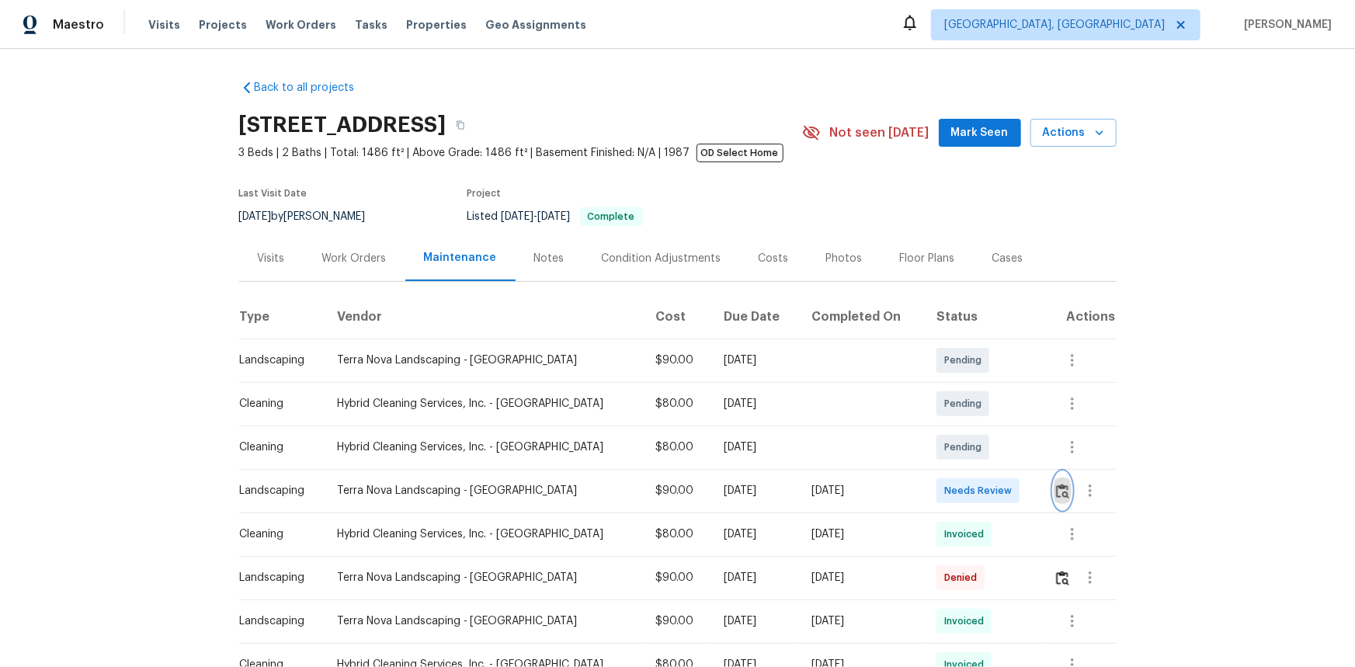
click at [1056, 491] on img "button" at bounding box center [1062, 491] width 13 height 15
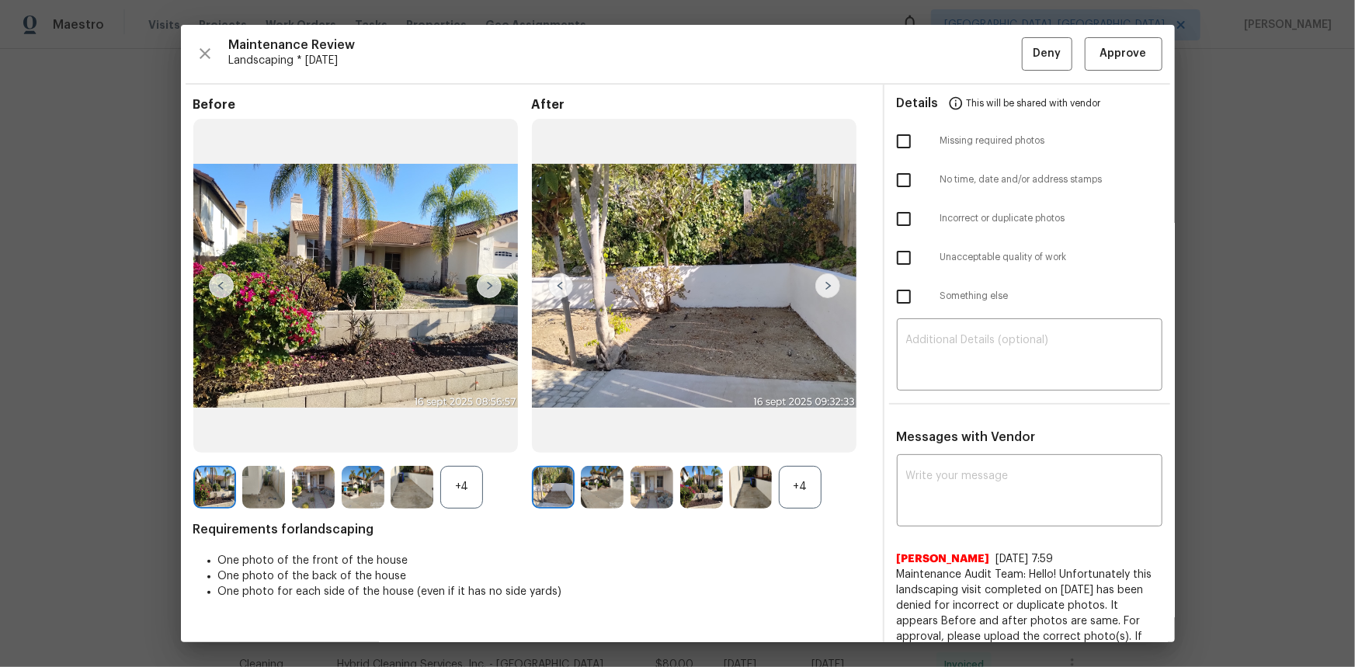
click at [829, 282] on img at bounding box center [827, 285] width 25 height 25
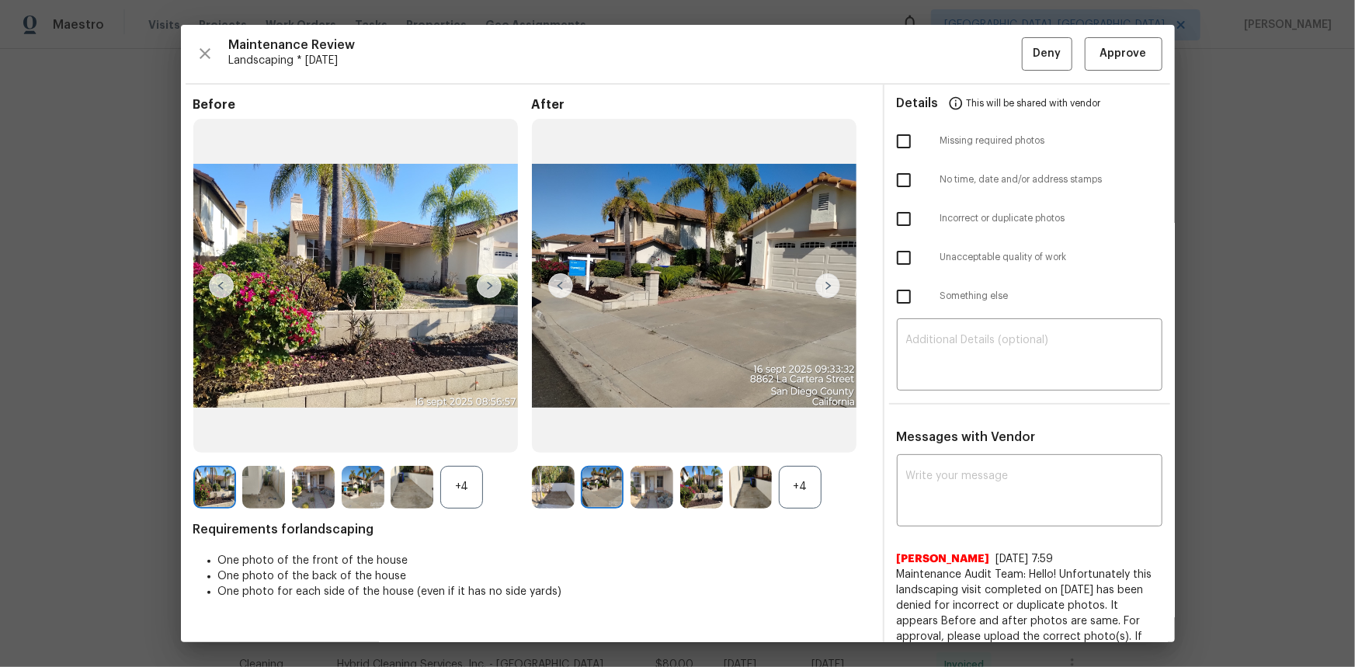
click at [830, 283] on img at bounding box center [827, 285] width 25 height 25
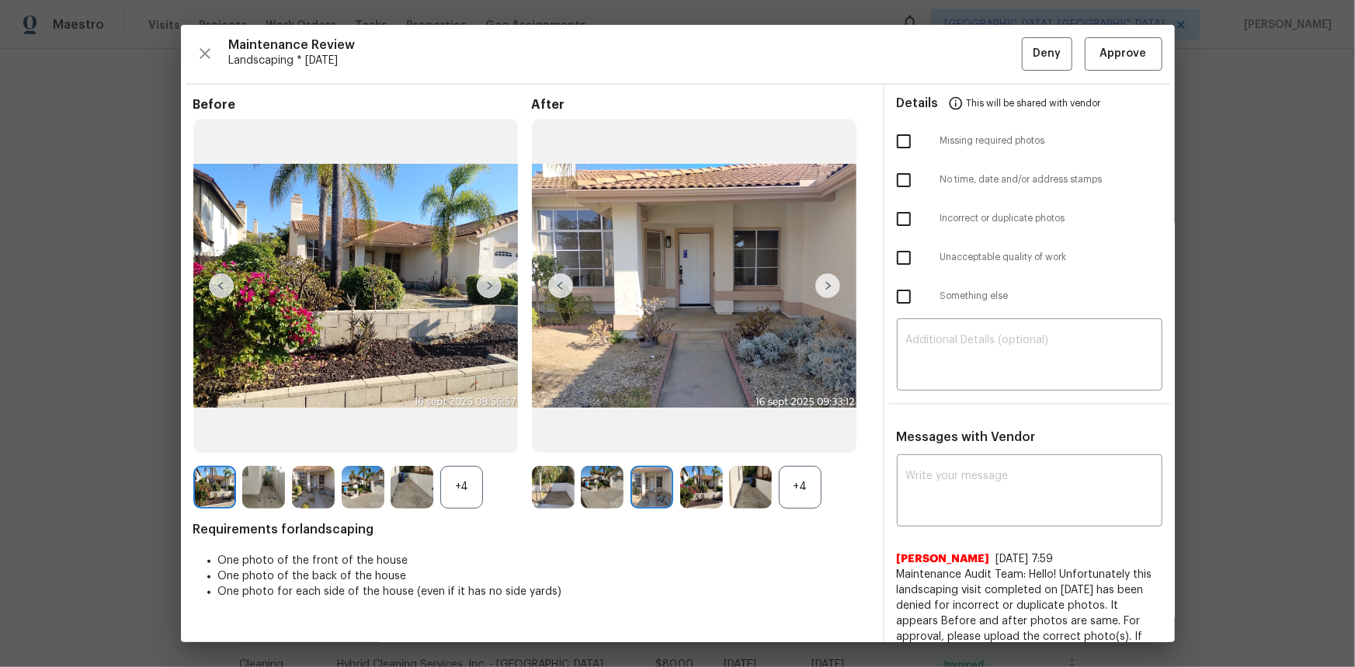
click at [831, 283] on img at bounding box center [827, 285] width 25 height 25
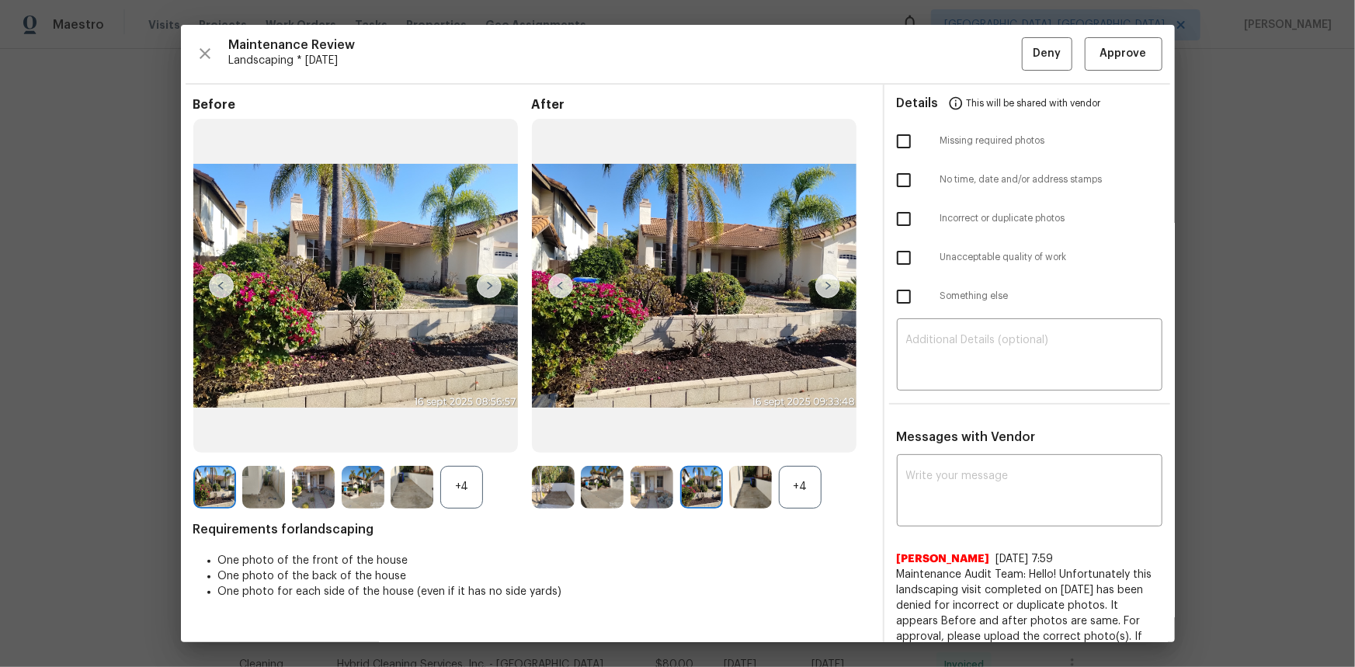
click at [831, 283] on img at bounding box center [827, 285] width 25 height 25
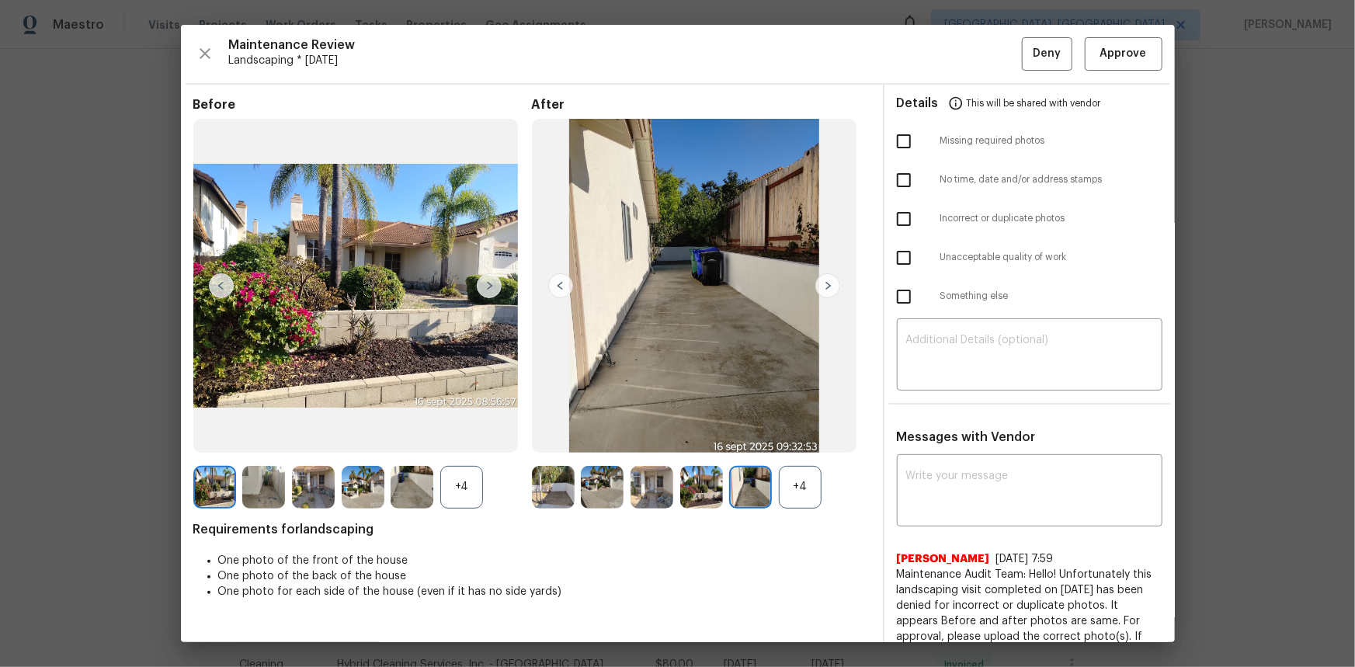
click at [831, 283] on img at bounding box center [827, 285] width 25 height 25
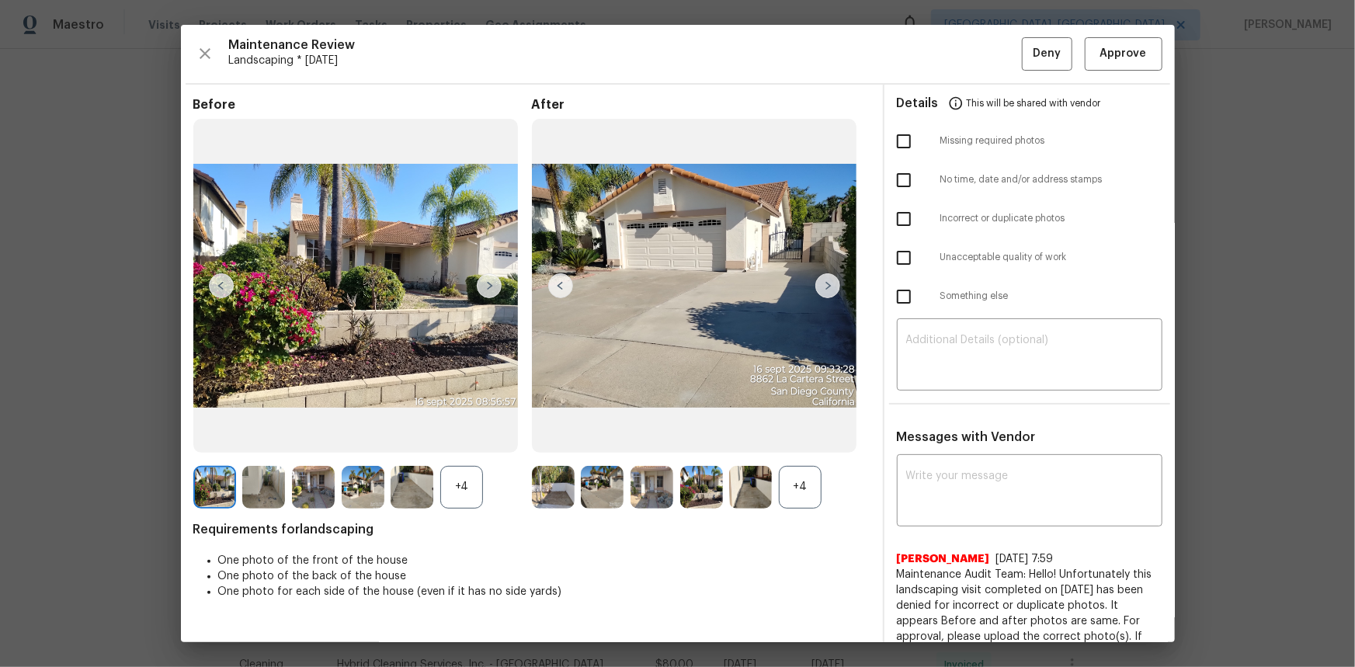
click at [831, 283] on img at bounding box center [827, 285] width 25 height 25
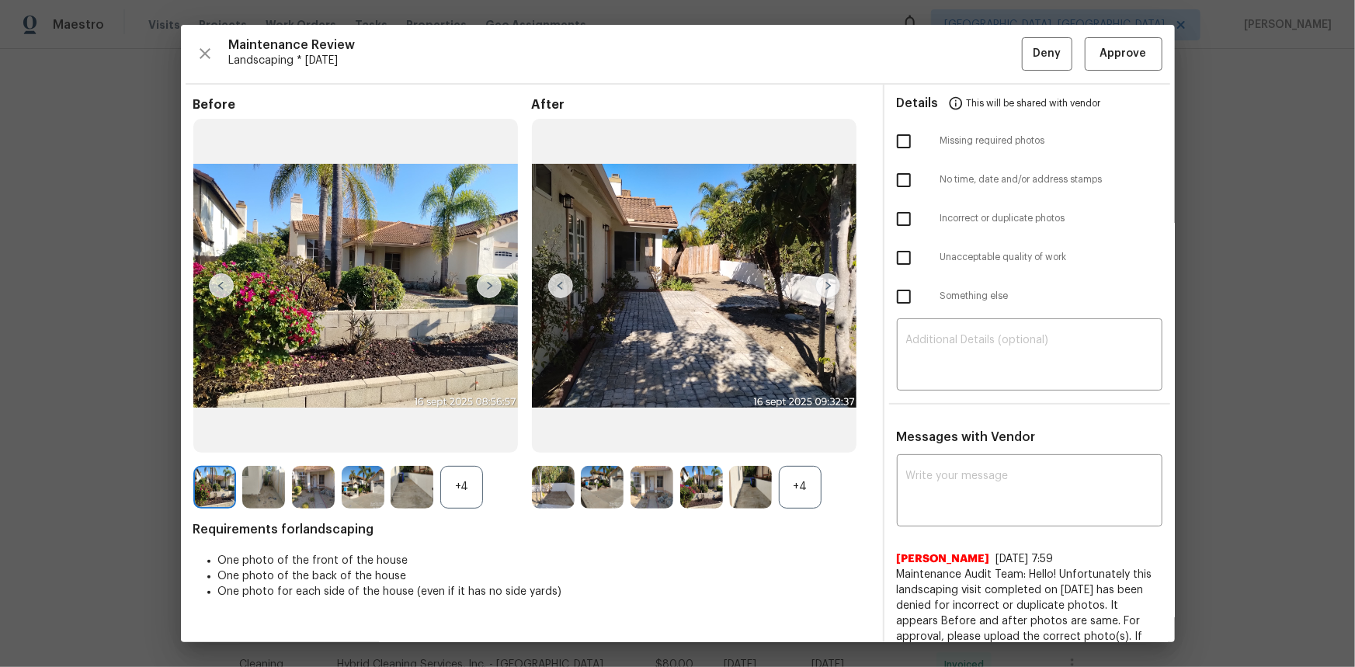
click at [831, 283] on img at bounding box center [827, 285] width 25 height 25
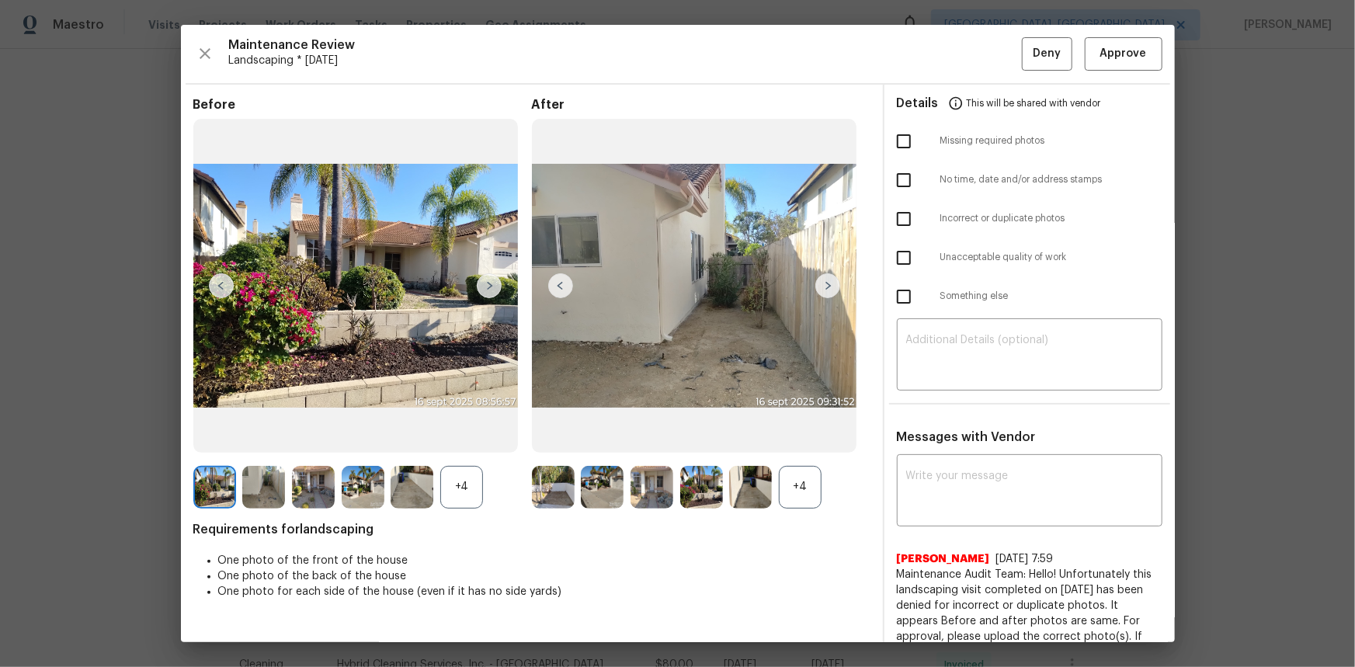
click at [831, 283] on img at bounding box center [827, 285] width 25 height 25
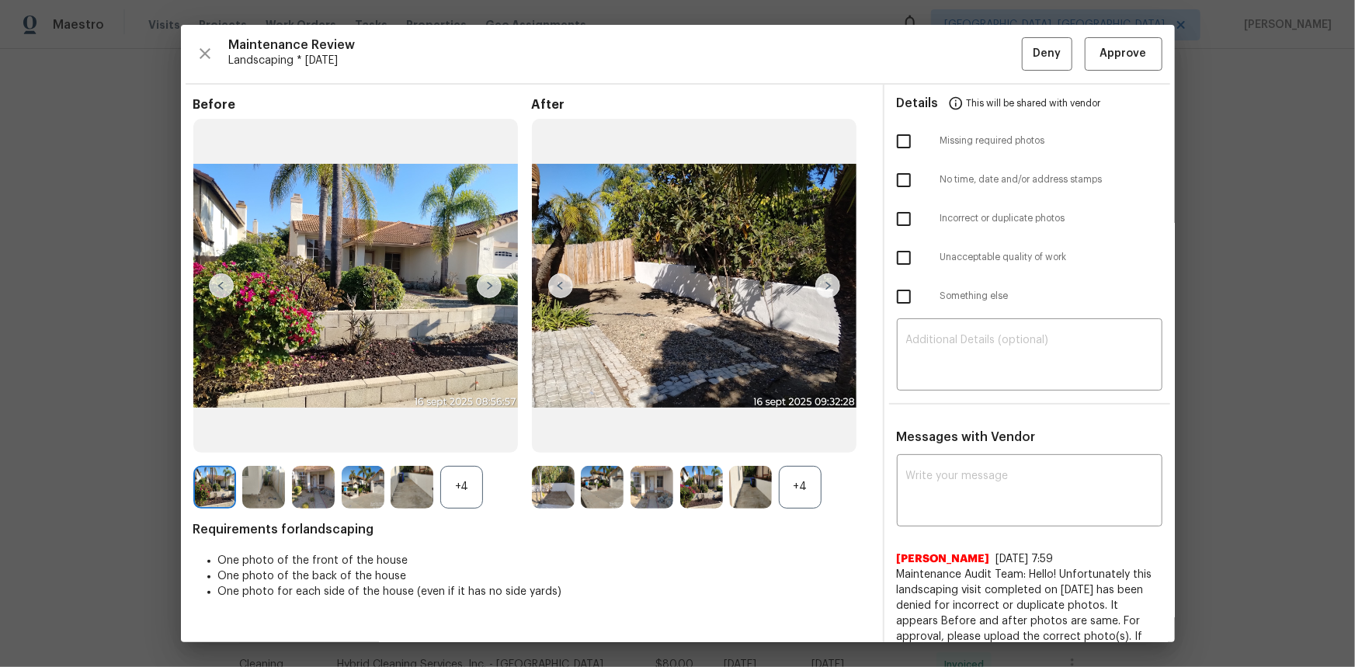
click at [831, 283] on img at bounding box center [827, 285] width 25 height 25
click at [1100, 53] on span "Approve" at bounding box center [1123, 53] width 47 height 19
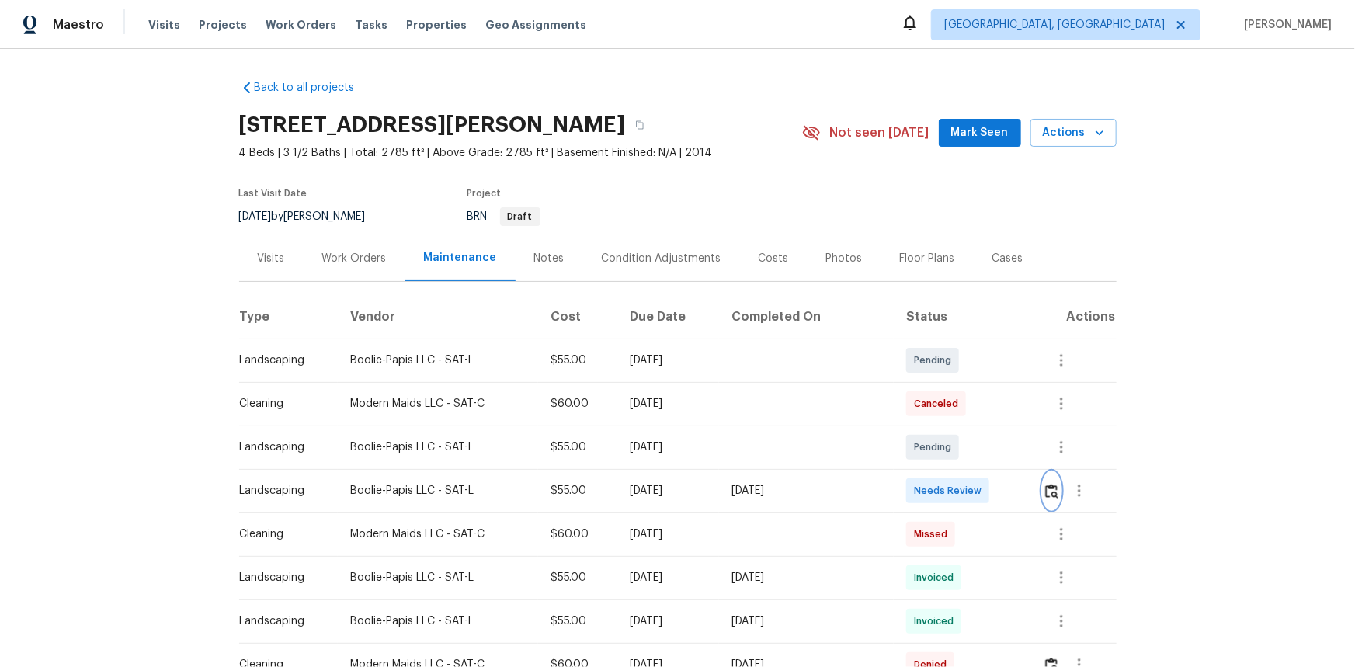
click at [1045, 484] on img "button" at bounding box center [1051, 491] width 13 height 15
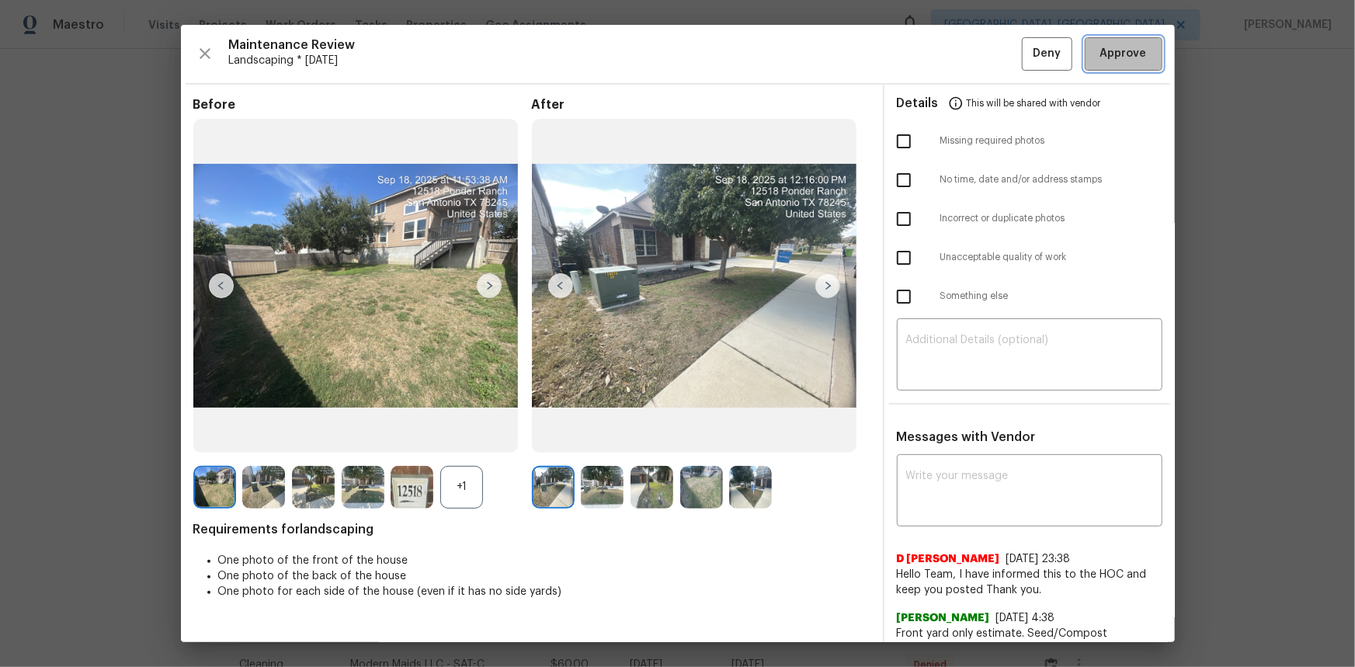
click at [1102, 62] on span "Approve" at bounding box center [1123, 53] width 47 height 19
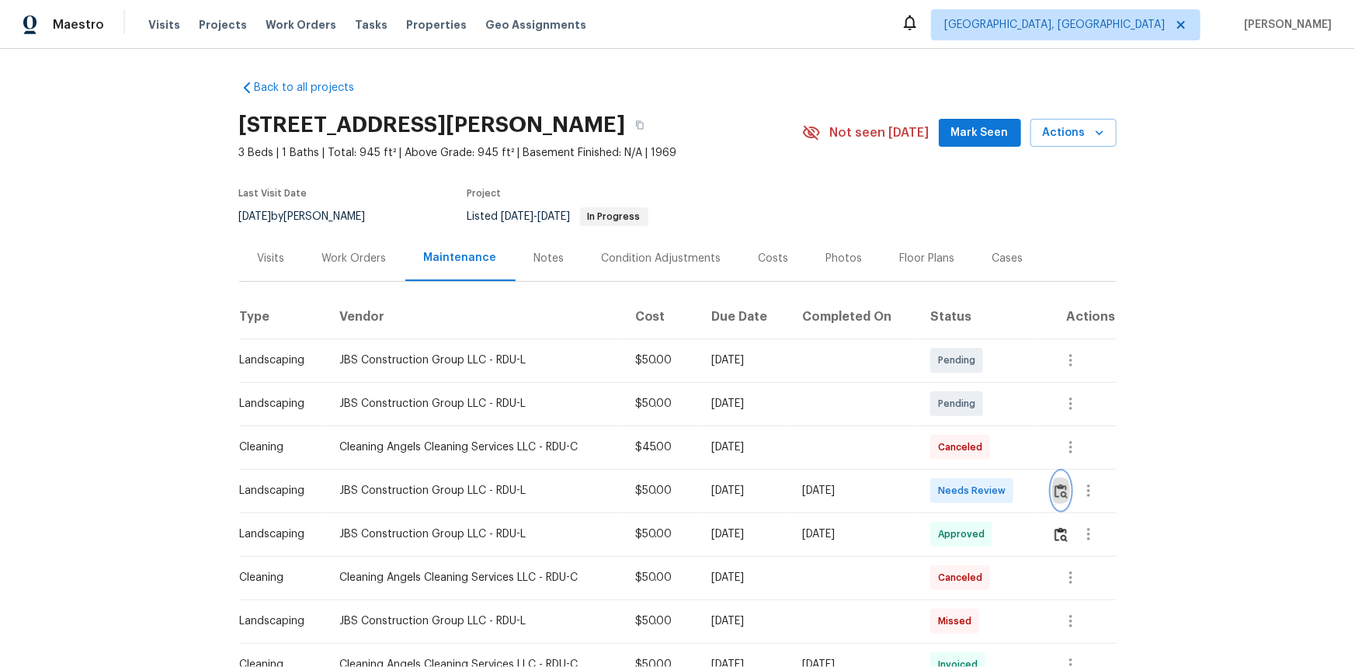
click at [1063, 491] on img "button" at bounding box center [1061, 491] width 13 height 15
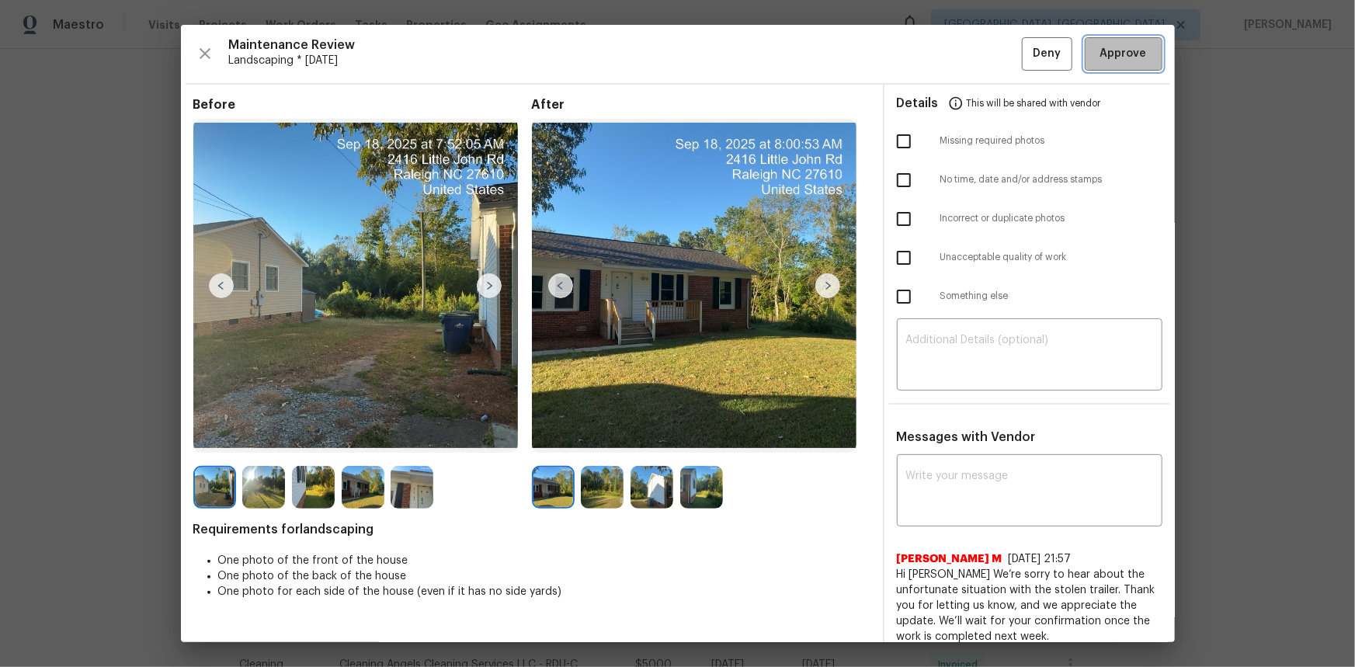
click at [1107, 64] on button "Approve" at bounding box center [1124, 53] width 78 height 33
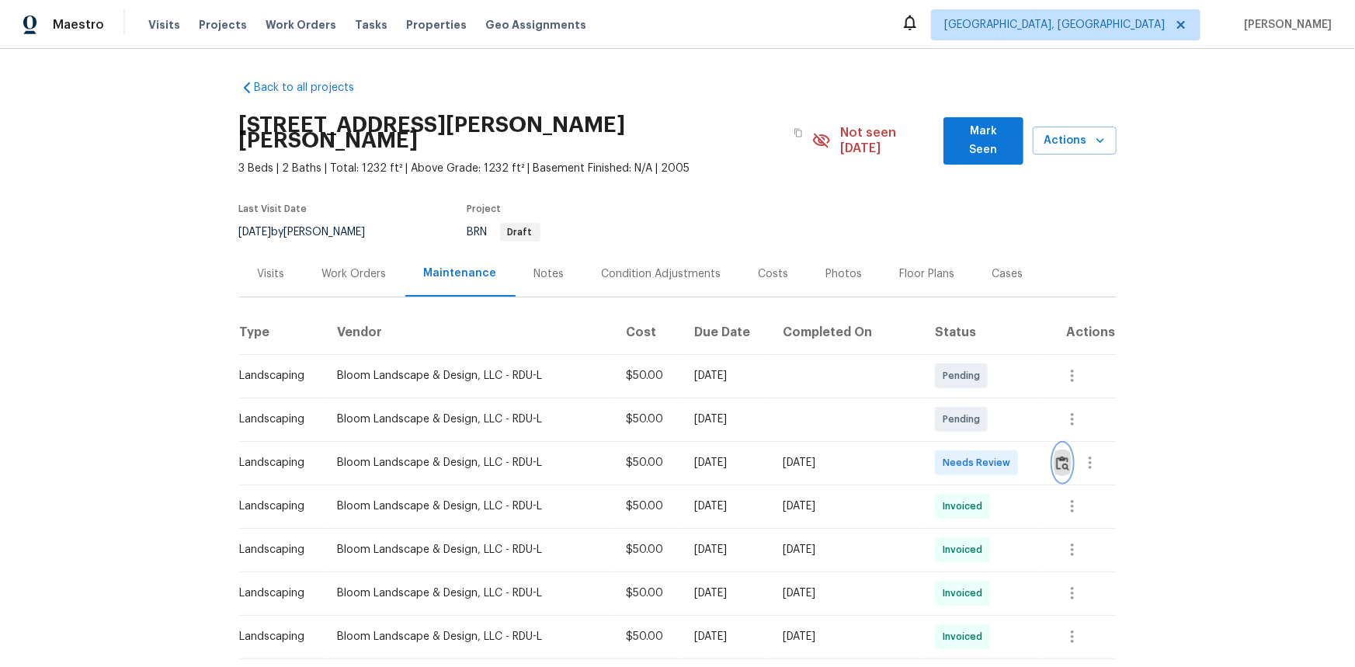
click at [1057, 456] on img "button" at bounding box center [1062, 463] width 13 height 15
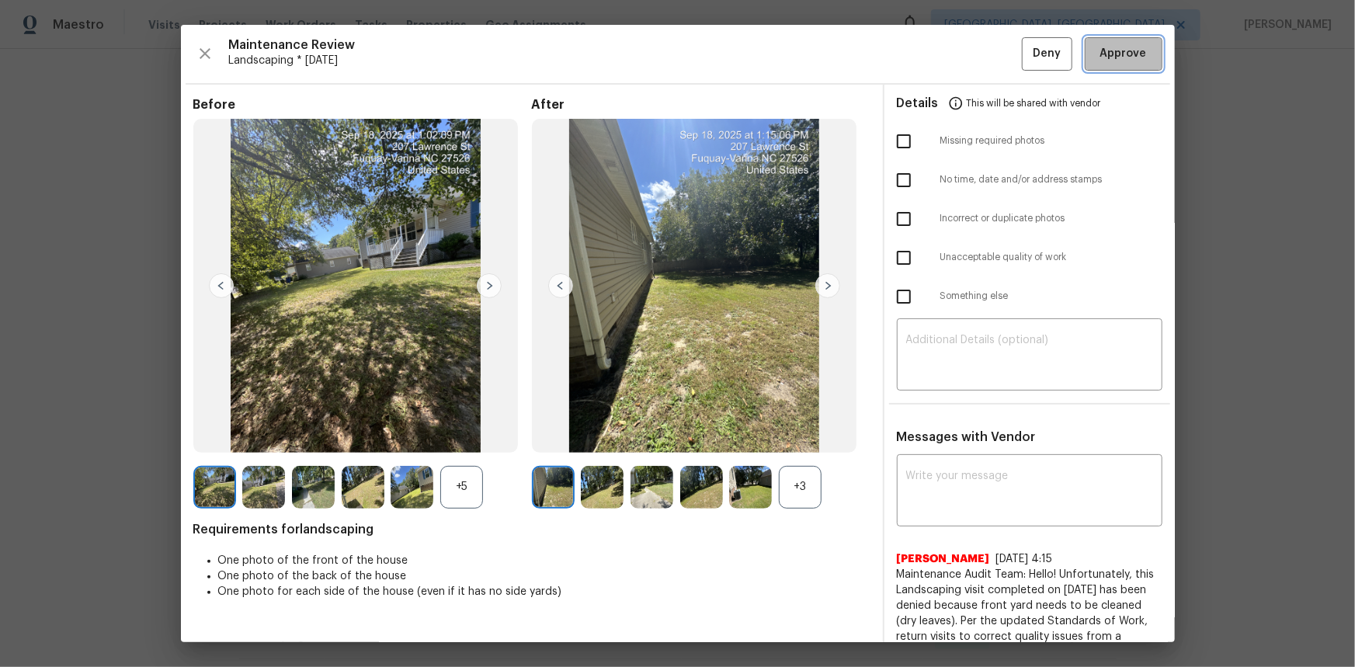
click at [1097, 52] on span "Approve" at bounding box center [1123, 53] width 53 height 19
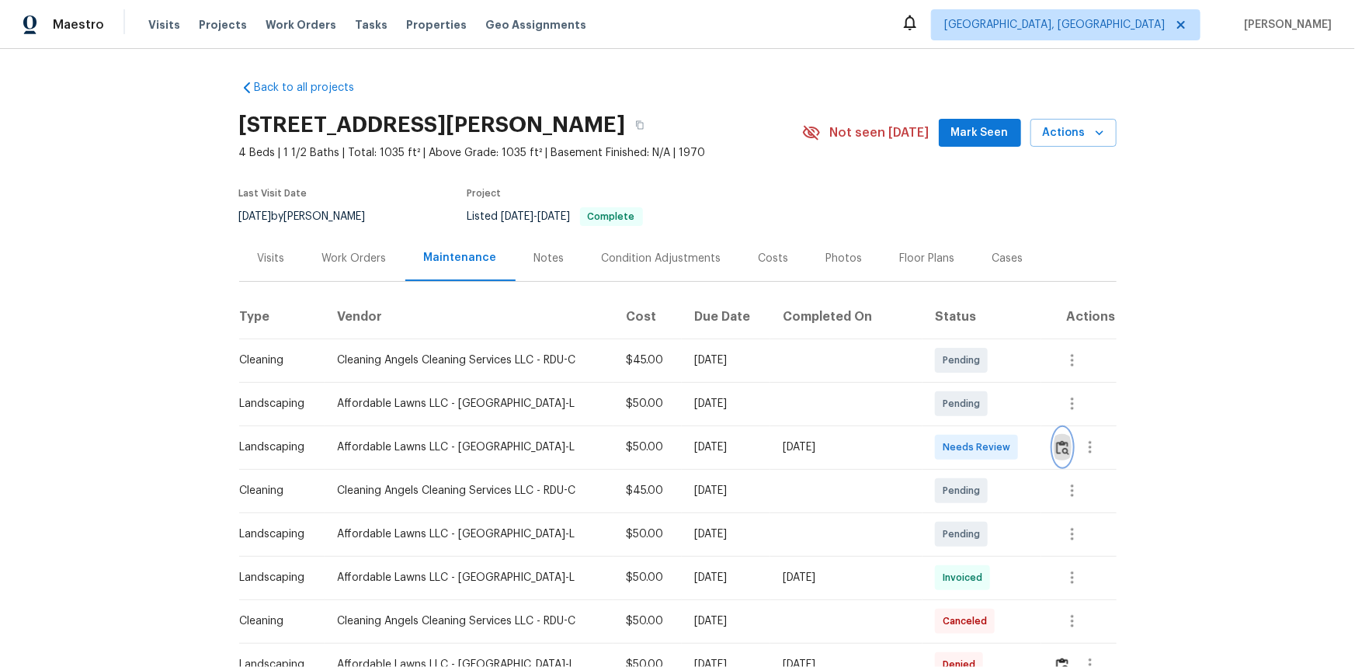
click at [1058, 440] on img "button" at bounding box center [1062, 447] width 13 height 15
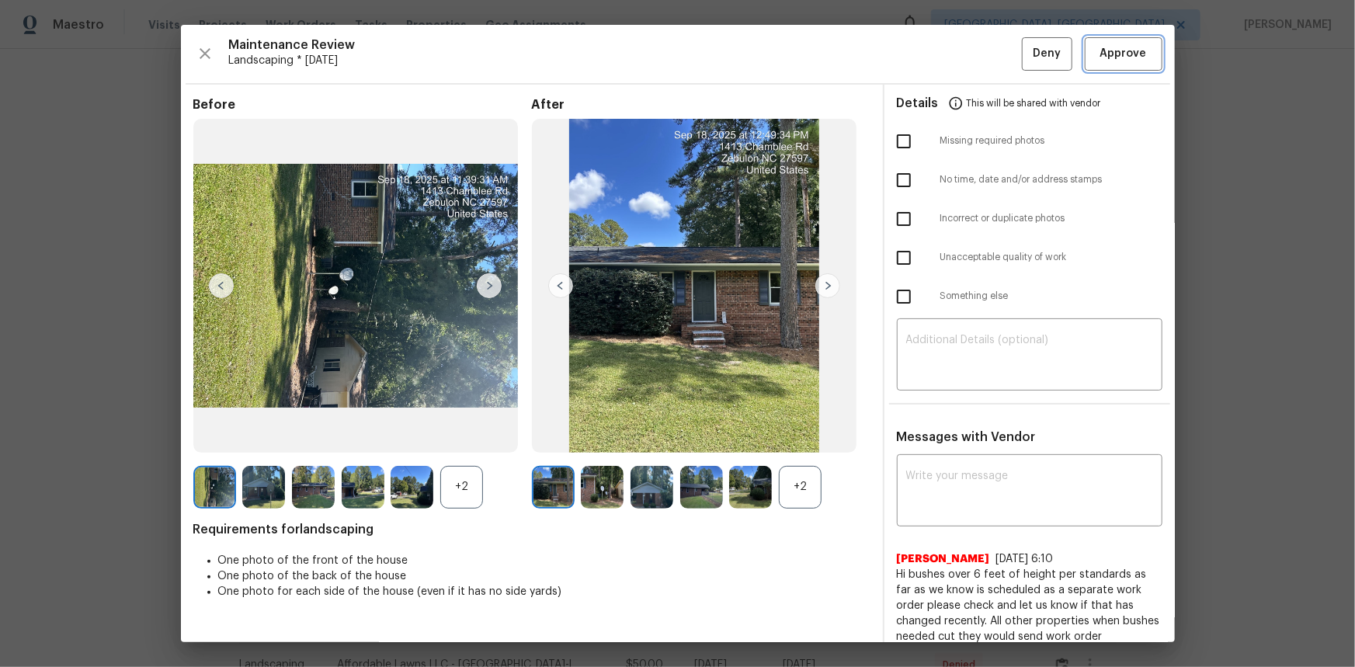
click at [1100, 56] on span "Approve" at bounding box center [1123, 53] width 47 height 19
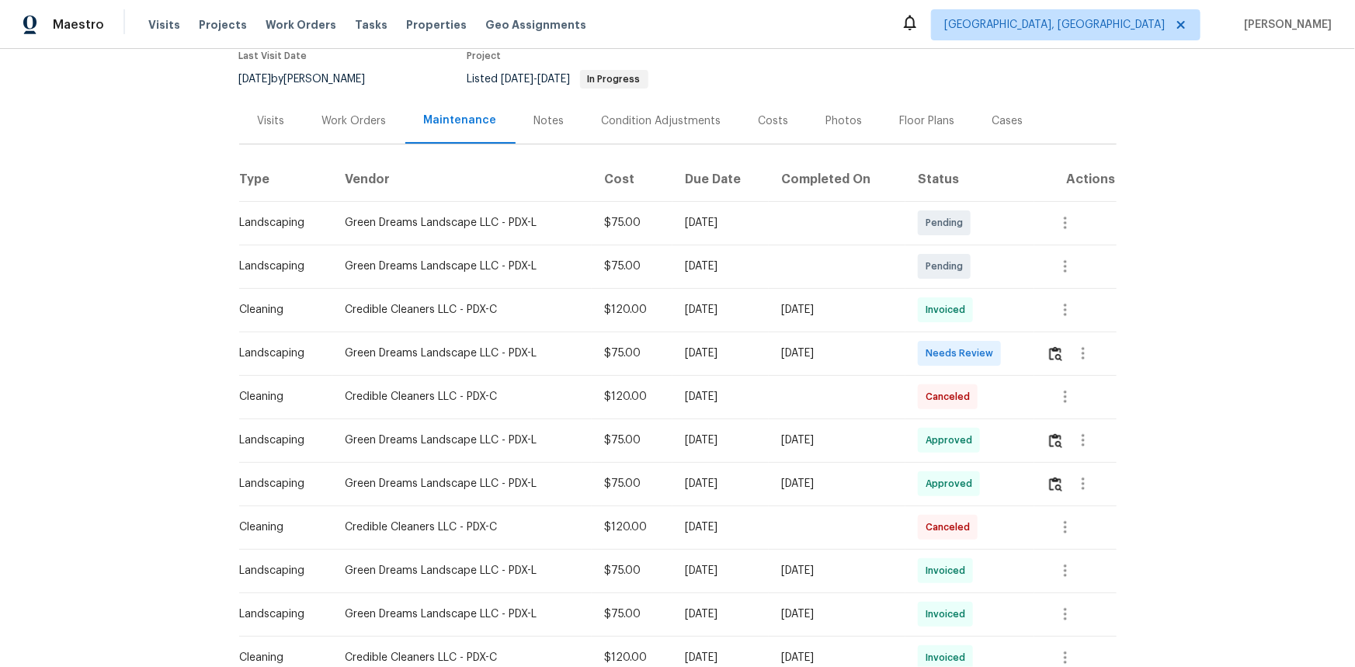
scroll to position [141, 0]
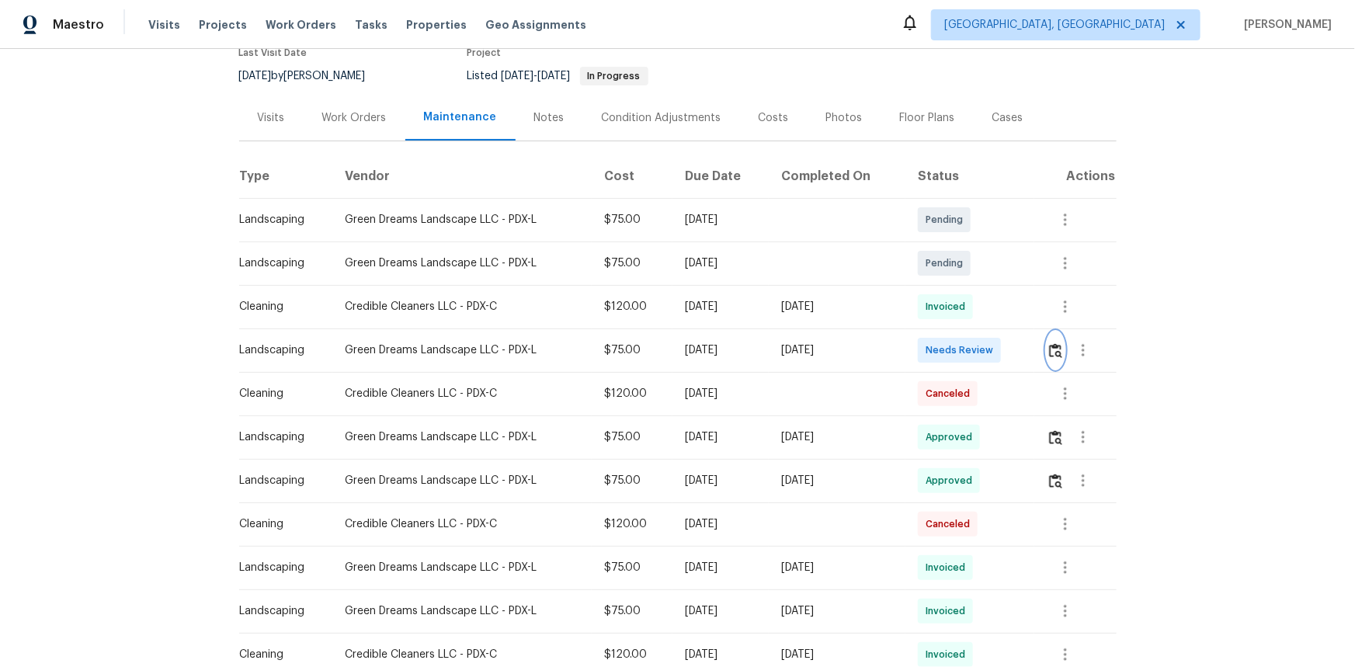
click at [1056, 352] on img "button" at bounding box center [1055, 350] width 13 height 15
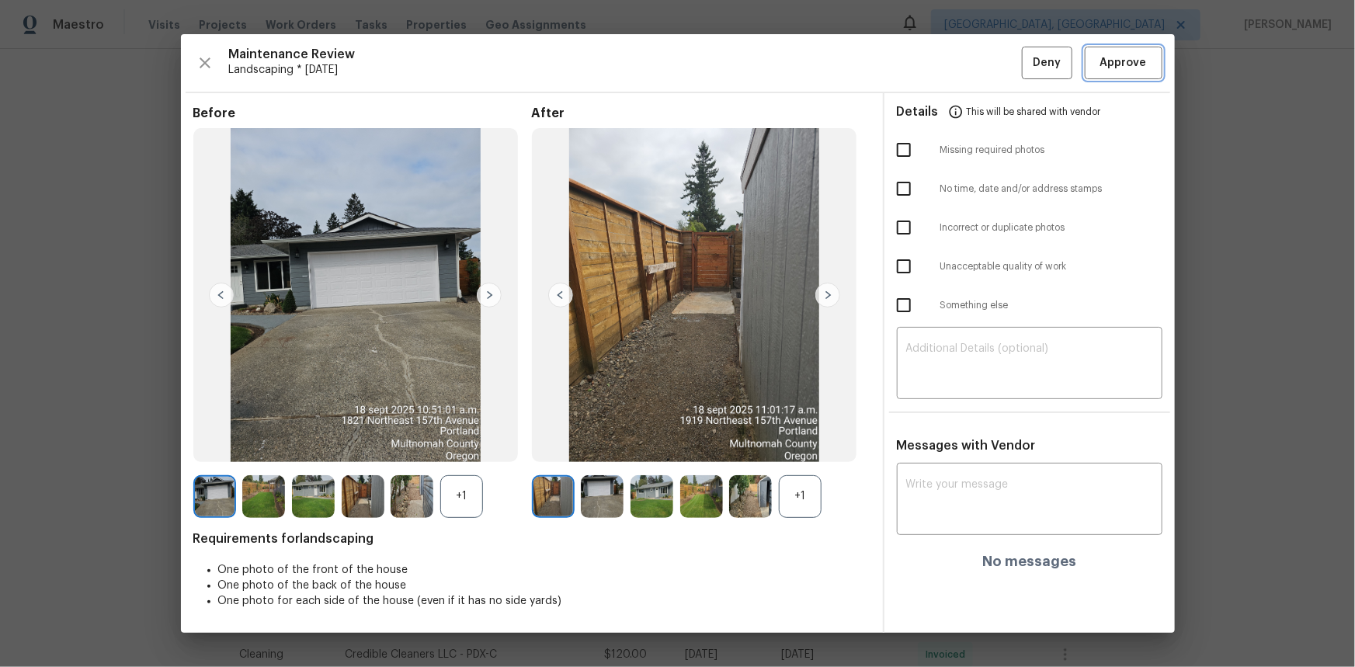
click at [1131, 56] on span "Approve" at bounding box center [1123, 63] width 47 height 19
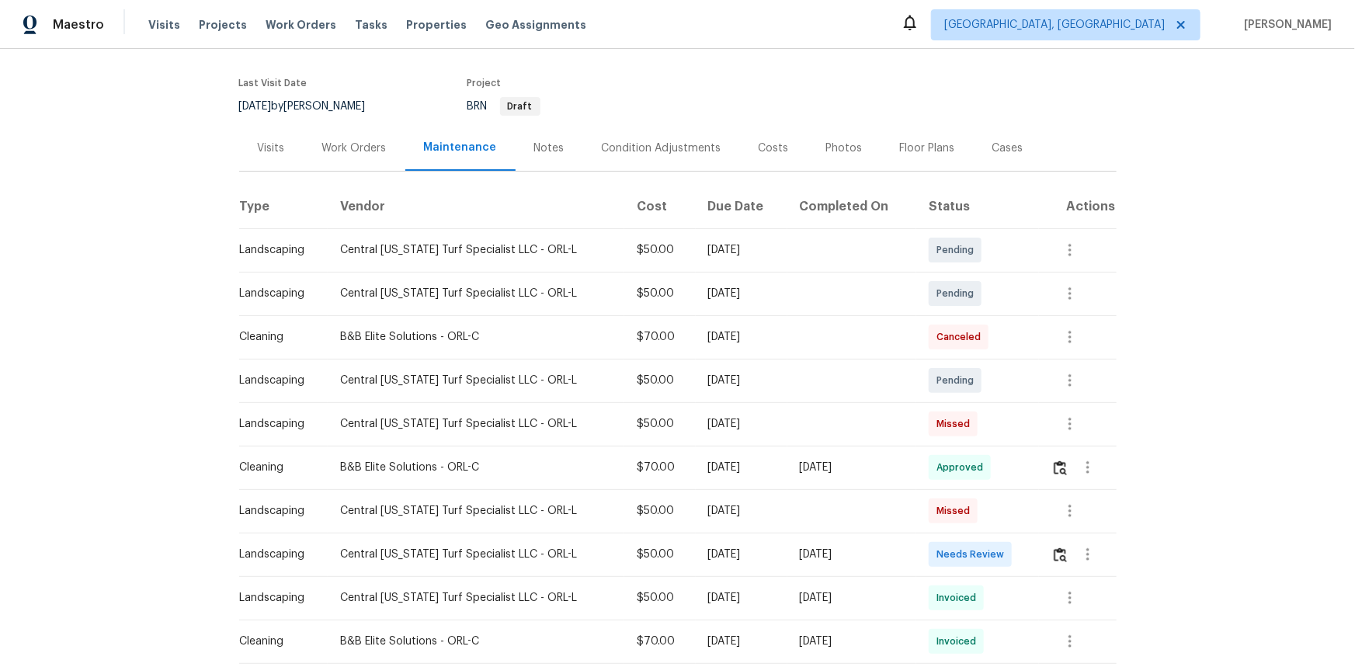
scroll to position [141, 0]
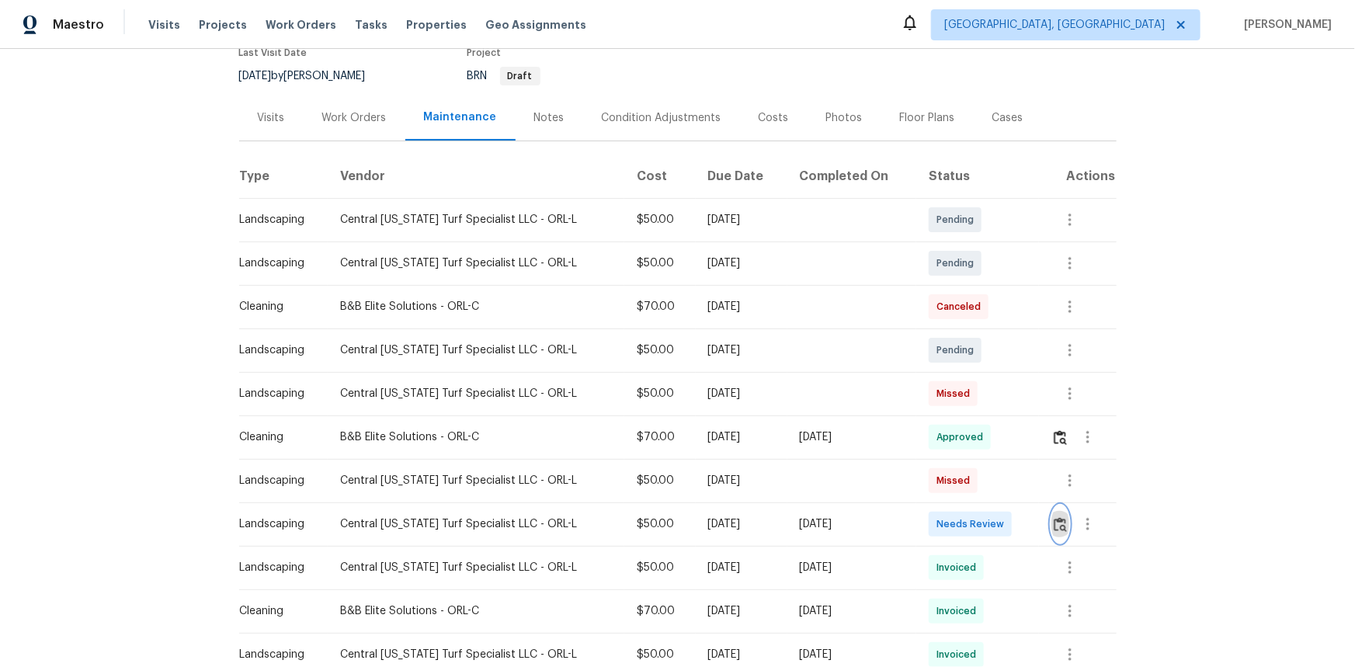
click at [1058, 524] on img "button" at bounding box center [1060, 524] width 13 height 15
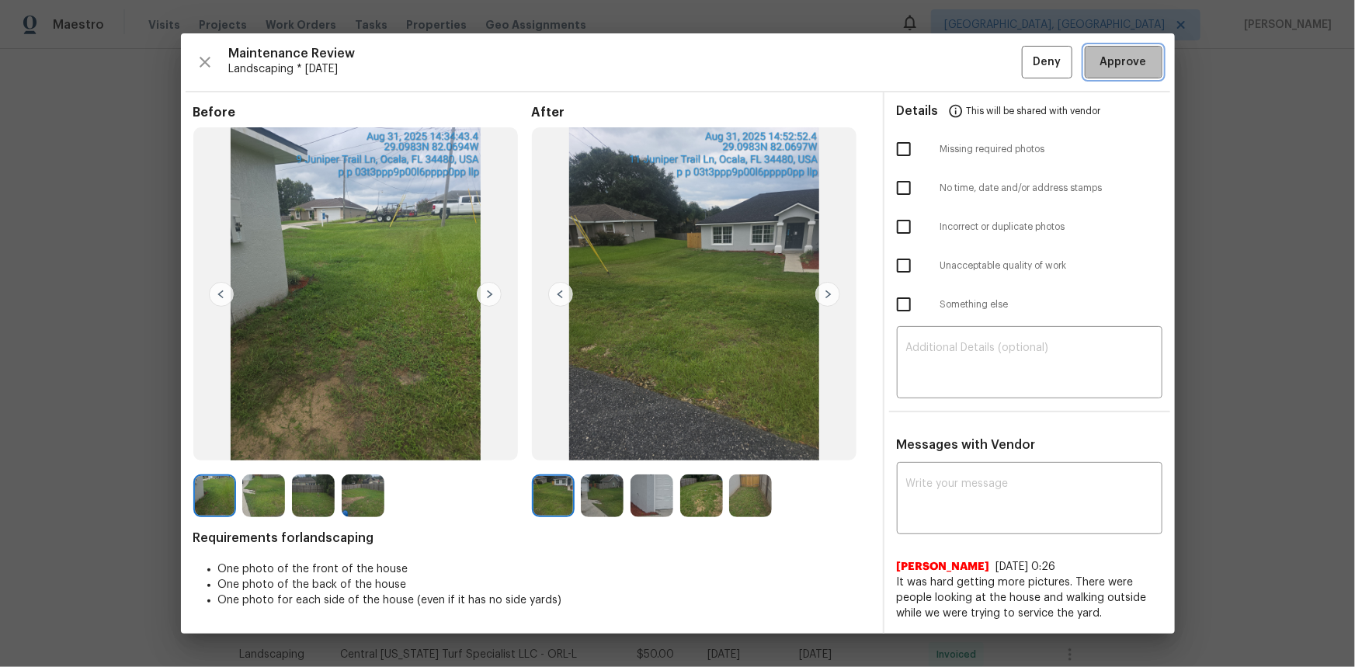
click at [1103, 68] on span "Approve" at bounding box center [1123, 62] width 47 height 19
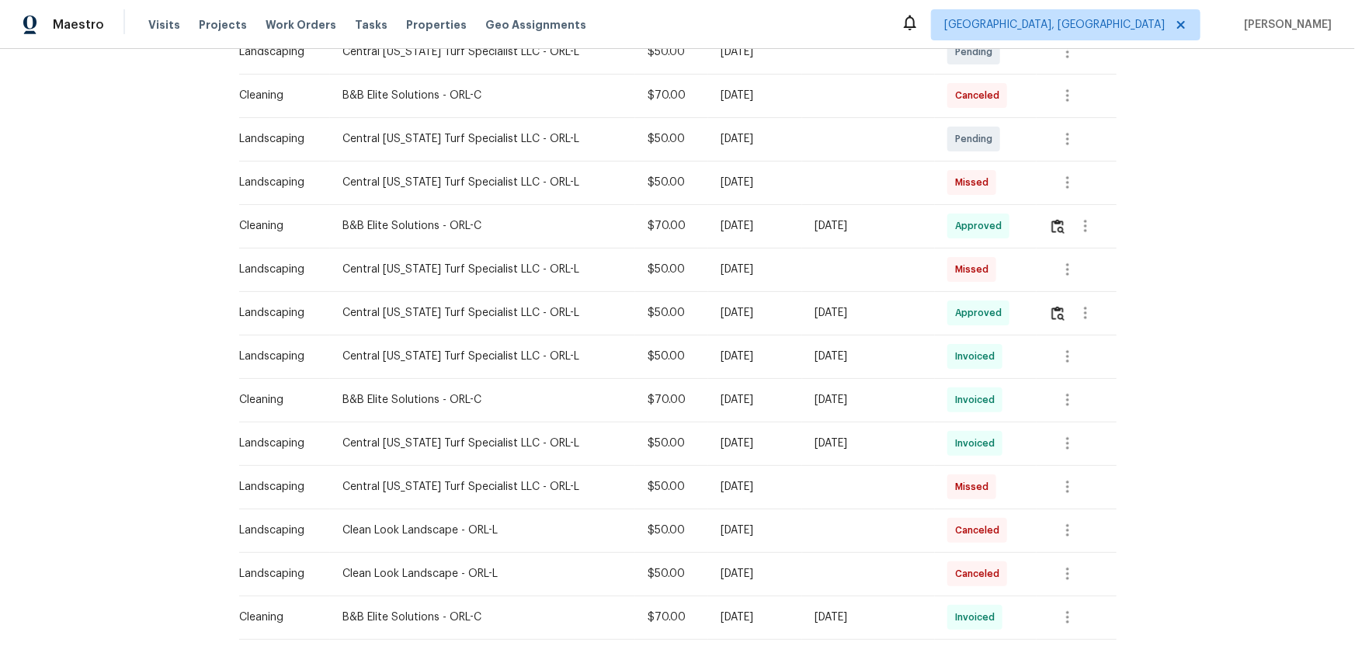
scroll to position [353, 0]
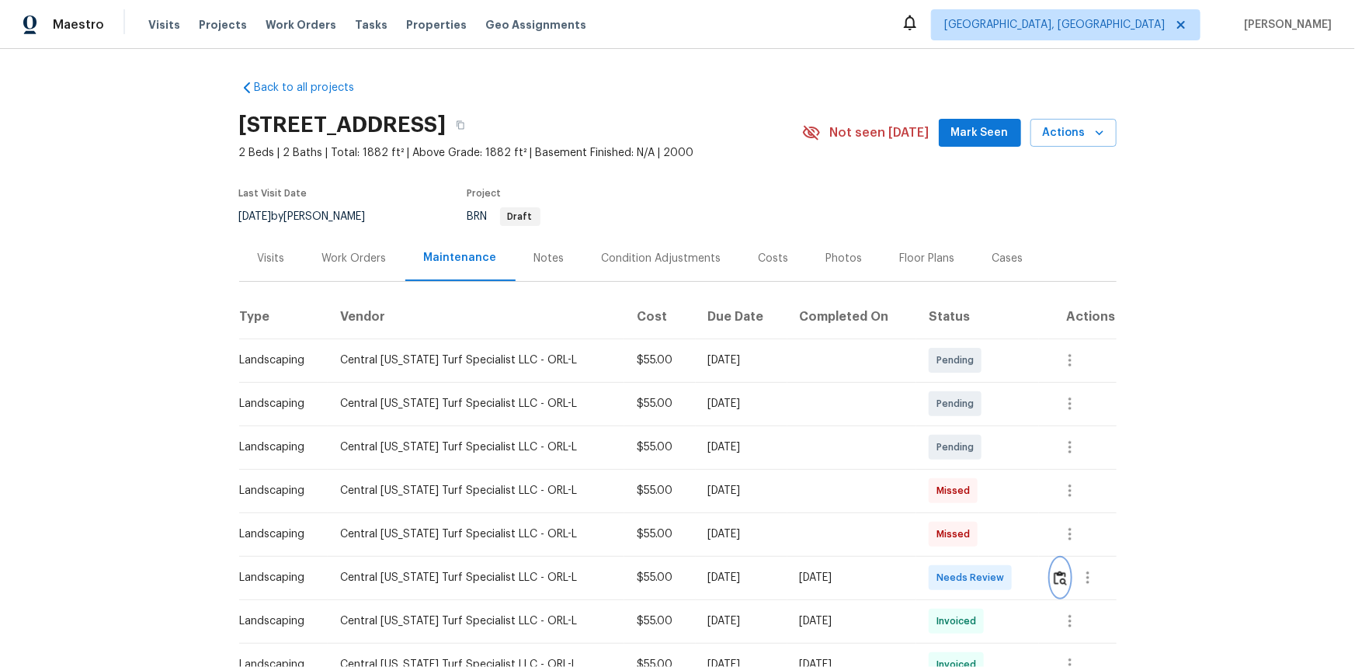
click at [1054, 575] on img "button" at bounding box center [1060, 578] width 13 height 15
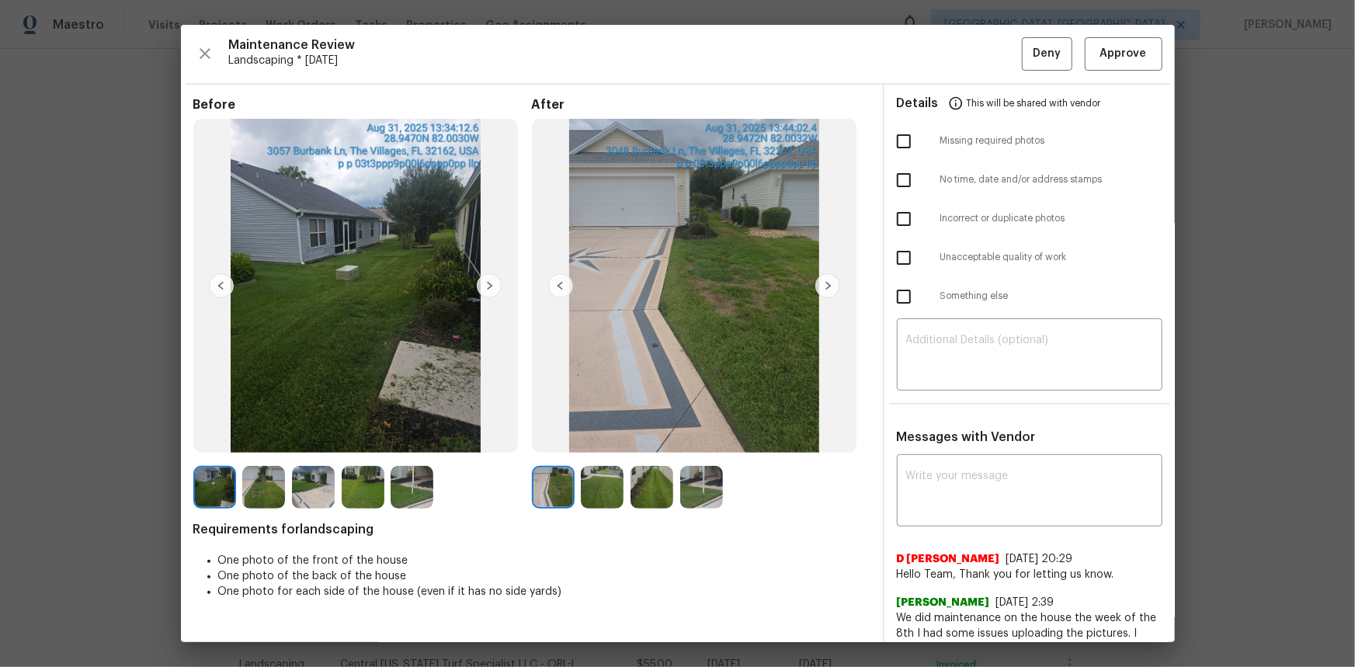
click at [895, 141] on input "checkbox" at bounding box center [904, 141] width 33 height 33
checkbox input "true"
click at [906, 336] on textarea at bounding box center [1029, 356] width 247 height 43
paste textarea "Maintenance Audit Team: Hello! Unfortunately, this Landscaping visit completed …"
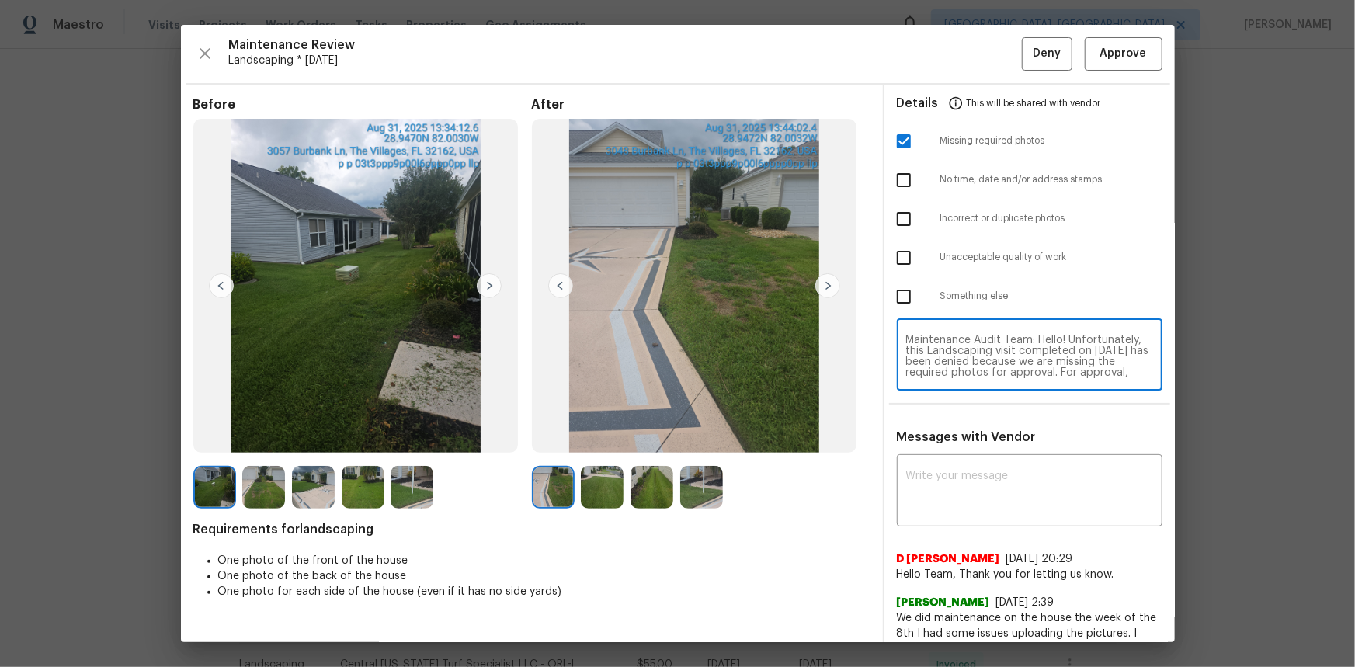
scroll to position [141, 0]
type textarea "Maintenance Audit Team: Hello! Unfortunately, this Landscaping visit completed …"
click at [923, 467] on div "x ​" at bounding box center [1030, 492] width 266 height 68
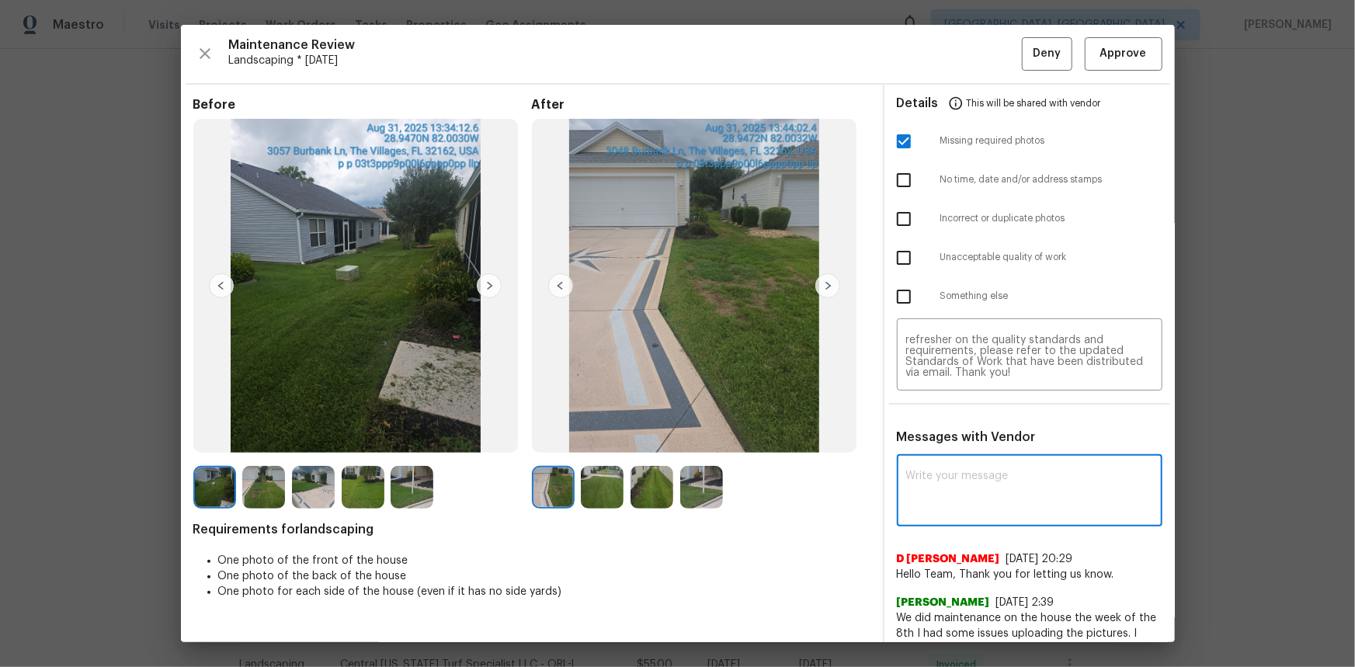
paste textarea "Maintenance Audit Team: Hello! Unfortunately, this Landscaping visit completed …"
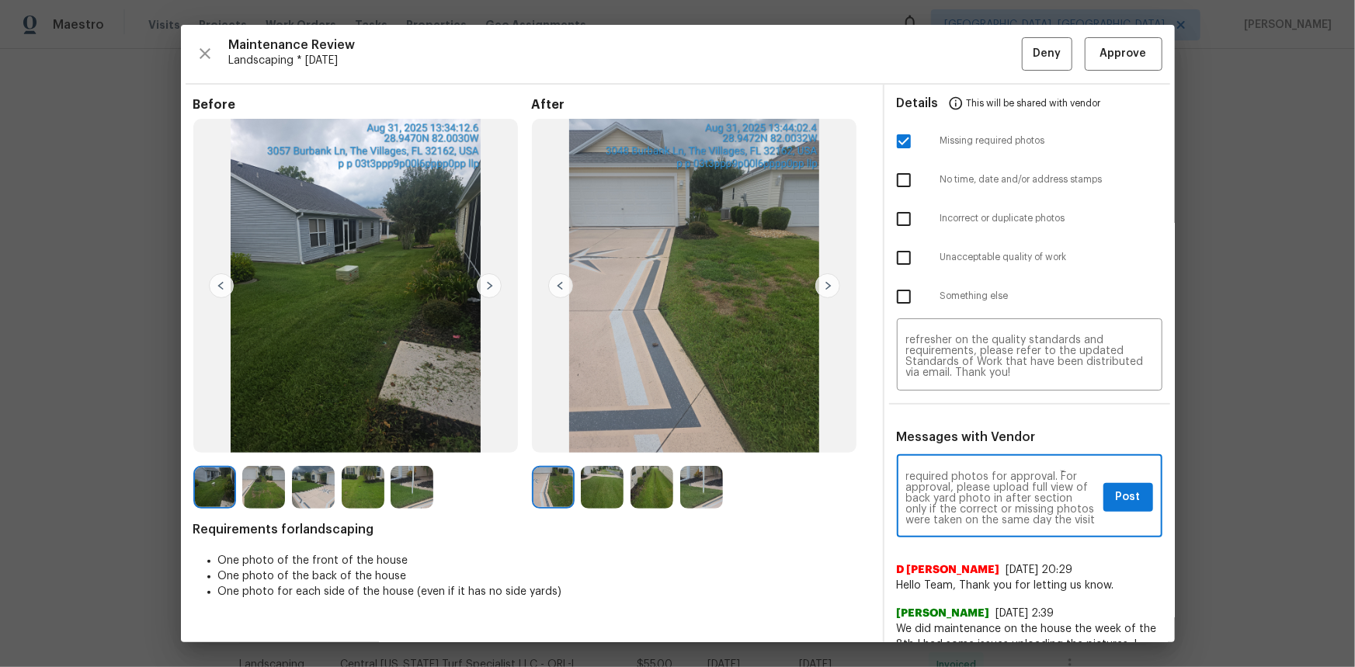
scroll to position [56, 0]
type textarea "Maintenance Audit Team: Hello! Unfortunately, this Landscaping visit completed …"
click at [1117, 499] on span "Post" at bounding box center [1128, 497] width 25 height 19
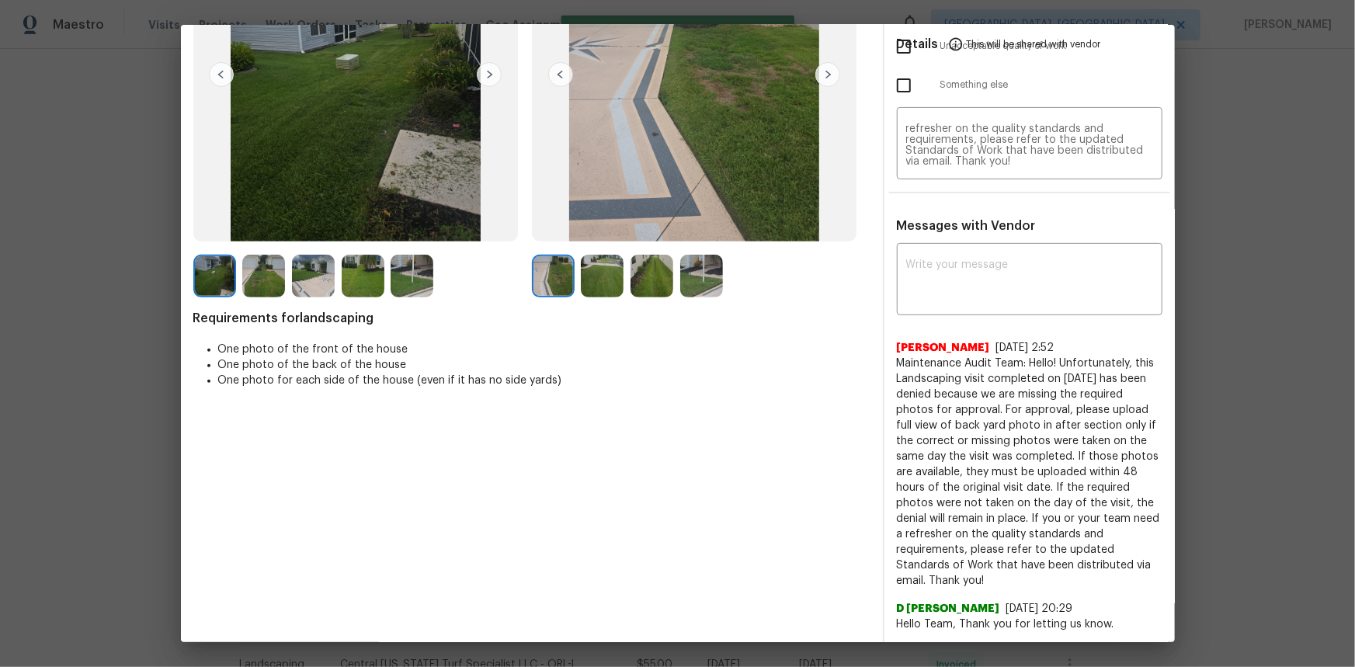
scroll to position [0, 0]
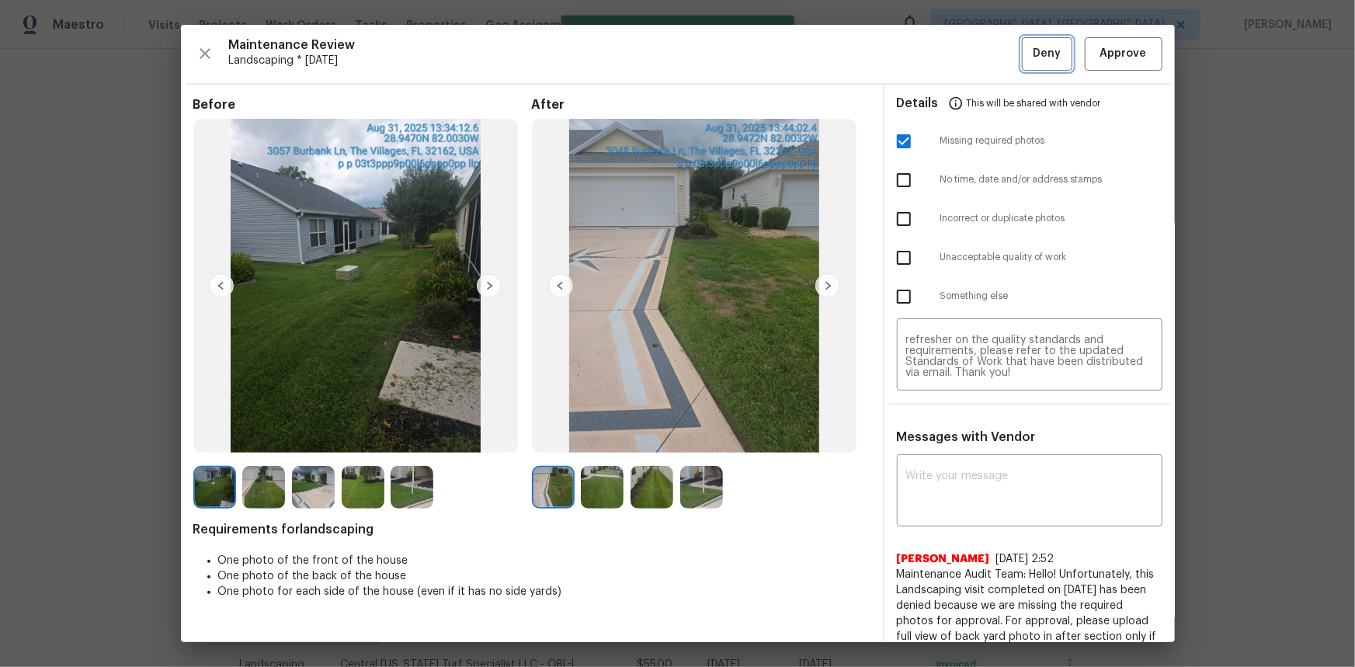
click at [1022, 52] on button "Deny" at bounding box center [1047, 53] width 50 height 33
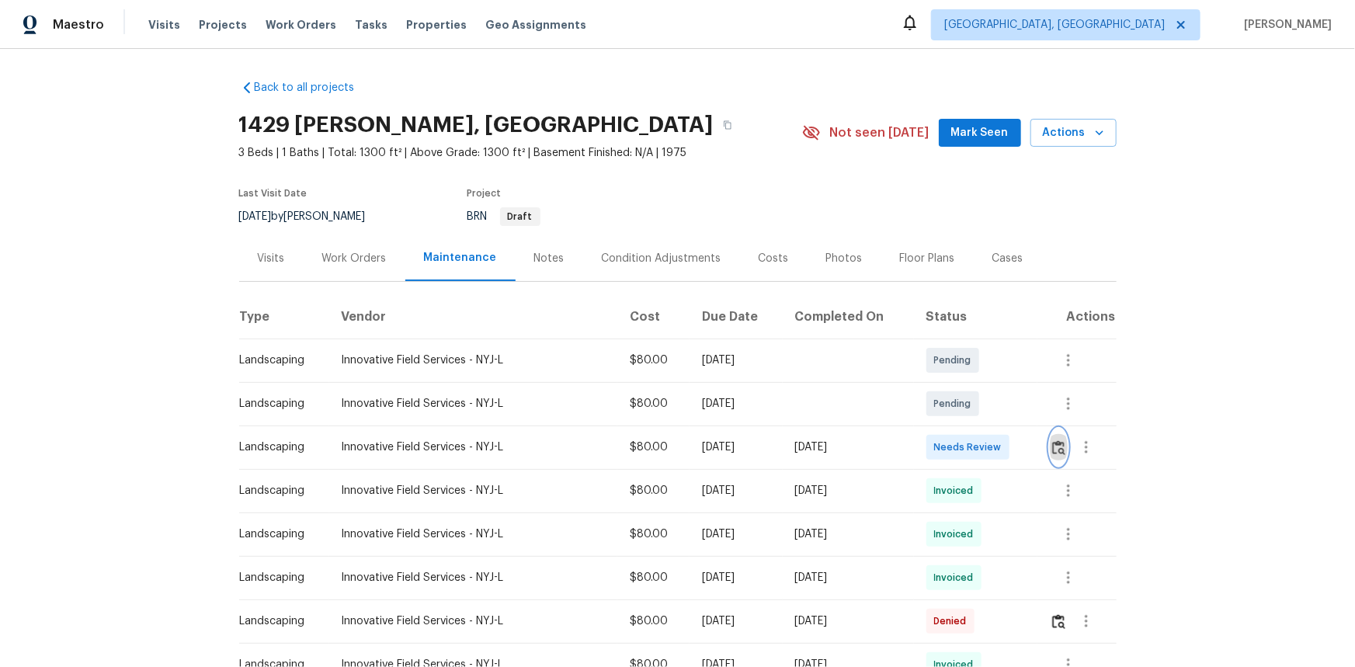
click at [1057, 447] on img "button" at bounding box center [1058, 447] width 13 height 15
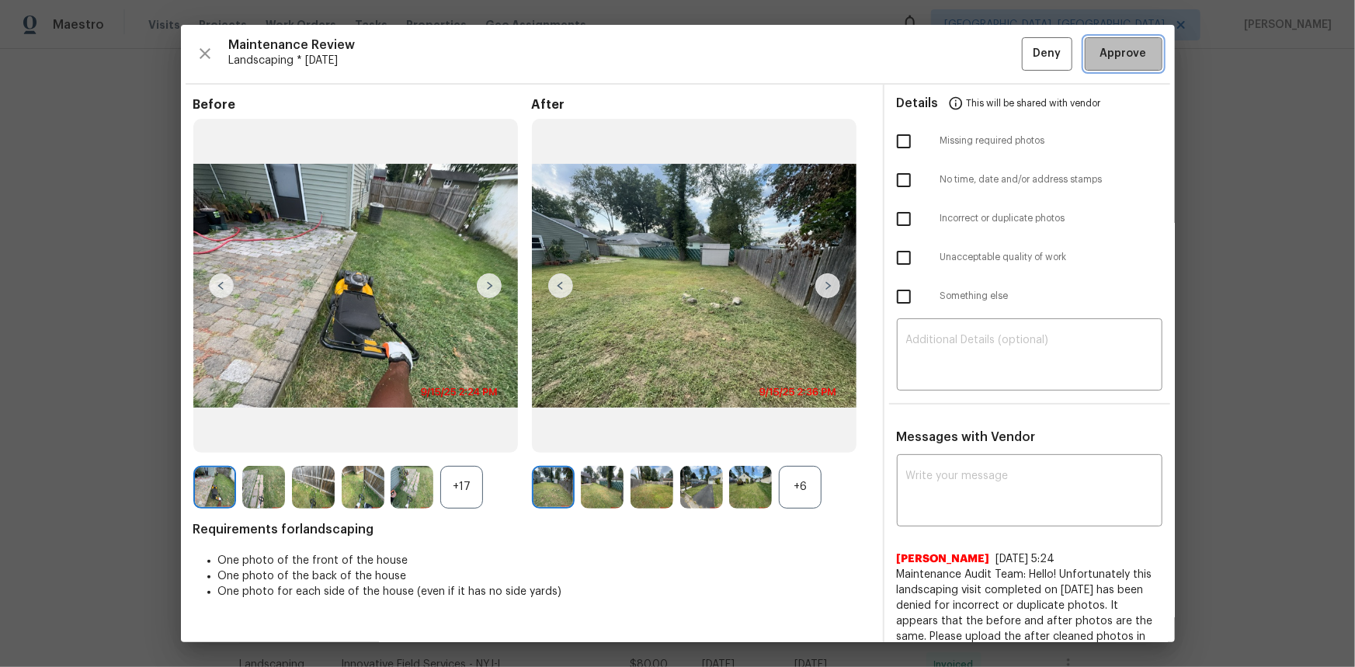
drag, startPoint x: 1112, startPoint y: 57, endPoint x: 1103, endPoint y: 61, distance: 10.1
click at [1111, 57] on span "Approve" at bounding box center [1123, 53] width 47 height 19
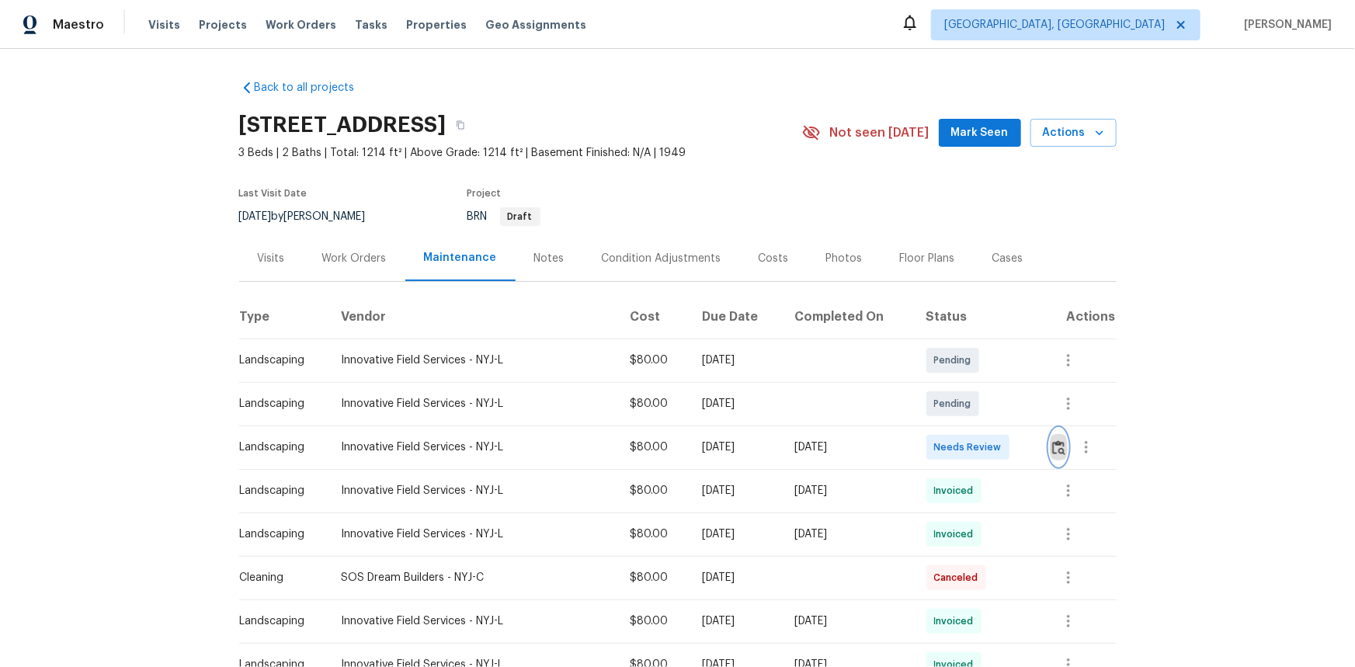
click at [1052, 447] on img "button" at bounding box center [1058, 447] width 13 height 15
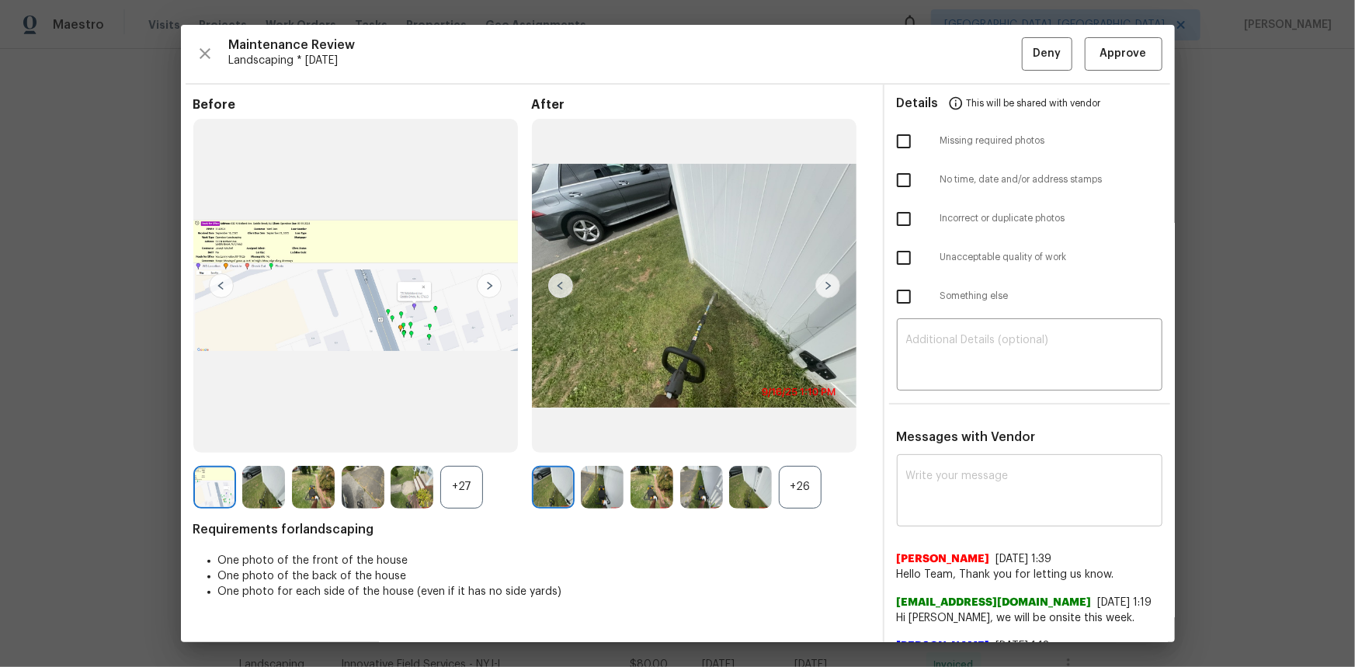
click at [917, 464] on div "x ​" at bounding box center [1030, 492] width 266 height 68
paste textarea "Maintenance Audit Team: Hello! After further review the visit has been approved…"
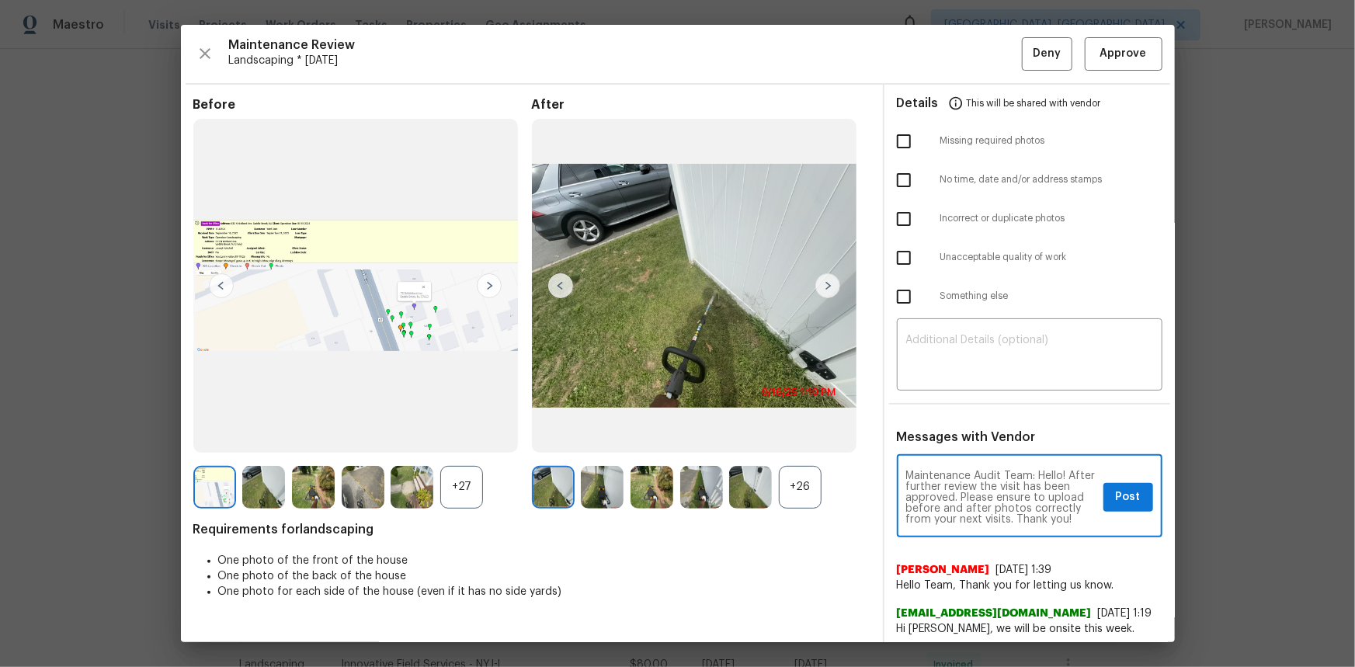
scroll to position [10, 0]
type textarea "Maintenance Audit Team: Hello! After further review the visit has been approved…"
click at [1126, 497] on span "Post" at bounding box center [1128, 497] width 25 height 19
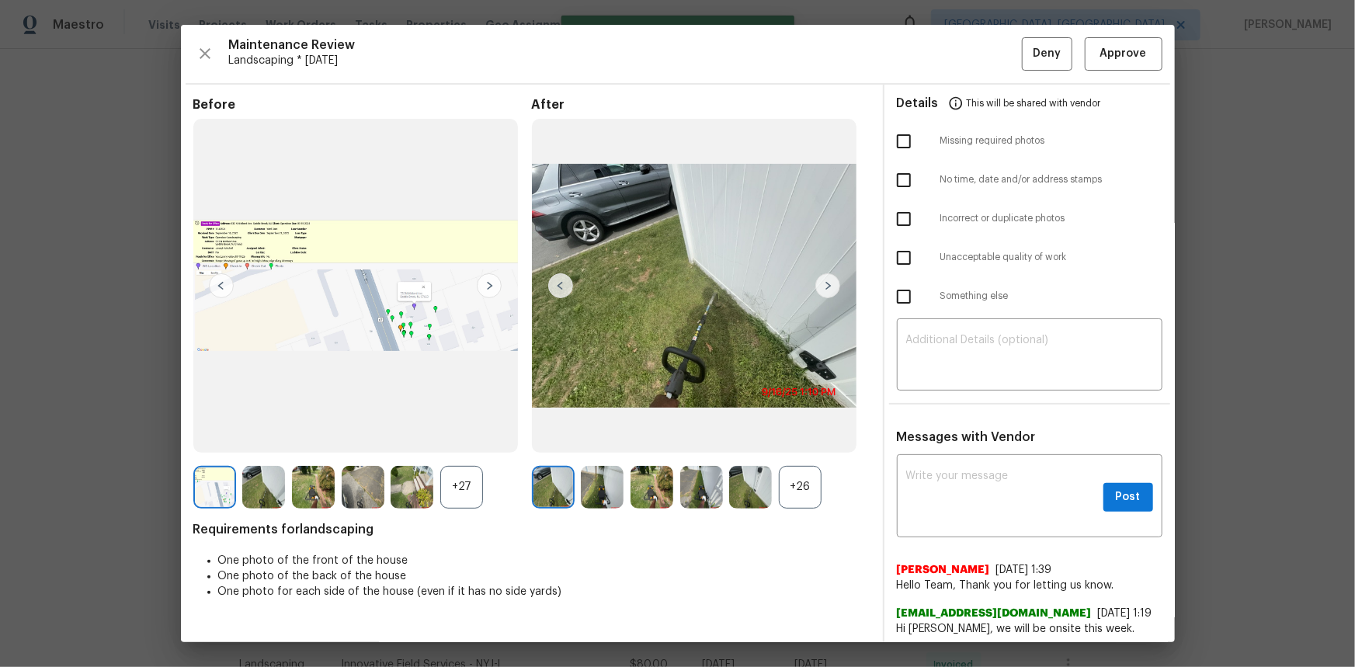
scroll to position [0, 0]
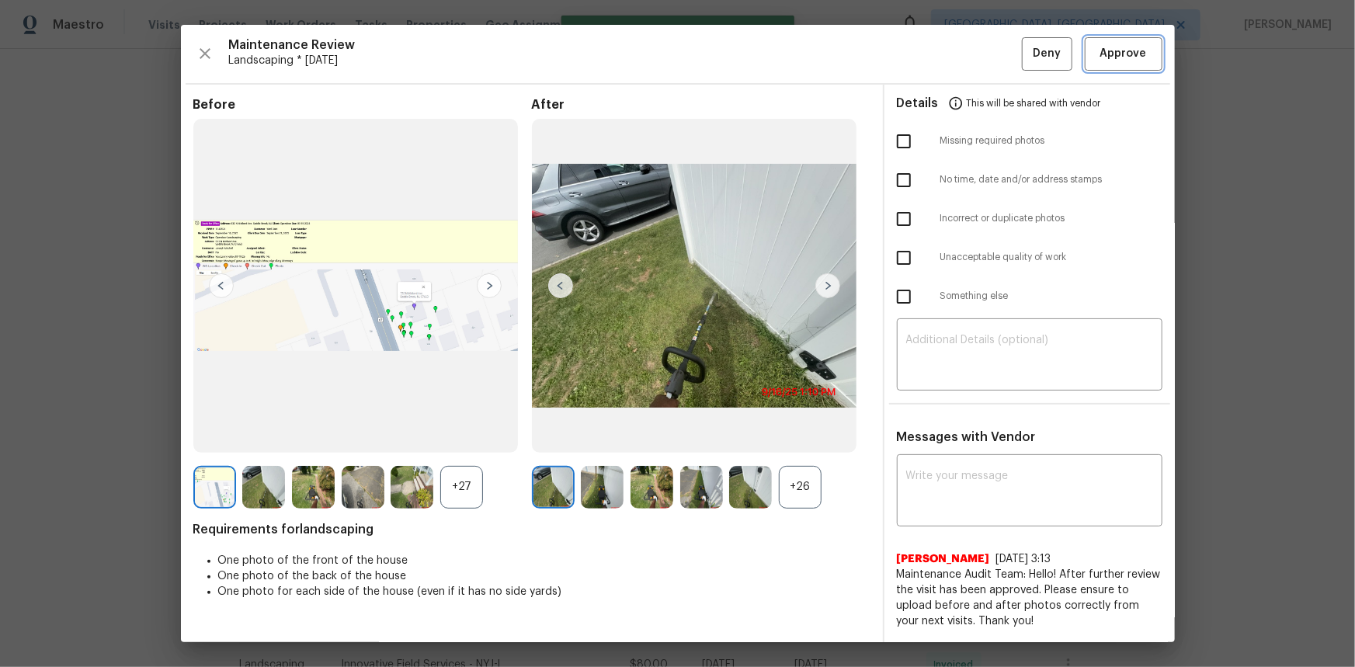
click at [1119, 60] on span "Approve" at bounding box center [1123, 53] width 47 height 19
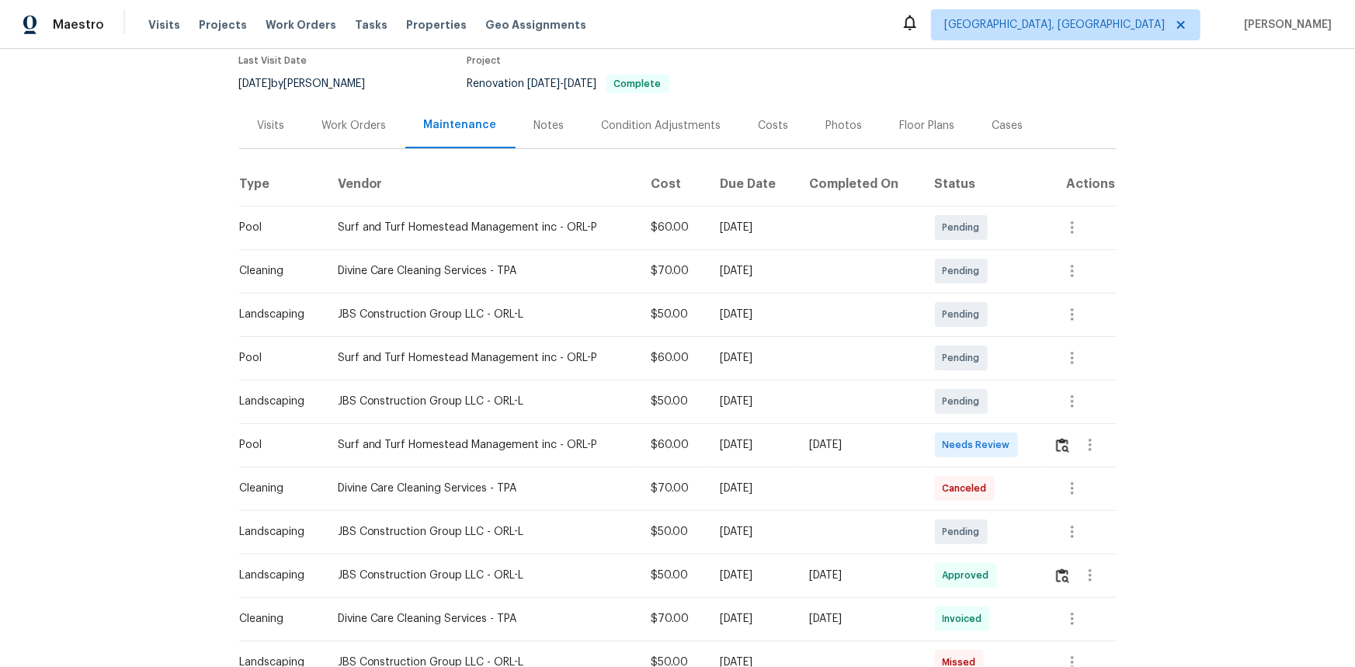
scroll to position [141, 0]
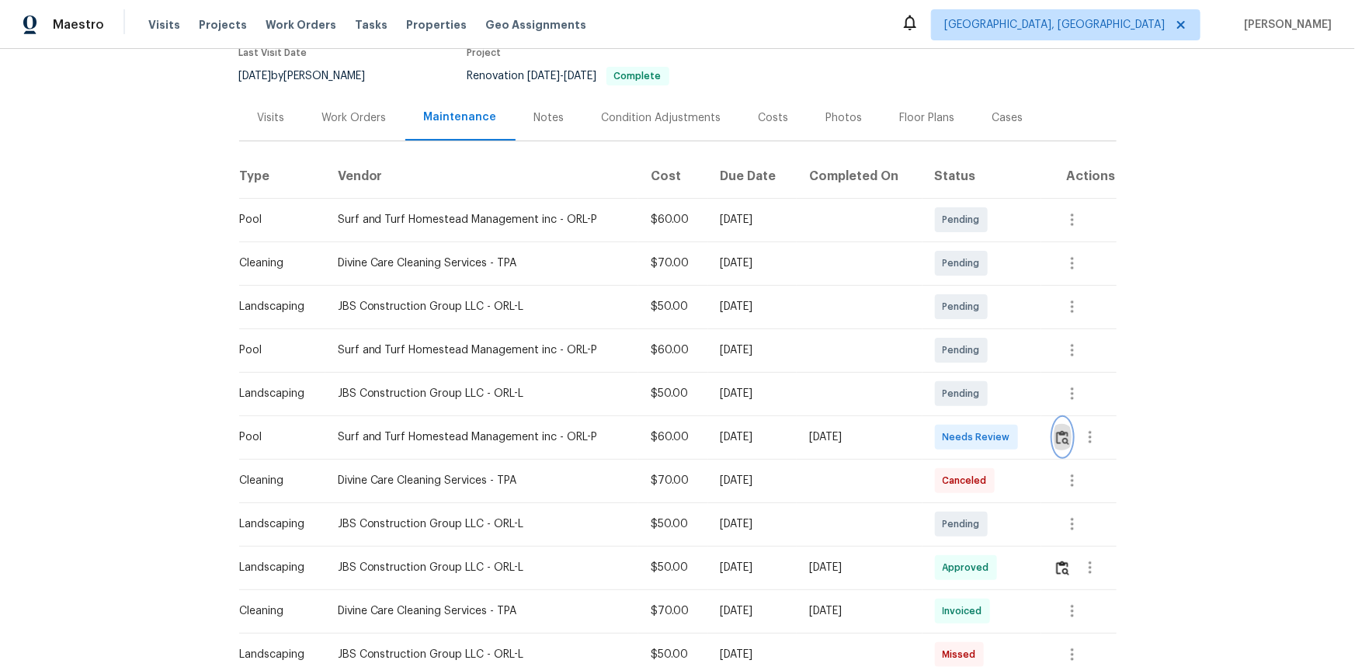
click at [1056, 436] on img "button" at bounding box center [1062, 437] width 13 height 15
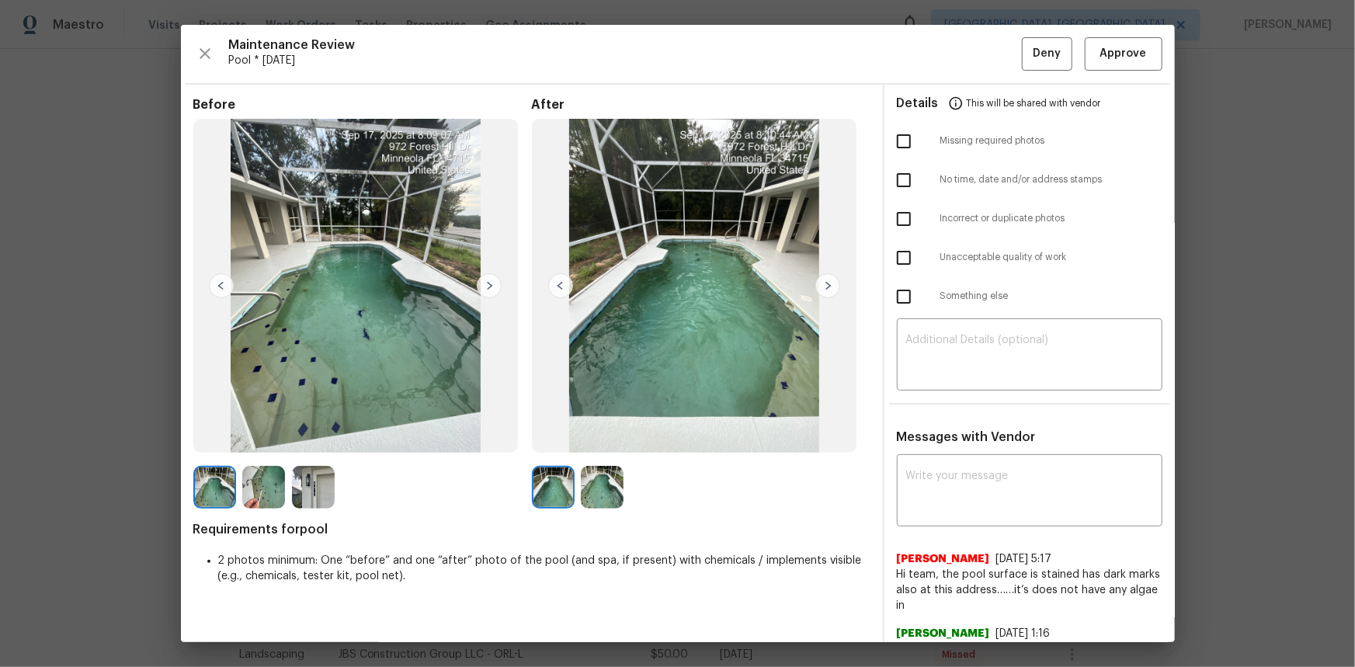
click at [823, 290] on img at bounding box center [827, 285] width 25 height 25
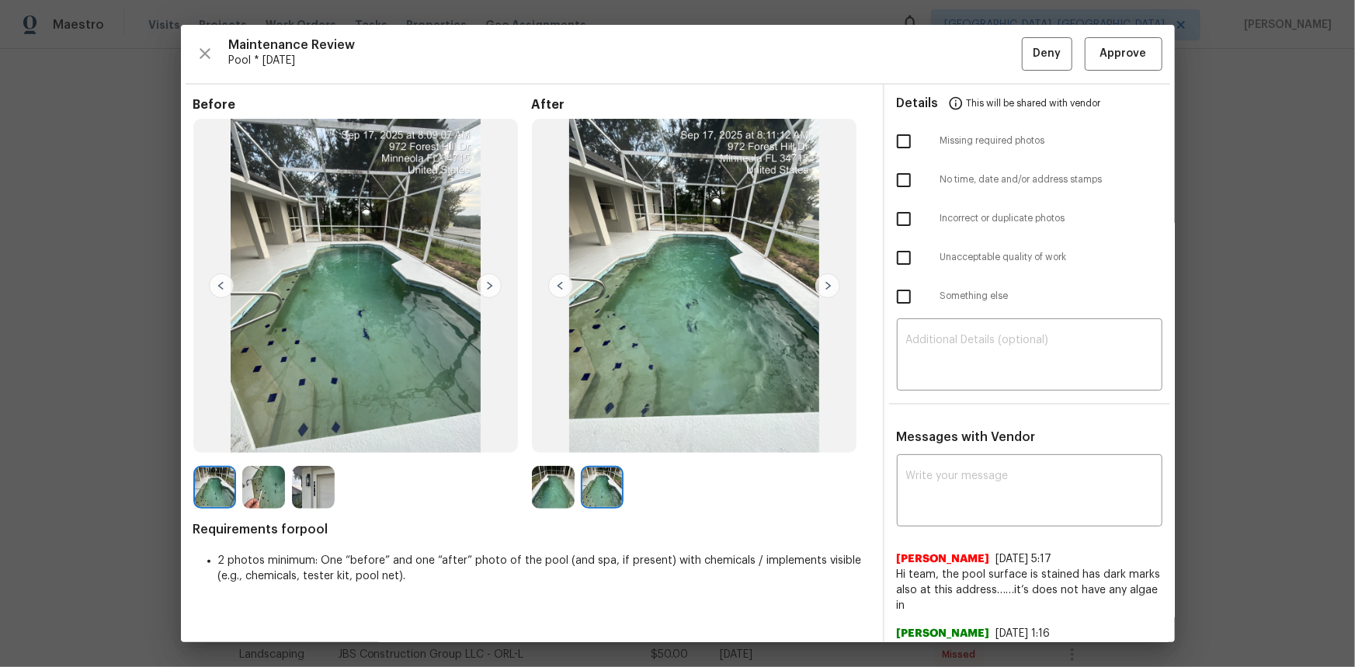
click at [559, 285] on img at bounding box center [560, 285] width 25 height 25
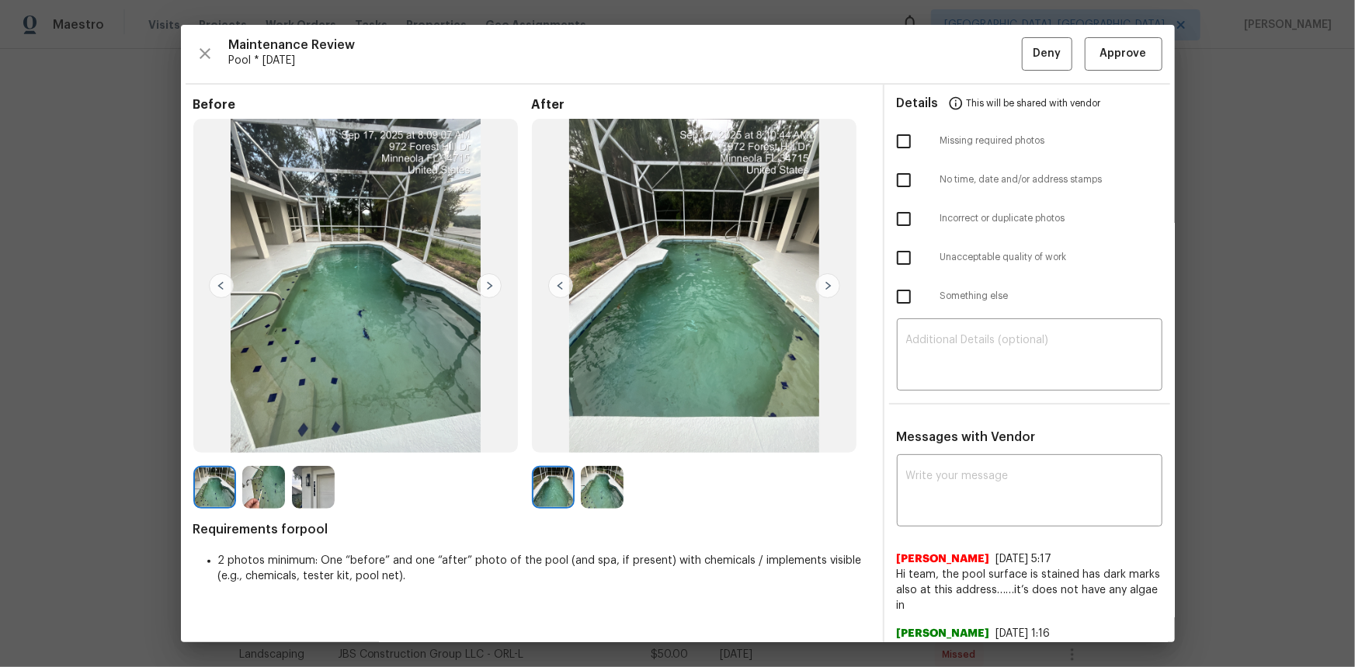
click at [816, 285] on img at bounding box center [827, 285] width 25 height 25
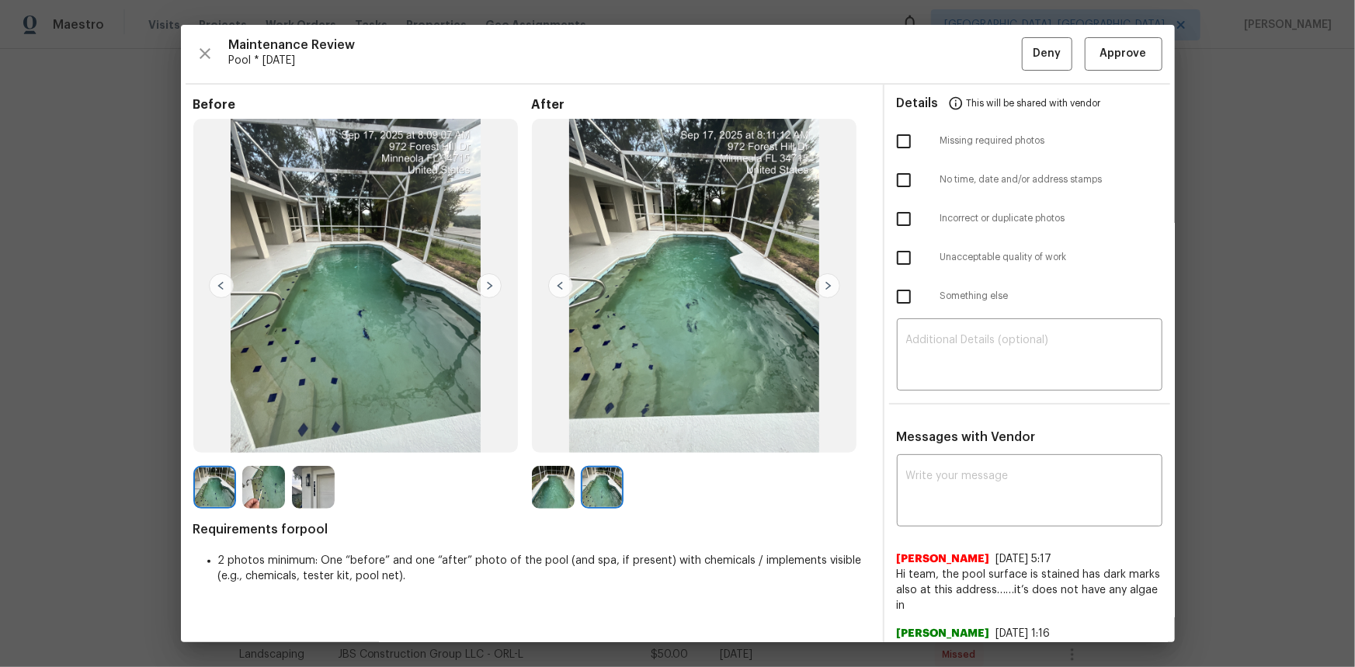
click at [551, 282] on img at bounding box center [560, 285] width 25 height 25
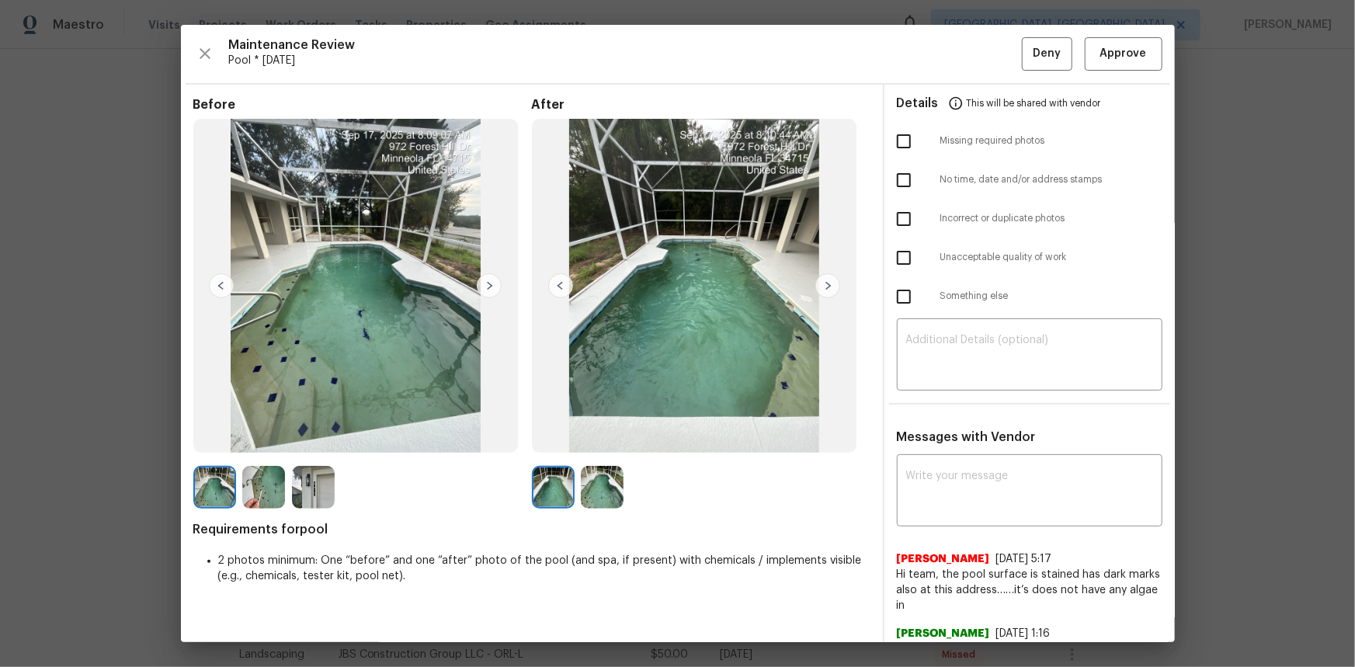
click at [819, 283] on img at bounding box center [827, 285] width 25 height 25
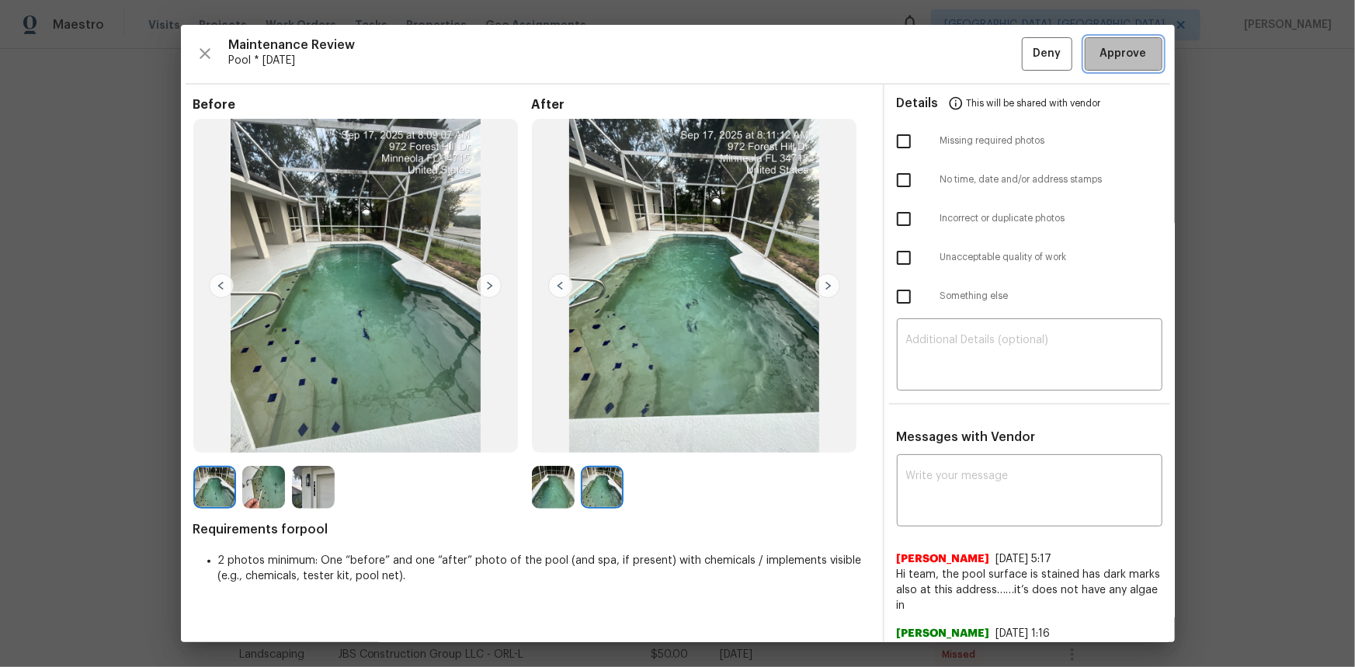
click at [1103, 58] on span "Approve" at bounding box center [1123, 53] width 47 height 19
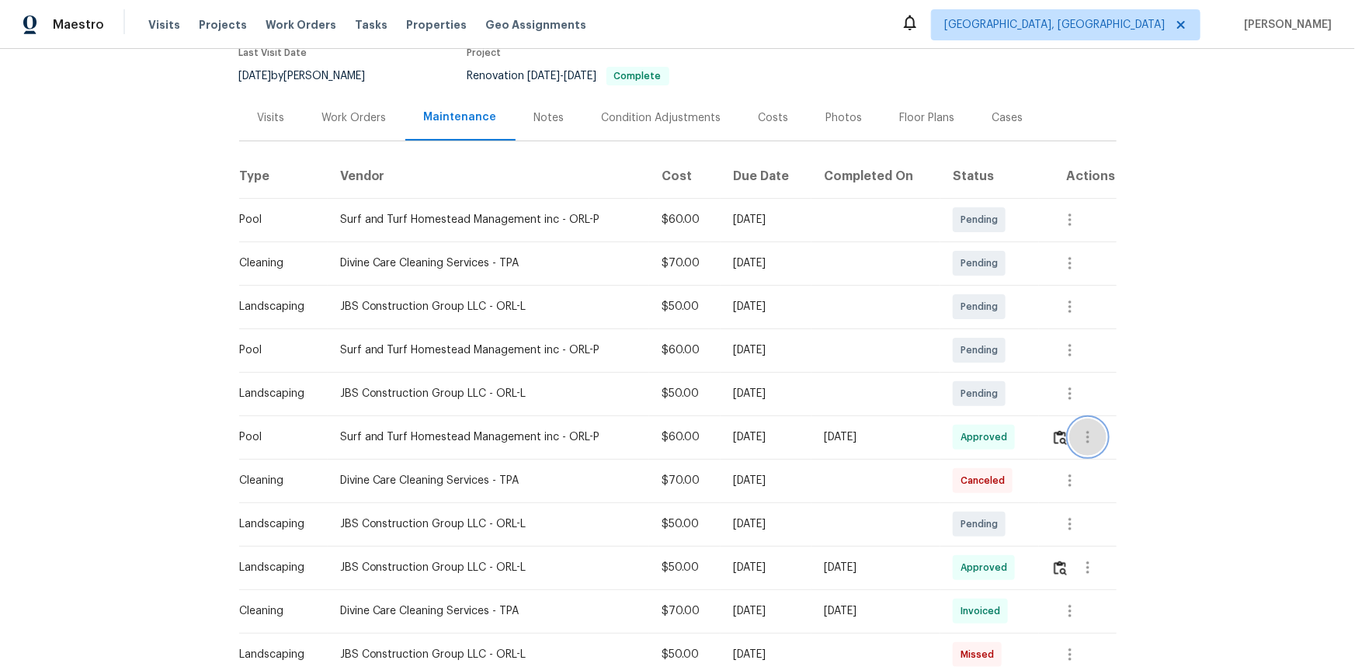
click at [1079, 435] on icon "button" at bounding box center [1088, 437] width 19 height 19
click at [1071, 460] on li "View details" at bounding box center [1122, 463] width 109 height 26
